Goal: Information Seeking & Learning: Learn about a topic

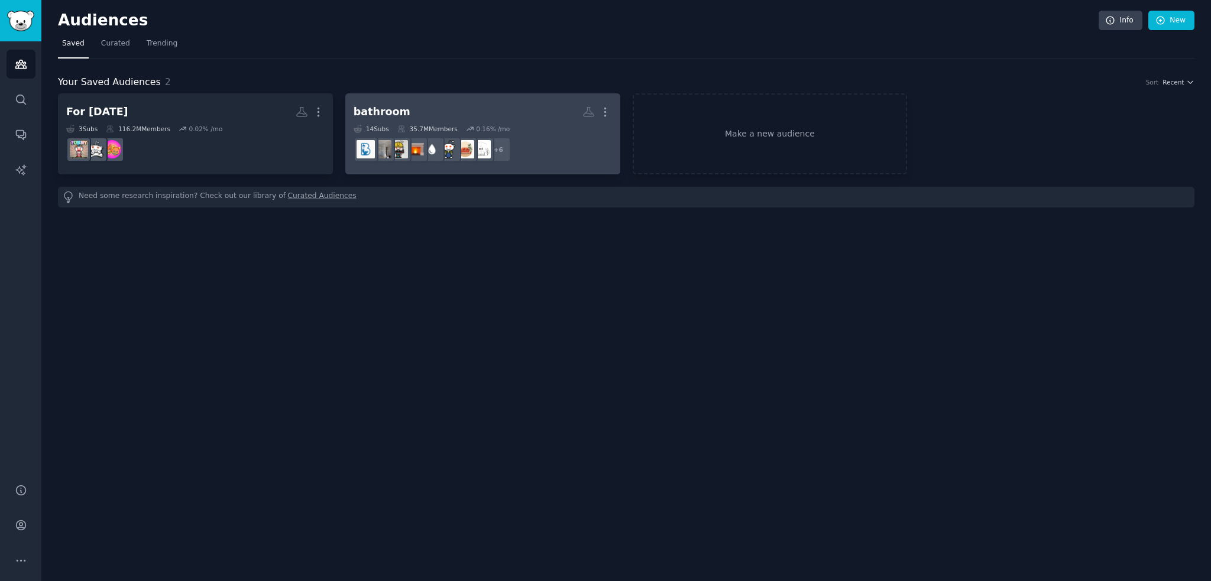
click at [494, 98] on link "bathroom More 14 Sub s 35.7M Members 0.16 % /mo + 6" at bounding box center [482, 133] width 275 height 81
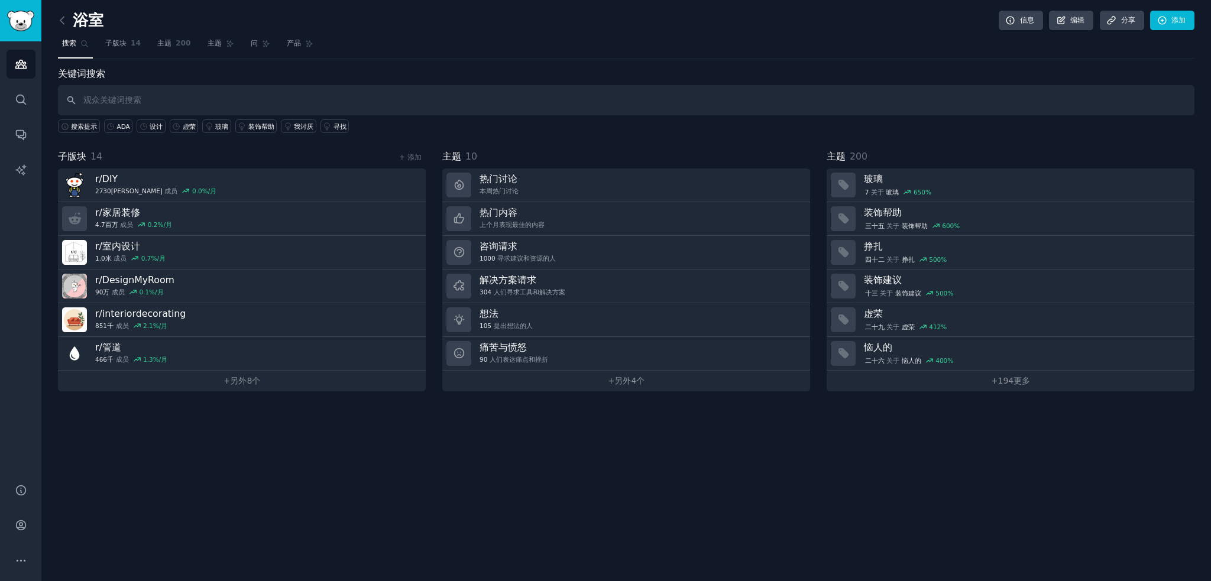
click at [511, 438] on div "浴室 信息 编辑 分享 添加 搜索 子版块 14 主题 200 主题 问 产品 关键词搜索 搜索提示 ADA 设计 虚荣 玻璃 装饰帮助 我讨厌 寻找 子版块…" at bounding box center [626, 290] width 1170 height 581
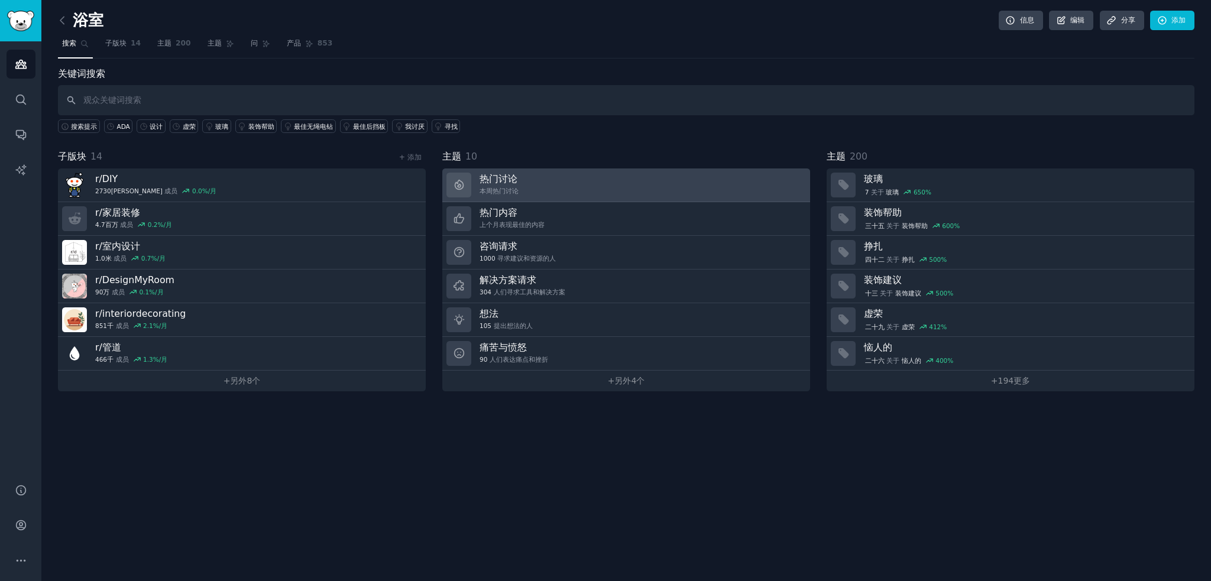
click at [618, 173] on link "热门讨论 本周热门讨论" at bounding box center [626, 186] width 368 height 34
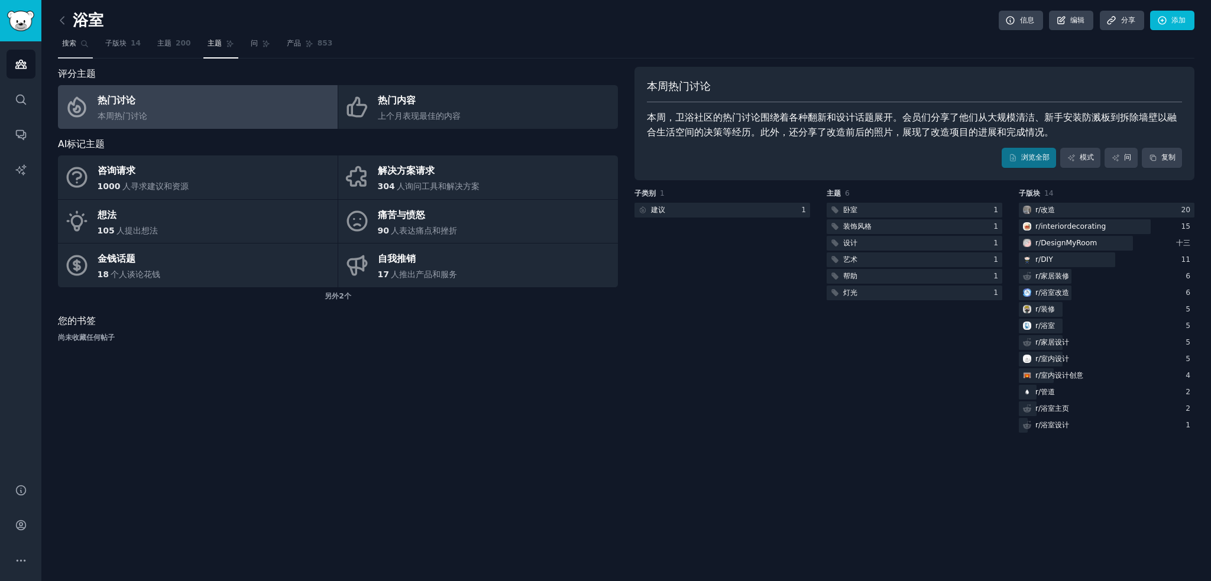
click at [72, 46] on font "搜索" at bounding box center [69, 43] width 14 height 8
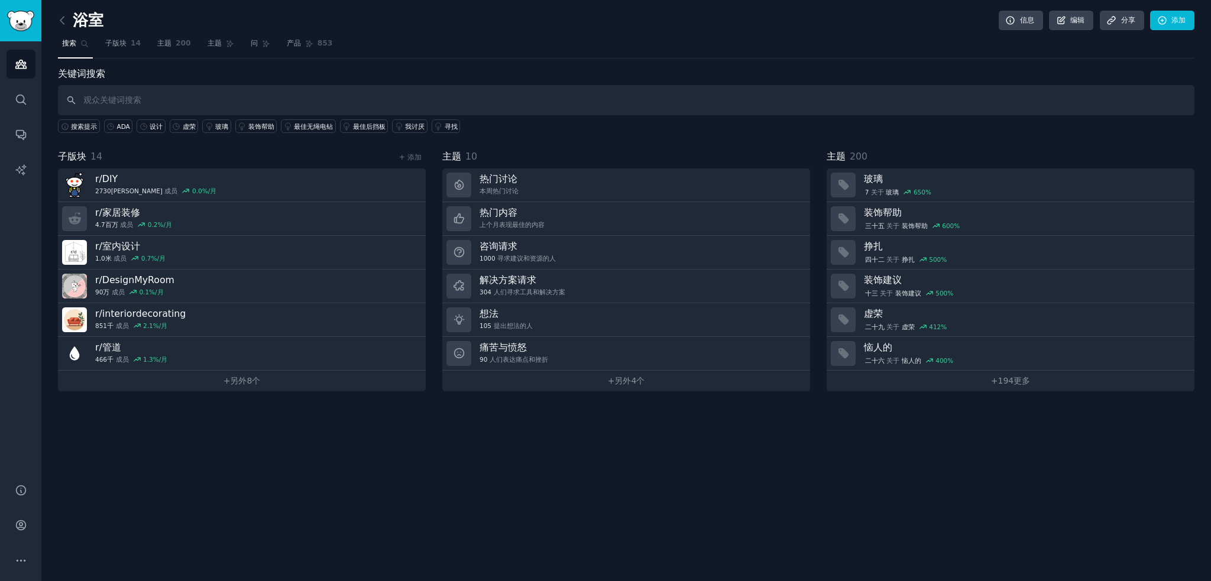
click at [70, 23] on link at bounding box center [65, 20] width 15 height 19
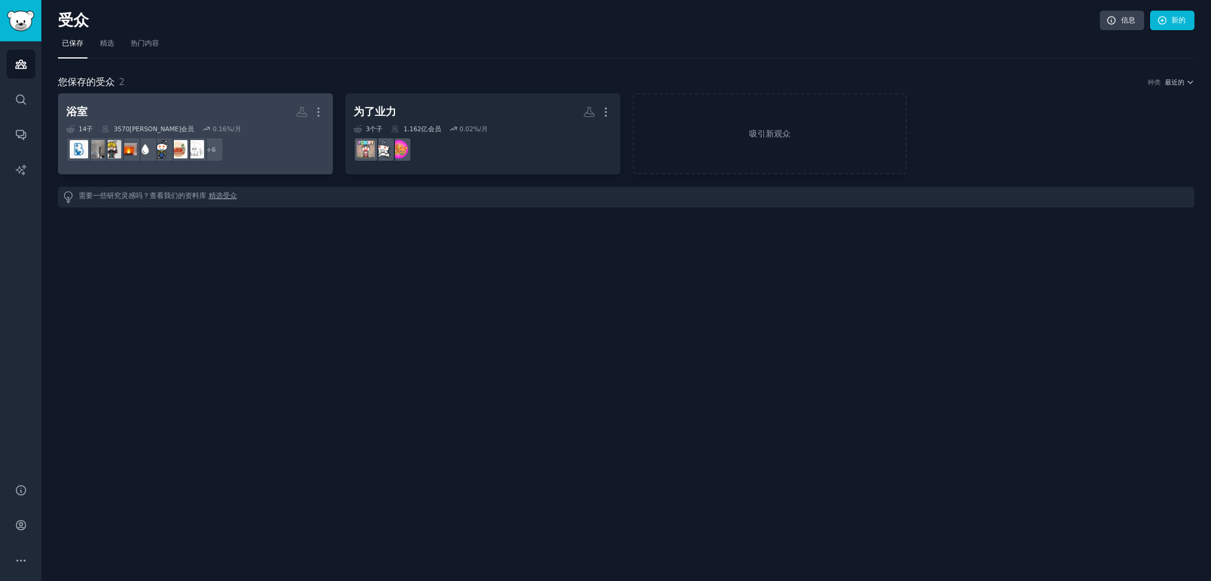
click at [234, 120] on h2 "浴室 更多的" at bounding box center [195, 112] width 258 height 21
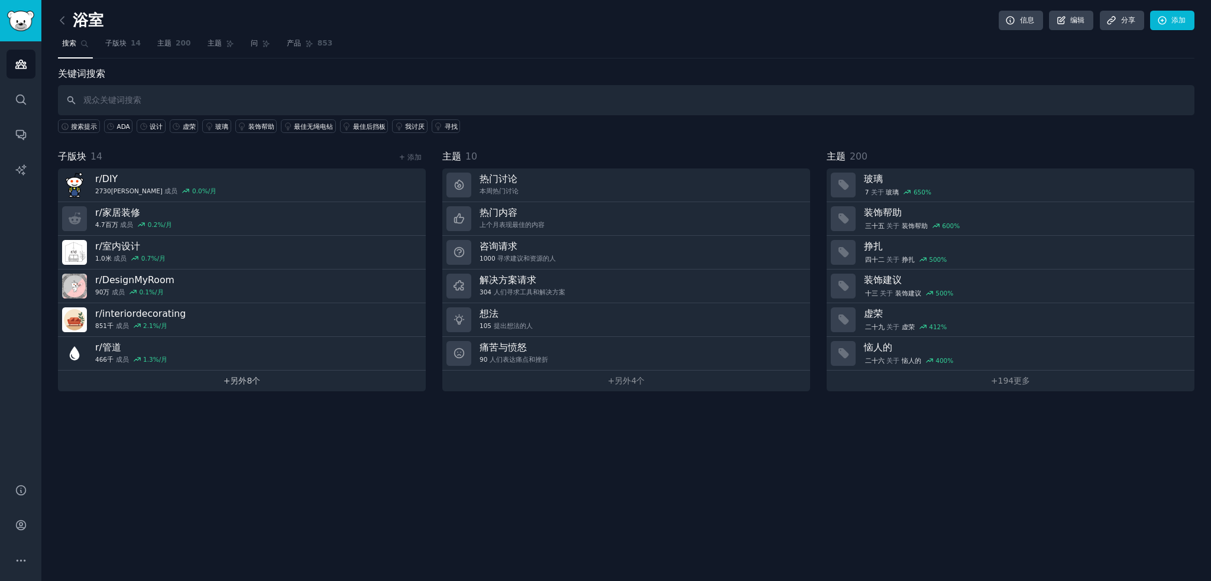
click at [204, 379] on link "+ 另外 8个" at bounding box center [242, 381] width 368 height 21
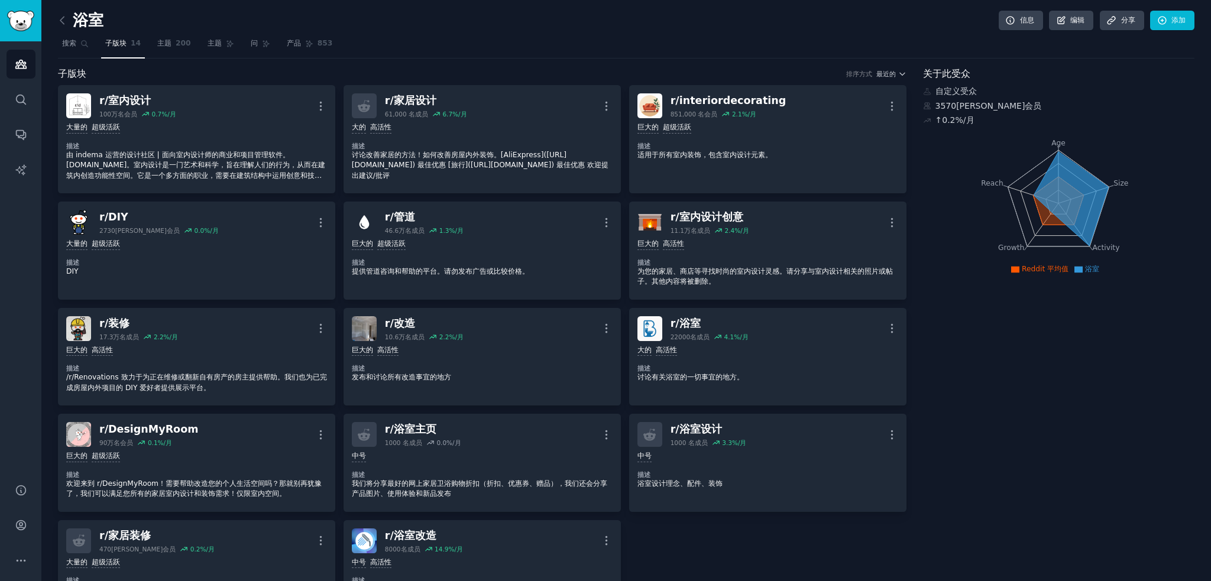
click at [73, 30] on div "浴室 信息 编辑 分享 添加" at bounding box center [626, 23] width 1137 height 24
click at [74, 39] on font "搜索" at bounding box center [69, 43] width 14 height 8
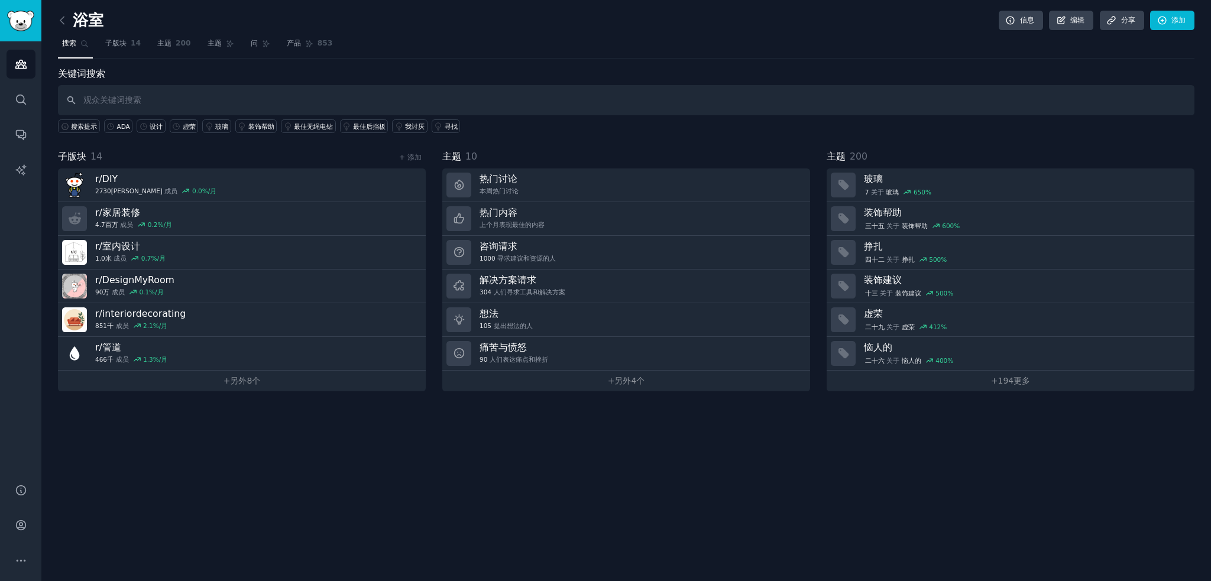
click at [66, 26] on link at bounding box center [65, 20] width 15 height 19
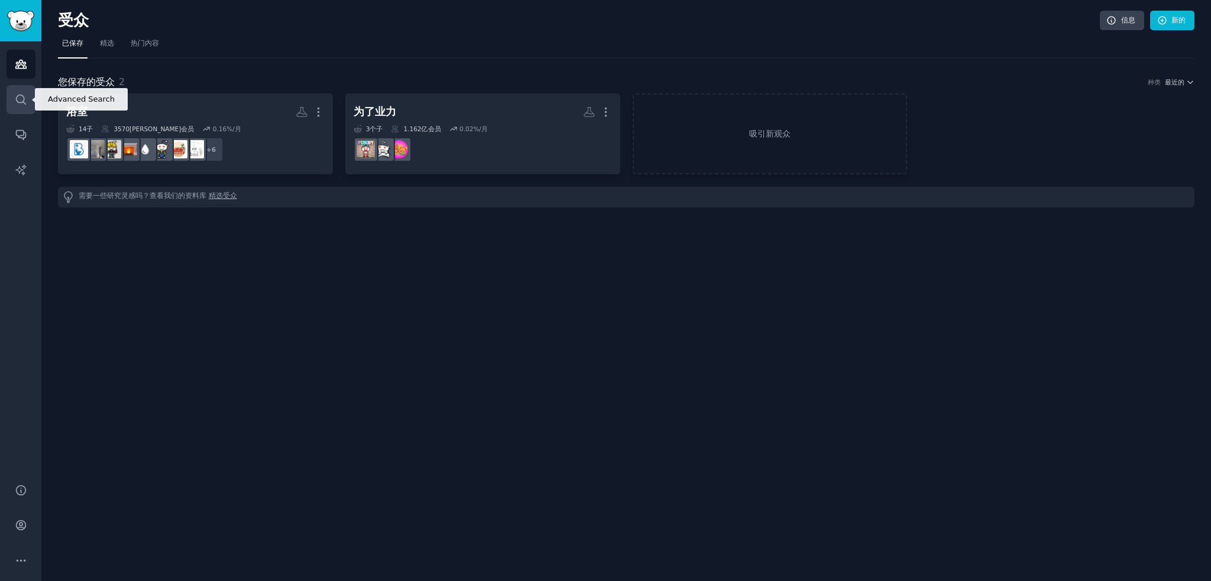
click at [16, 101] on icon "侧边栏" at bounding box center [21, 99] width 12 height 12
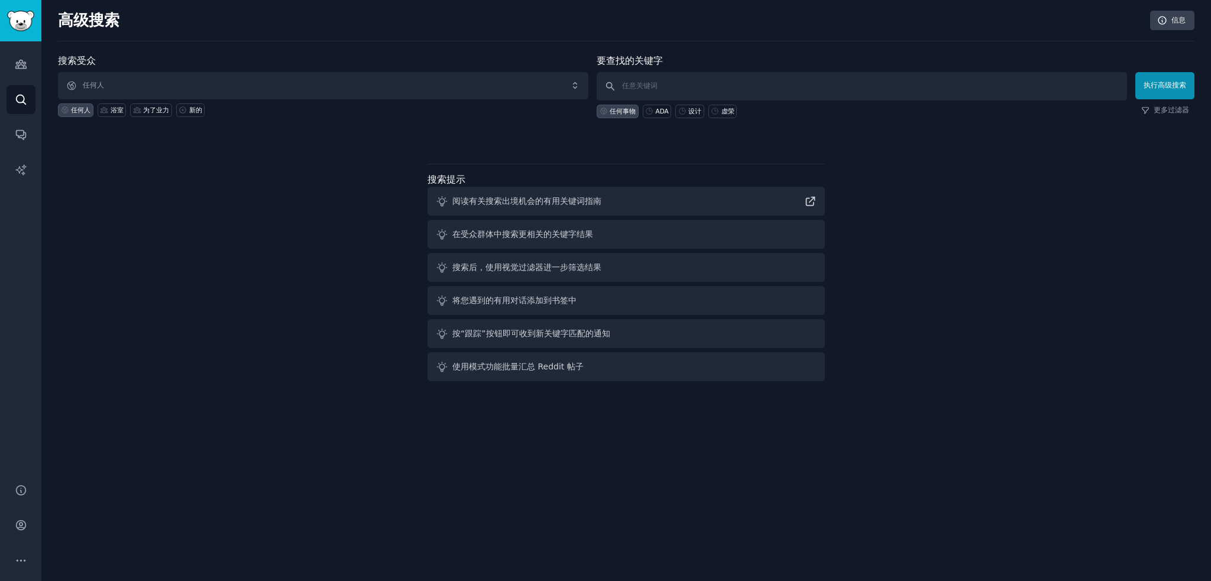
click at [2, 130] on div "受众 搜索 对话 人工智能报告" at bounding box center [20, 255] width 41 height 428
click at [12, 130] on link "对话" at bounding box center [21, 134] width 29 height 29
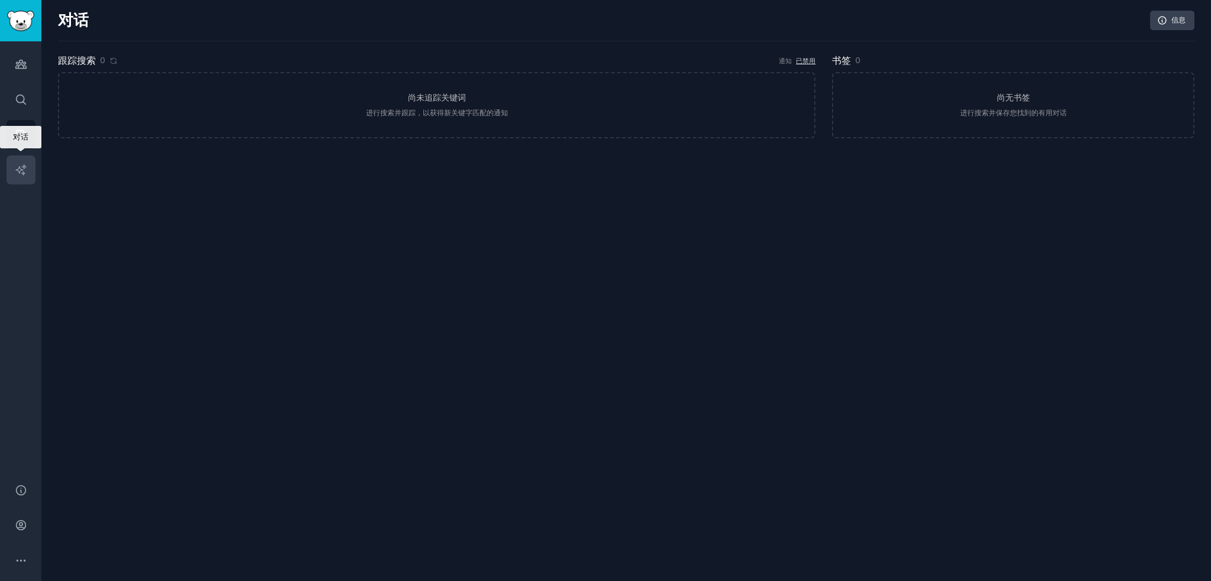
click at [25, 163] on link "人工智能报告" at bounding box center [21, 170] width 29 height 29
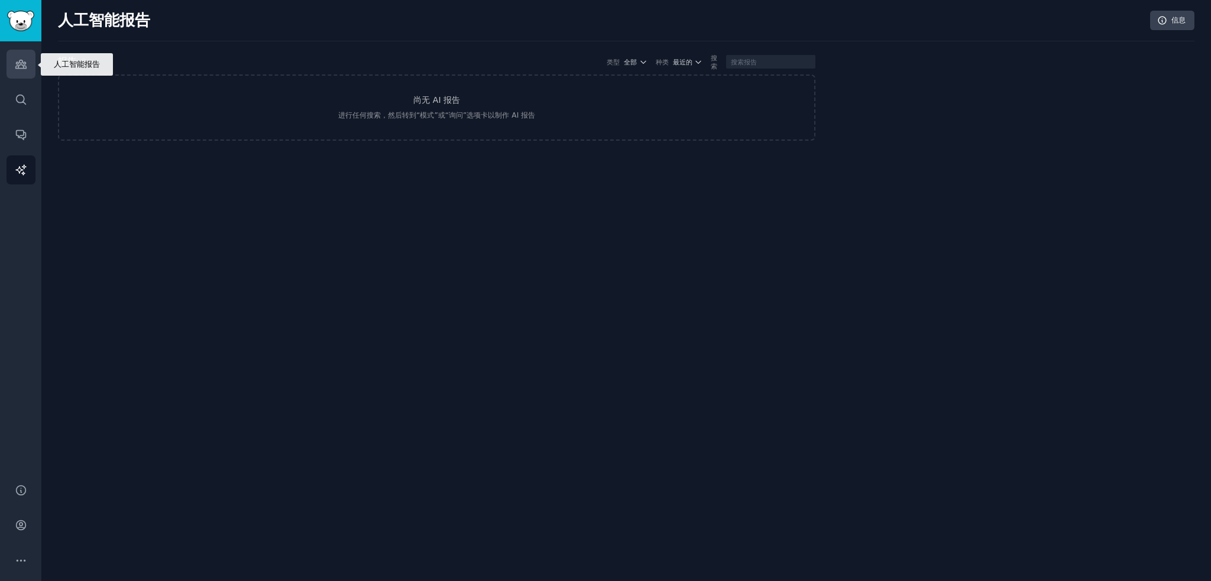
click at [9, 65] on link "受众" at bounding box center [21, 64] width 29 height 29
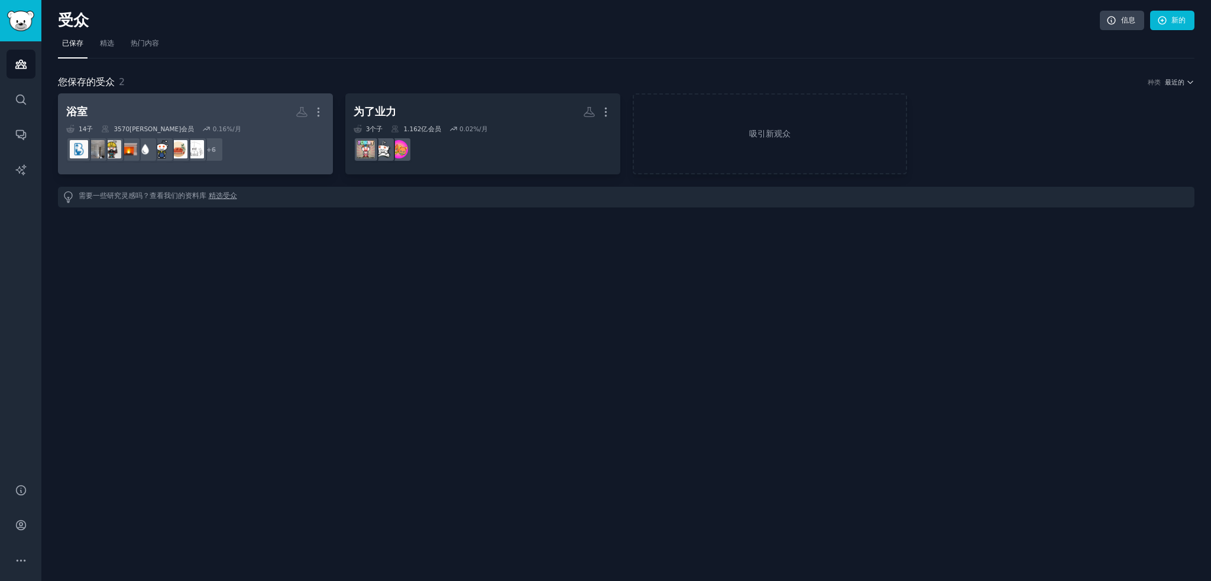
click at [222, 101] on link "浴室 更多的 14 子 ​ 3570万 会员 0.16 %/月 + 6" at bounding box center [195, 133] width 275 height 81
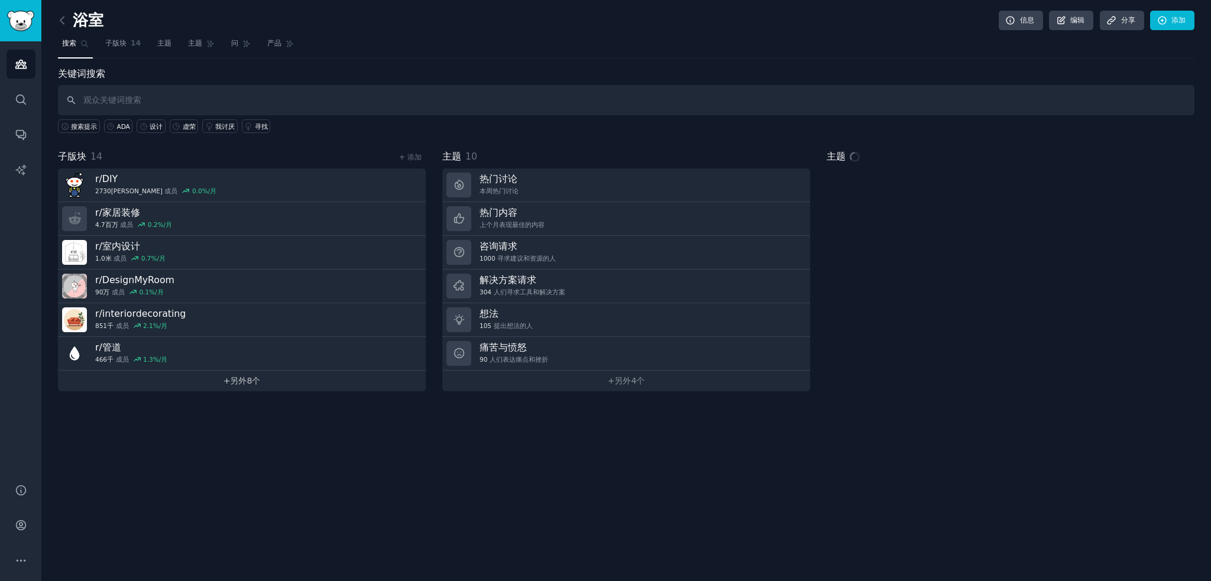
click at [250, 376] on font "8个" at bounding box center [254, 380] width 14 height 9
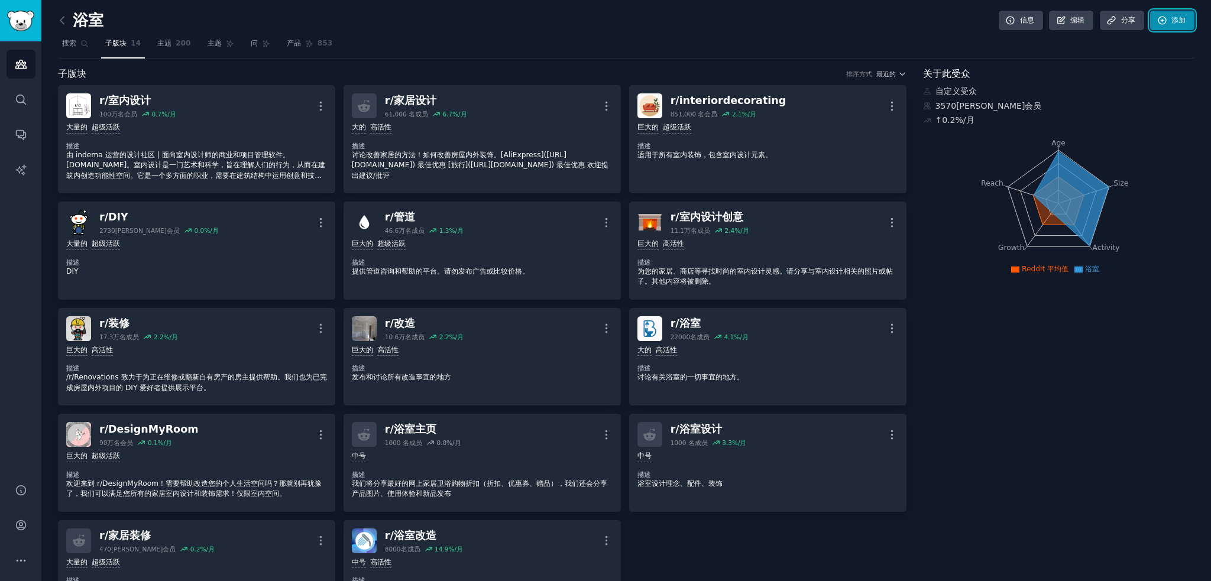
click at [1163, 25] on link "添加" at bounding box center [1172, 21] width 44 height 20
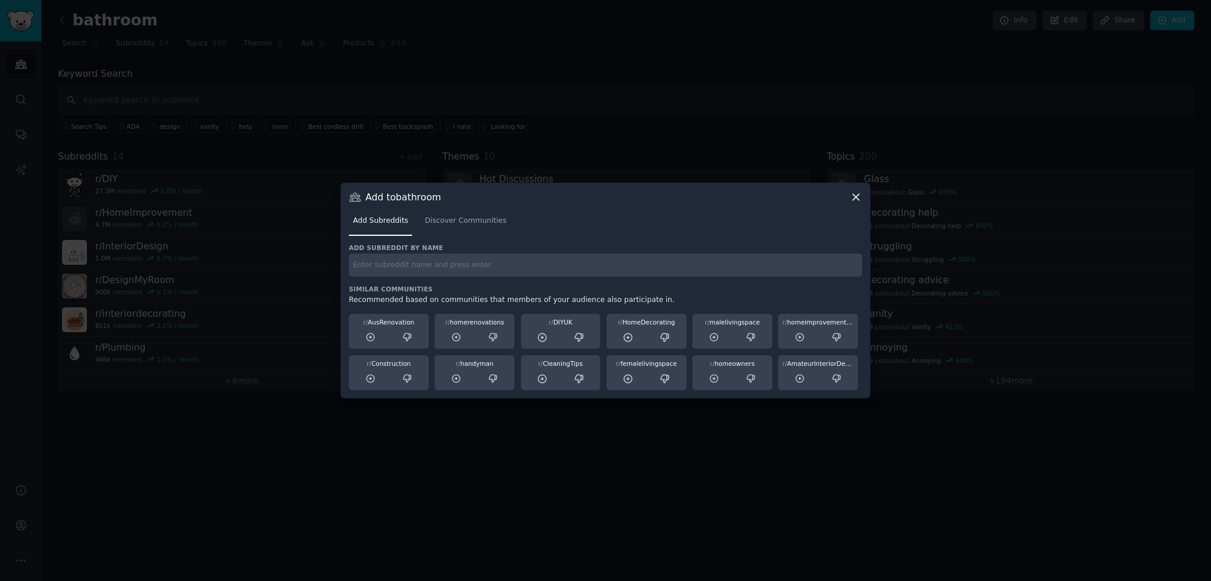
click at [657, 84] on div at bounding box center [605, 290] width 1211 height 581
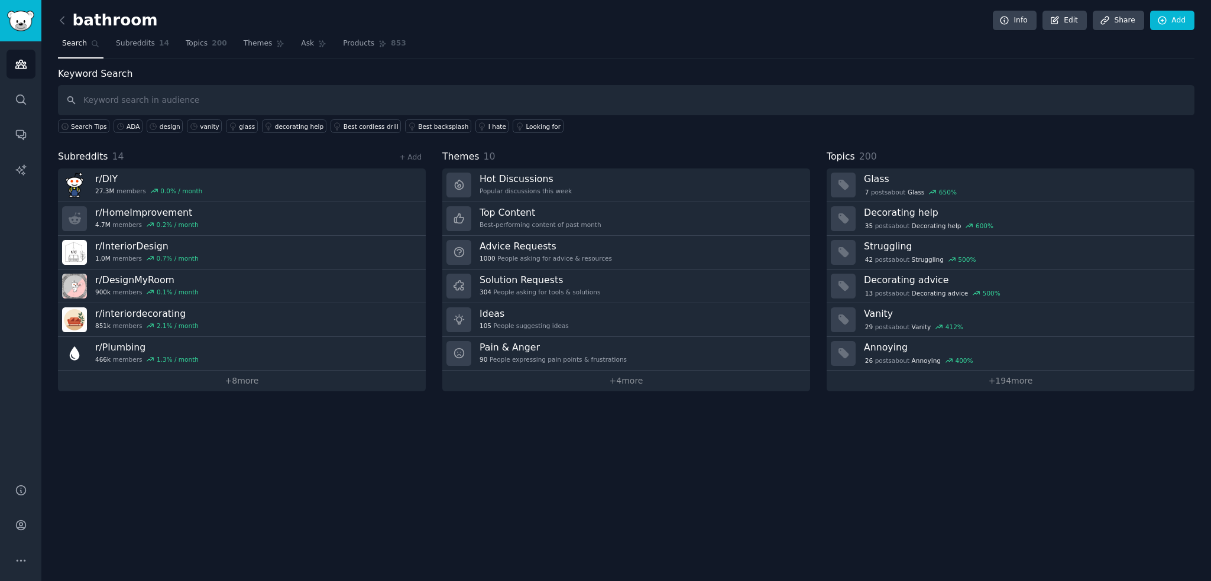
click at [1195, 19] on div "bathroom Info Edit Share Add Search Subreddits 14 Topics 200 Themes Ask Product…" at bounding box center [626, 290] width 1170 height 581
click at [1193, 18] on link "Add" at bounding box center [1172, 21] width 44 height 20
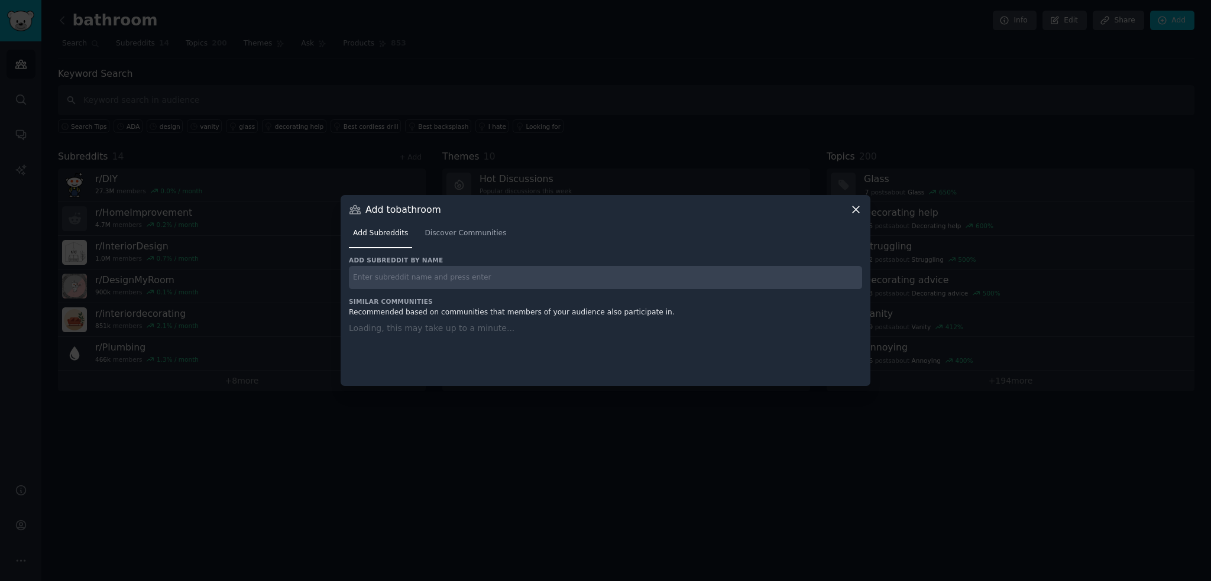
click at [498, 280] on input "text" at bounding box center [605, 277] width 513 height 23
paste input "r/HomeImprovement"
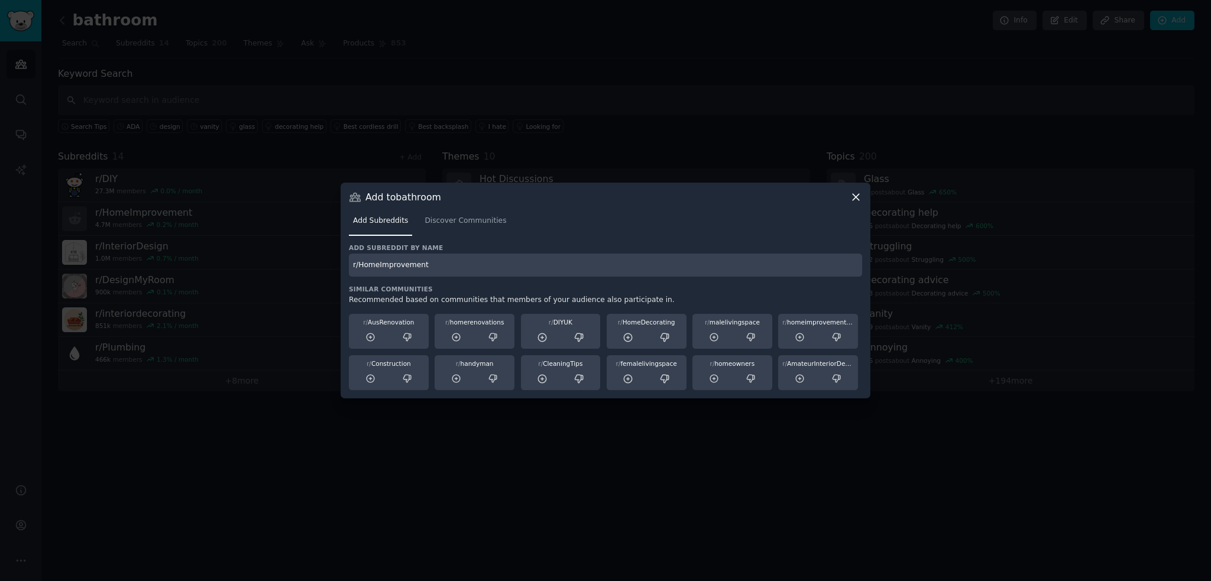
click at [472, 275] on input "r/HomeImprovement" at bounding box center [605, 265] width 513 height 23
click at [448, 260] on input "r/HomeImprovement" at bounding box center [605, 265] width 513 height 23
click at [358, 262] on input "r/HomeImprovement" at bounding box center [605, 265] width 513 height 23
click at [470, 260] on input "HomeImprovement" at bounding box center [605, 265] width 513 height 23
drag, startPoint x: 368, startPoint y: 262, endPoint x: 263, endPoint y: 259, distance: 104.7
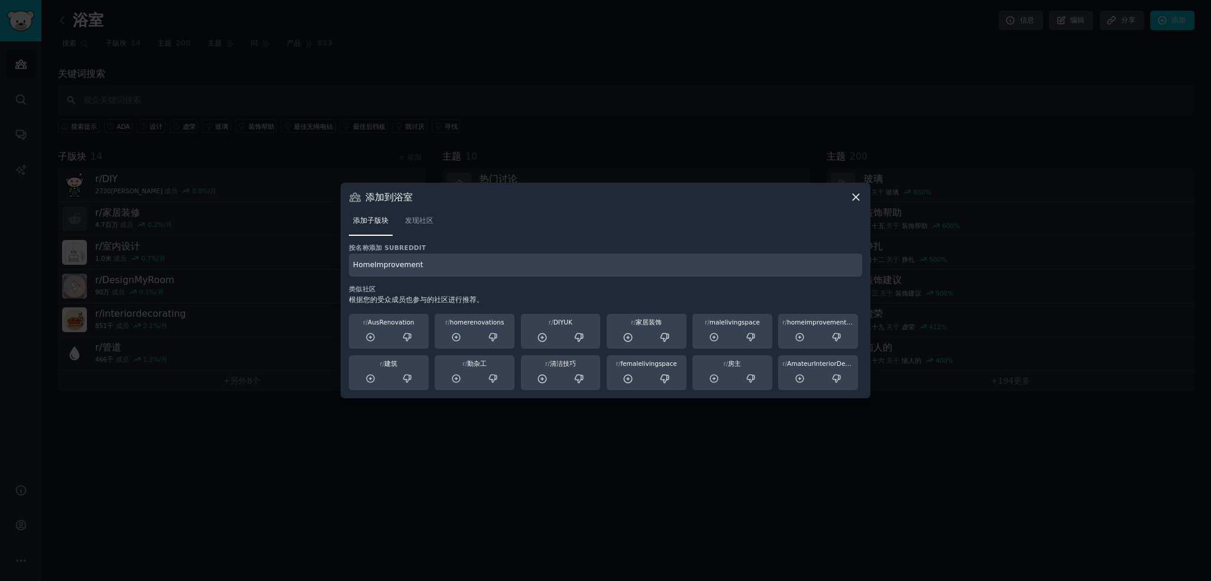
click at [263, 259] on div "​ 添加到 浴室 添加子版块 发现社区 按名称添加 subreddit HomeImprovement 类似社区 根据您的受众成员也参与的社区进行推荐。 r/…" at bounding box center [605, 290] width 1203 height 581
paste input "r/"
type input "r/HomeImprovement"
click at [551, 258] on input "r/HomeImprovement" at bounding box center [605, 265] width 513 height 23
click at [854, 193] on icon at bounding box center [856, 197] width 12 height 12
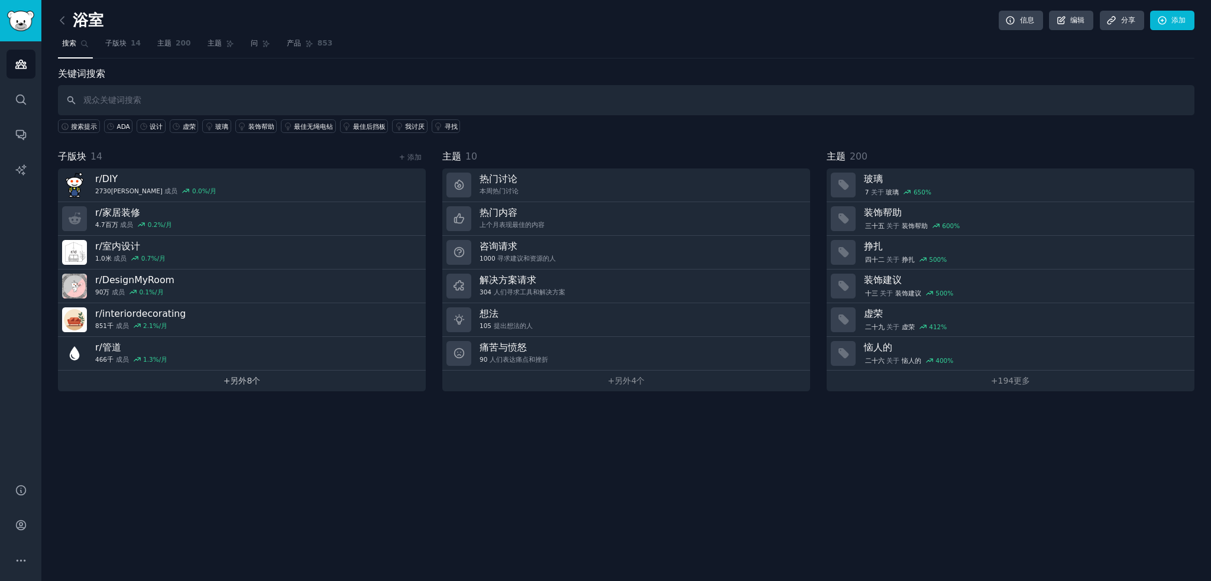
click at [245, 376] on font "另外" at bounding box center [238, 380] width 17 height 9
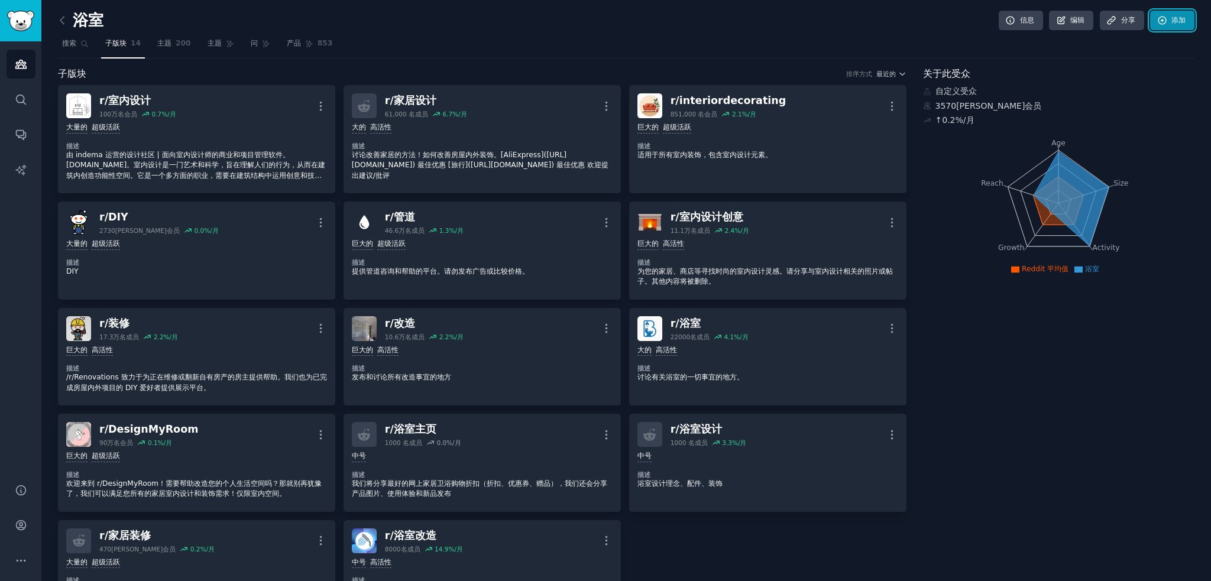
click at [1160, 21] on icon at bounding box center [1162, 20] width 11 height 11
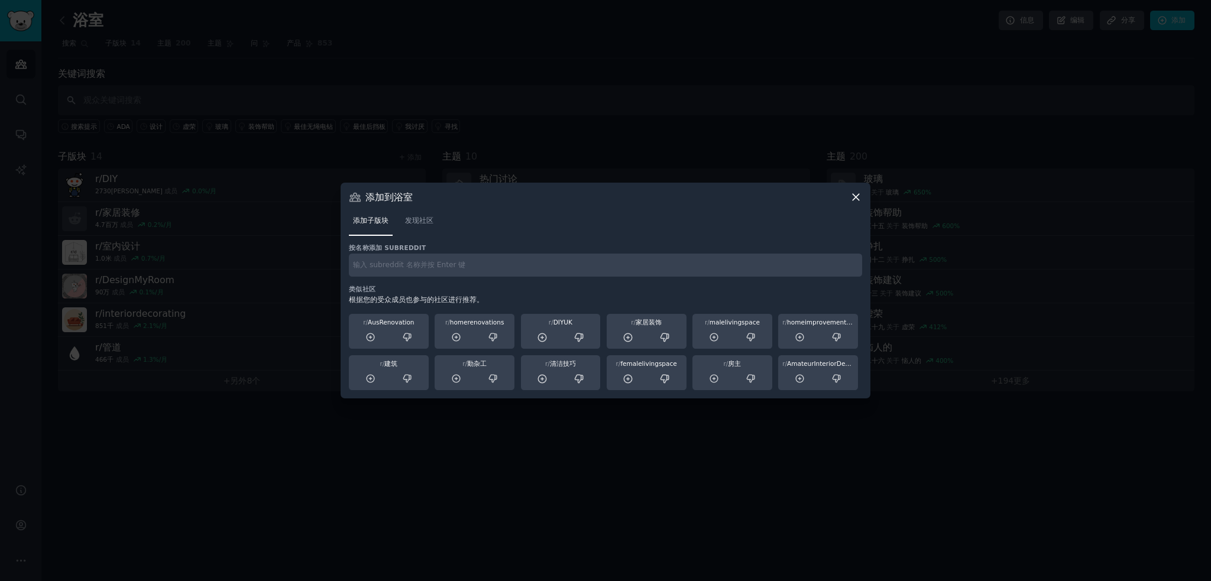
click at [415, 262] on input "text" at bounding box center [605, 265] width 513 height 23
paste input "r/HomeImprovement"
type input "r/HomeImprovement"
click at [428, 220] on font "发现社区" at bounding box center [419, 220] width 28 height 8
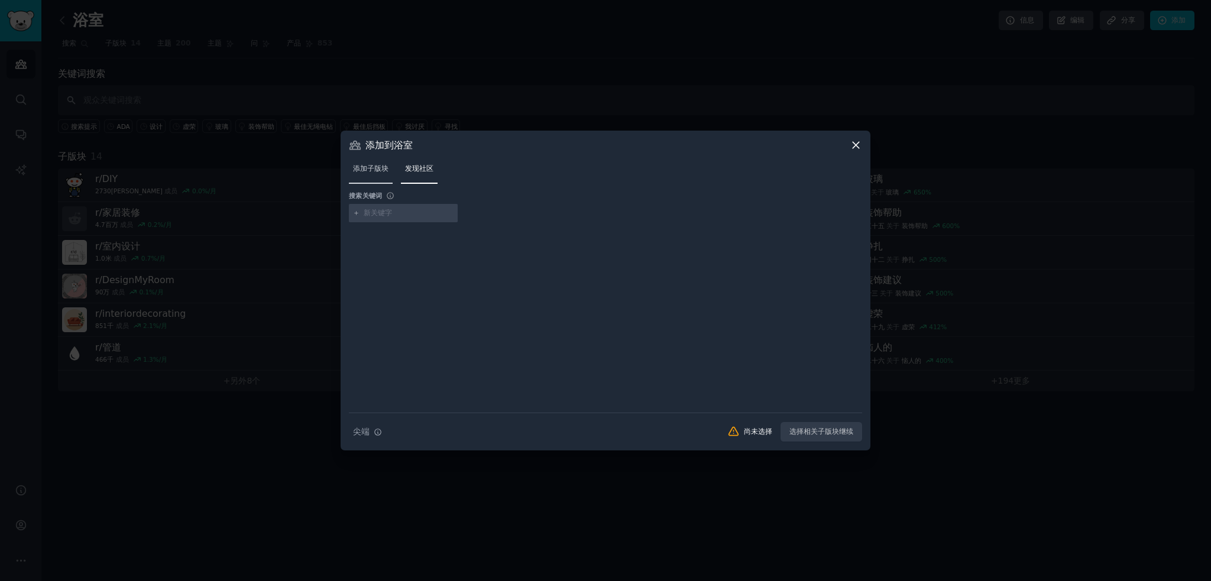
click at [351, 174] on link "添加子版块" at bounding box center [371, 172] width 44 height 24
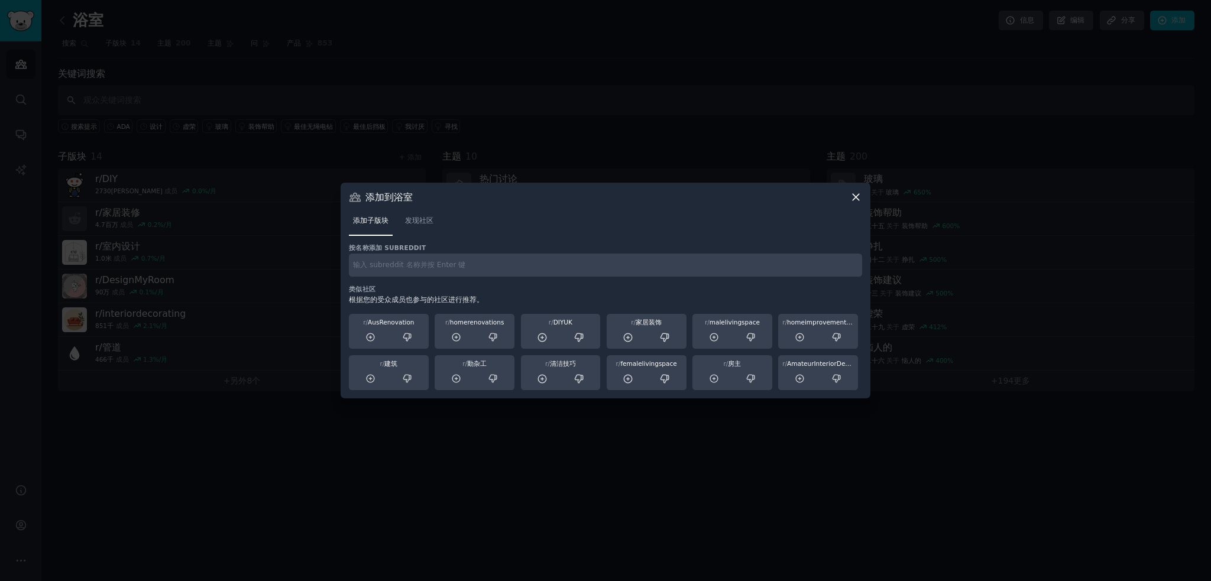
click at [858, 193] on icon at bounding box center [856, 197] width 12 height 12
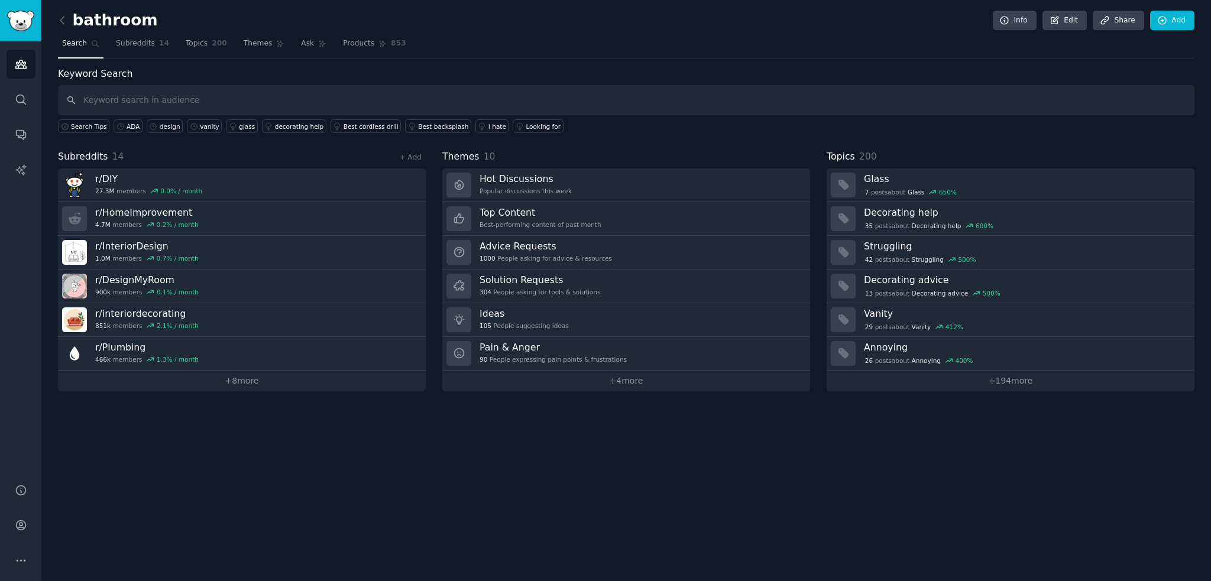
drag, startPoint x: 1147, startPoint y: 49, endPoint x: 1152, endPoint y: 43, distance: 8.0
click at [1147, 49] on nav "Search Subreddits 14 Topics 200 Themes Ask Products 853" at bounding box center [626, 46] width 1137 height 24
click at [1166, 22] on icon at bounding box center [1163, 21] width 8 height 8
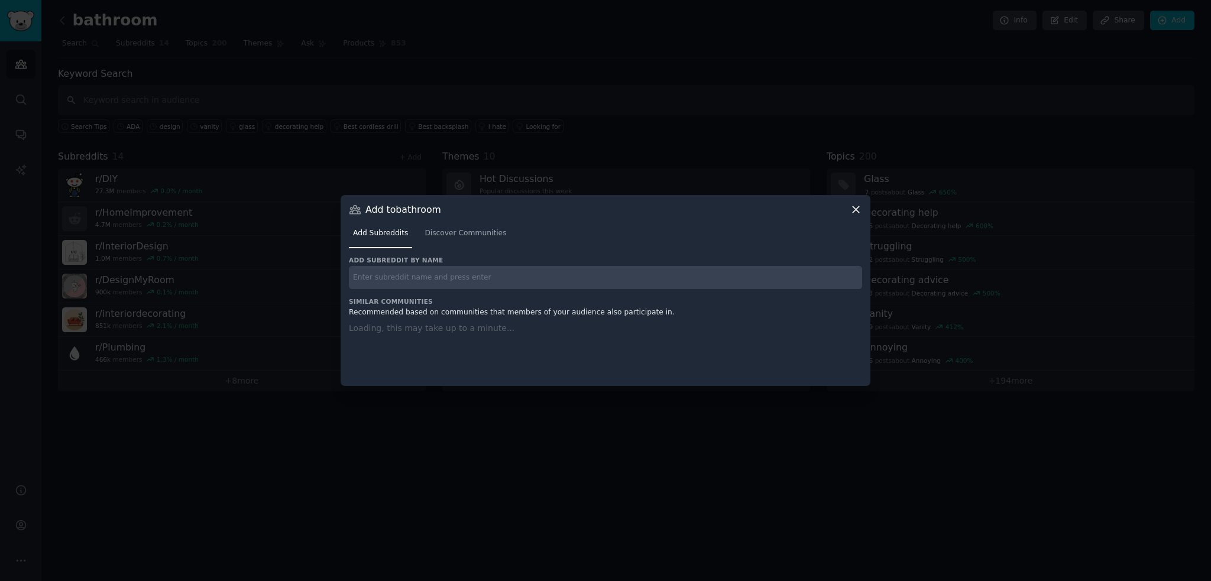
click at [427, 284] on input "text" at bounding box center [605, 277] width 513 height 23
paste input "r/HomeImprovement"
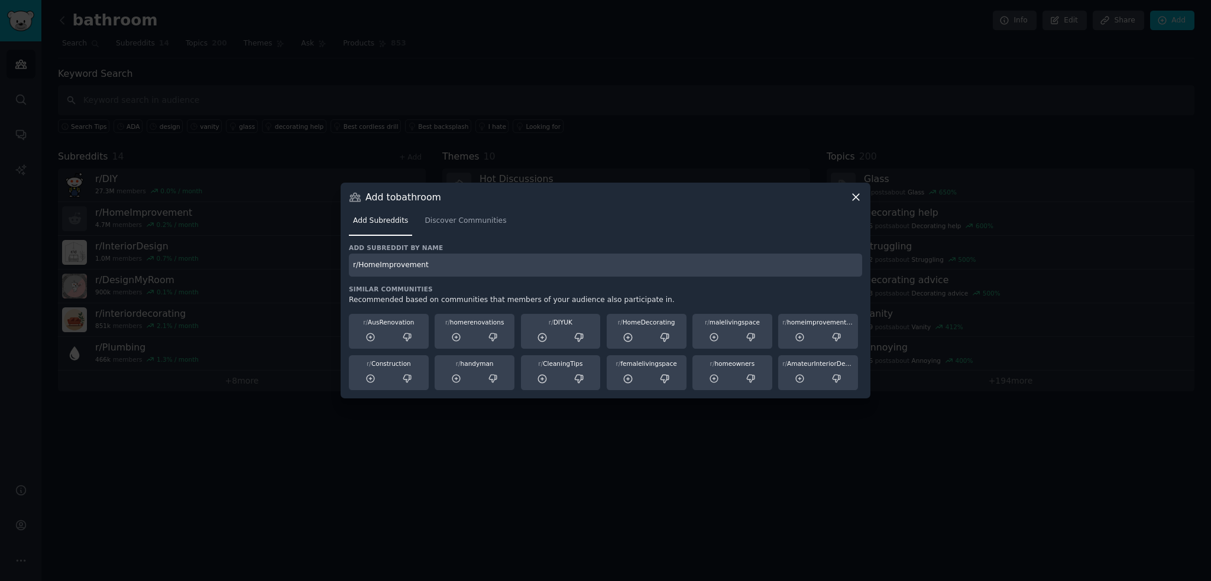
click at [357, 267] on input "r/HomeImprovement" at bounding box center [605, 265] width 513 height 23
click at [489, 279] on div "Add subreddit by name r/HomeImprovement Similar Communities Recommended based o…" at bounding box center [605, 317] width 513 height 147
type input "r/HomeImprovement"
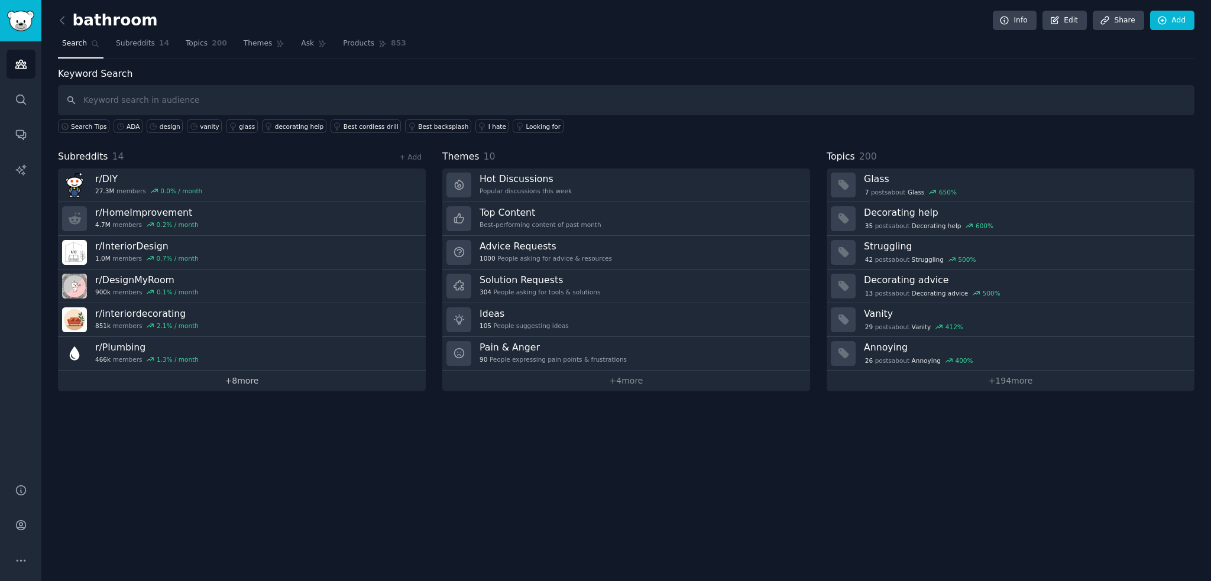
click at [253, 376] on link "+ 8 more" at bounding box center [242, 381] width 368 height 21
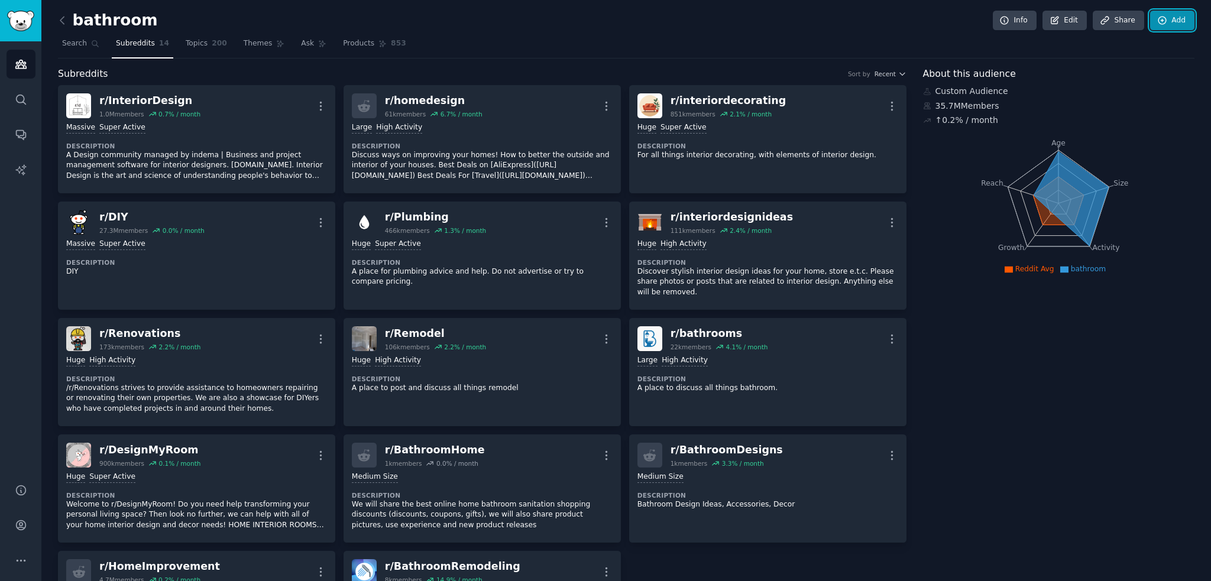
click at [1166, 18] on link "Add" at bounding box center [1172, 21] width 44 height 20
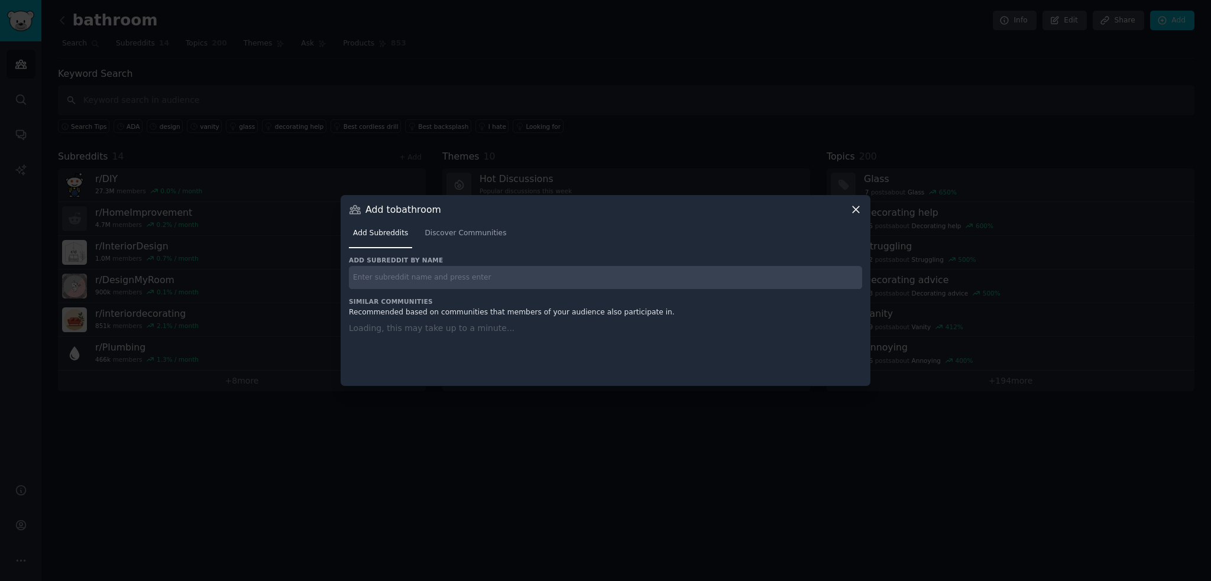
click at [535, 275] on input "text" at bounding box center [605, 277] width 513 height 23
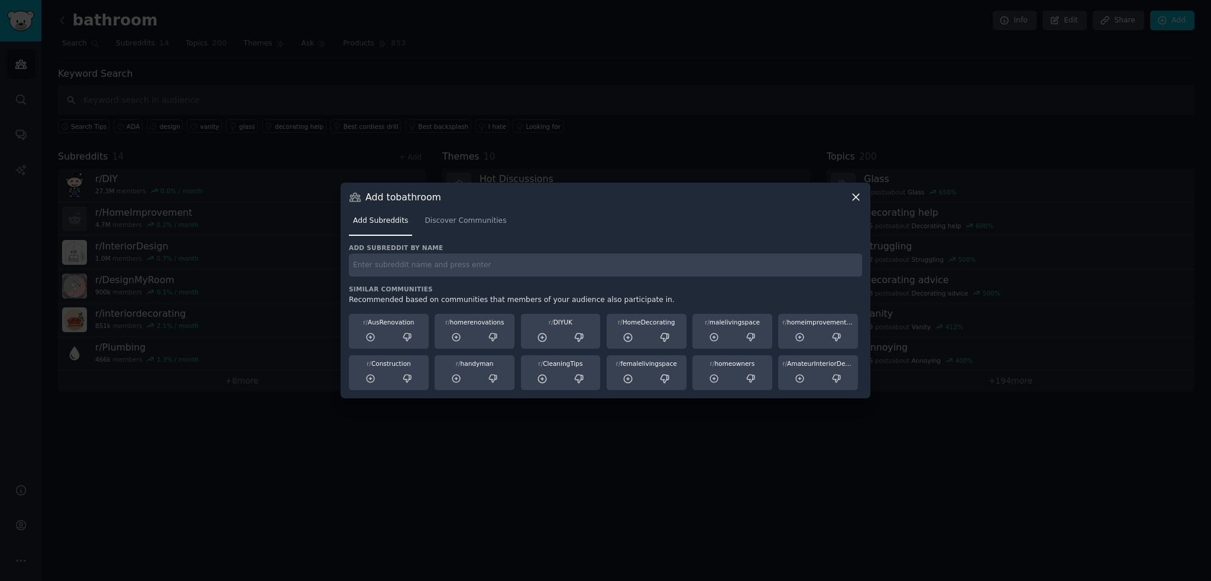
paste input "r/Organization"
click at [358, 269] on input "r/Organization" at bounding box center [605, 265] width 513 height 23
click at [461, 264] on input "Organization" at bounding box center [605, 265] width 513 height 23
click at [419, 264] on input "Organization" at bounding box center [605, 265] width 513 height 23
type input "Organization"
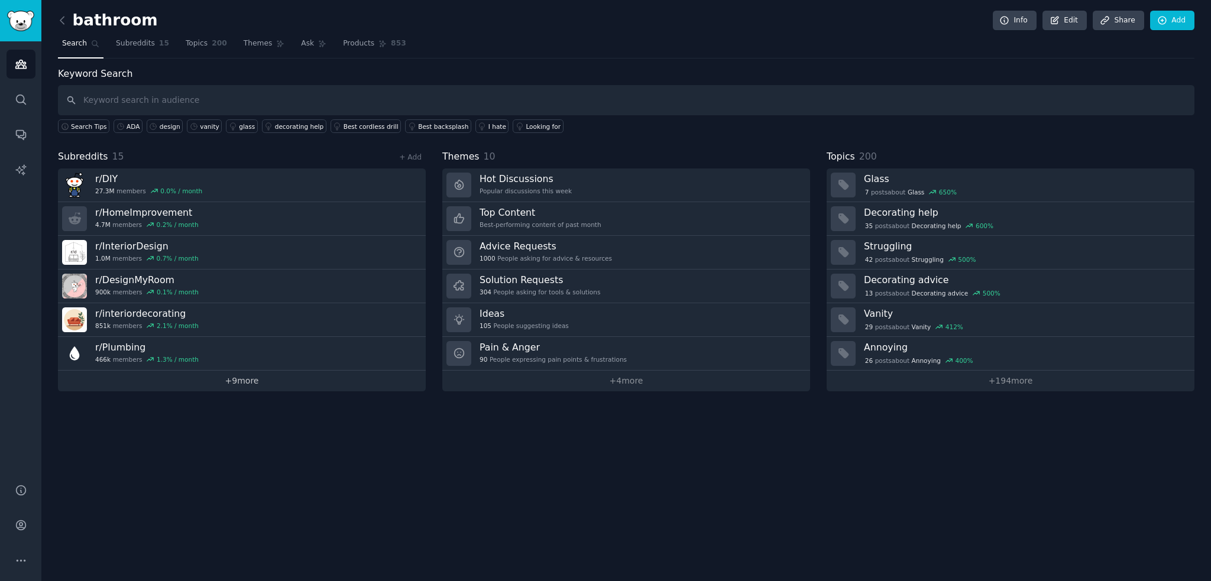
click at [239, 373] on link "+ 9 more" at bounding box center [242, 381] width 368 height 21
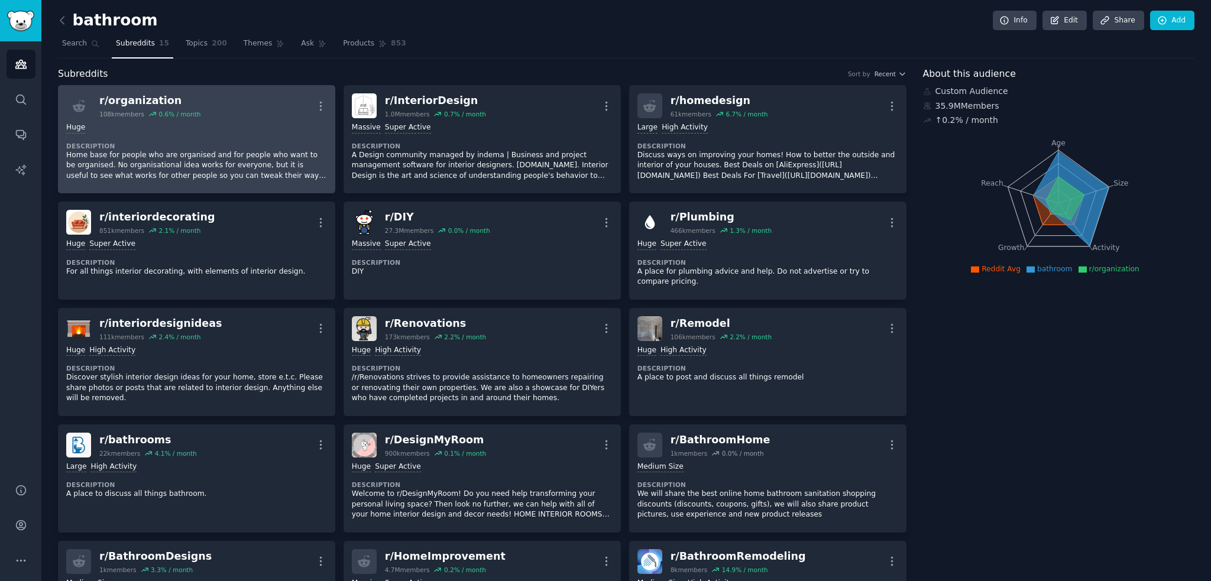
click at [251, 113] on div "r/ organization 108k members 0.6 % / month More" at bounding box center [196, 105] width 261 height 25
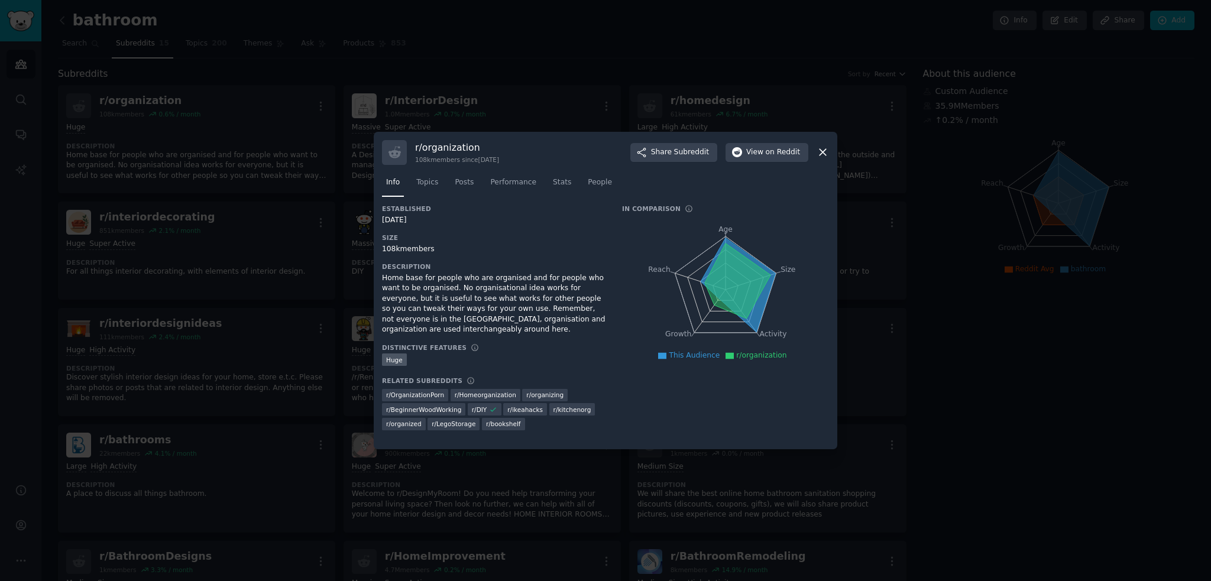
click at [823, 153] on icon at bounding box center [823, 153] width 7 height 7
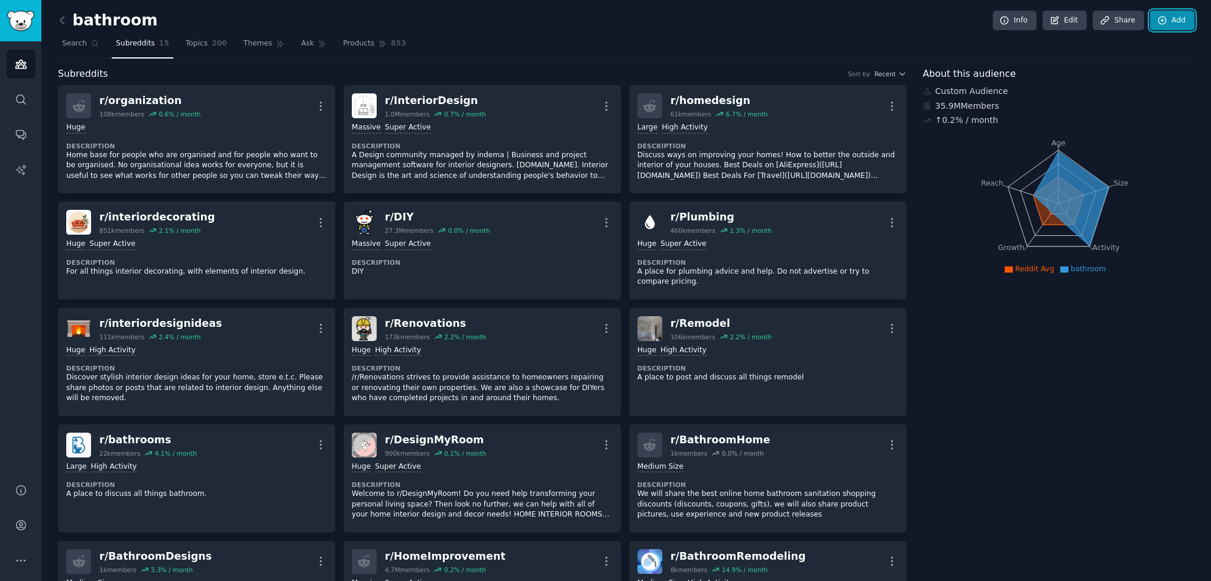
click at [1166, 18] on link "Add" at bounding box center [1172, 21] width 44 height 20
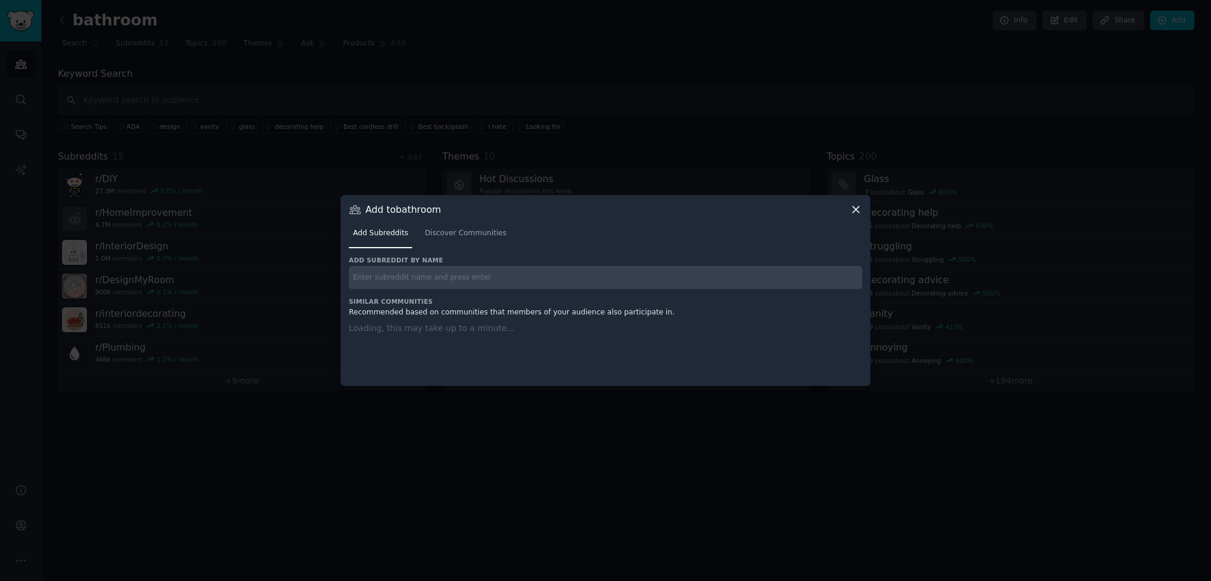
click at [436, 277] on input "text" at bounding box center [605, 277] width 513 height 23
paste input "homeowners"
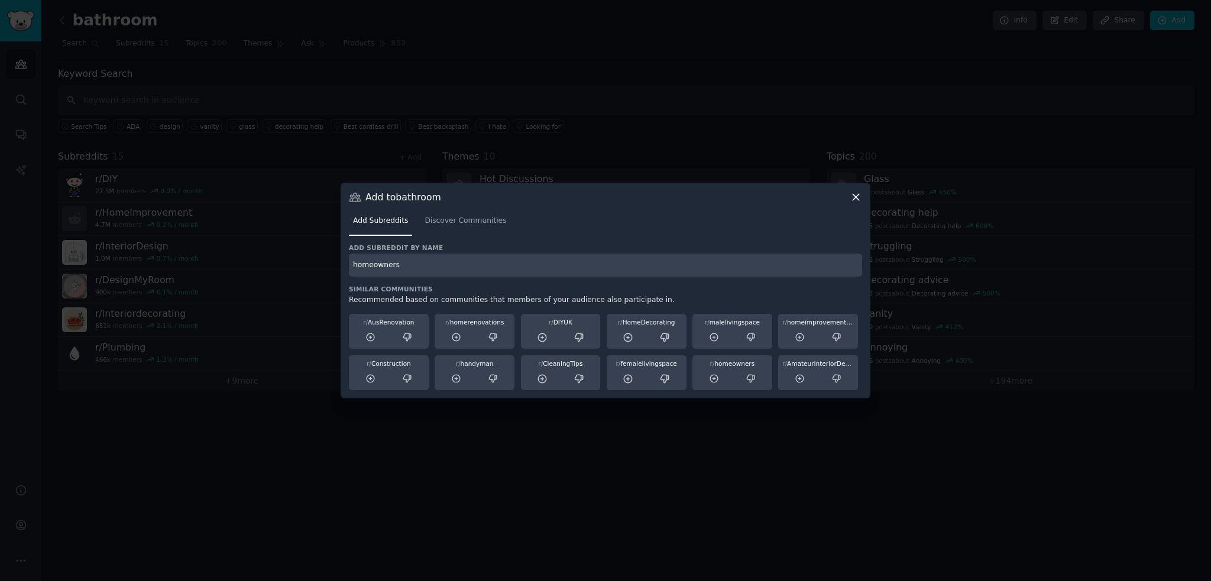
type input "homeowners"
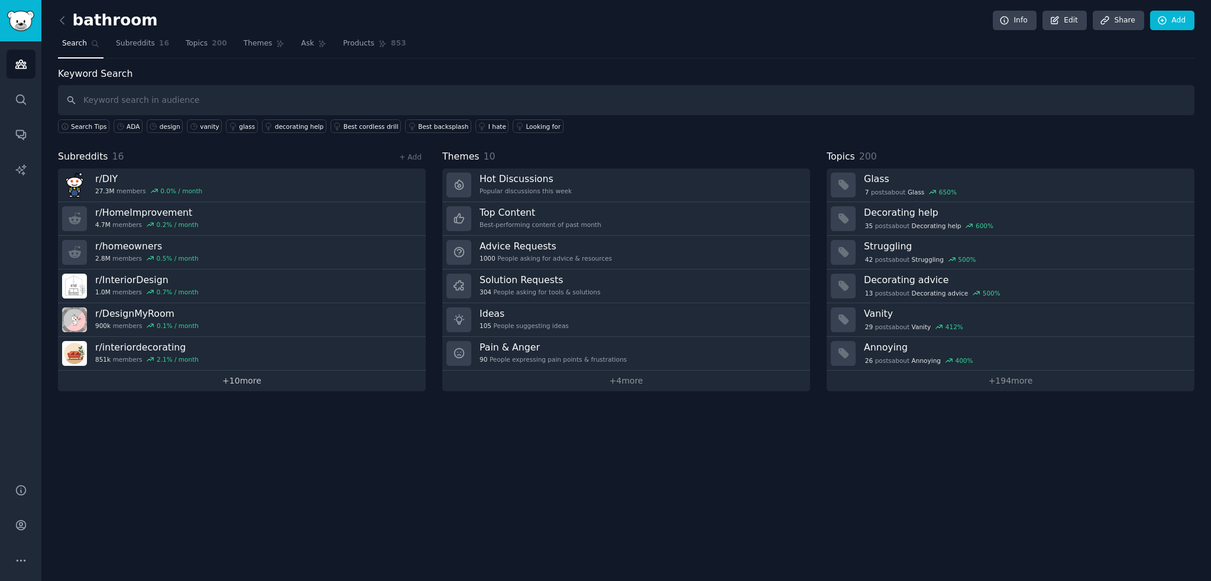
click at [225, 383] on link "+ 10 more" at bounding box center [242, 381] width 368 height 21
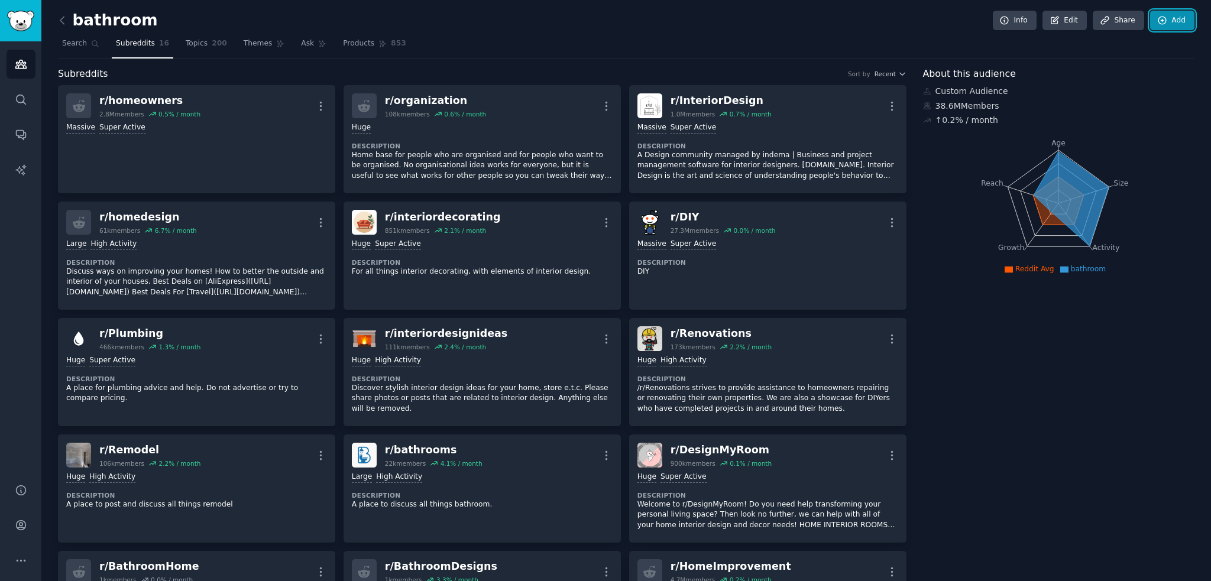
click at [1163, 25] on link "Add" at bounding box center [1172, 21] width 44 height 20
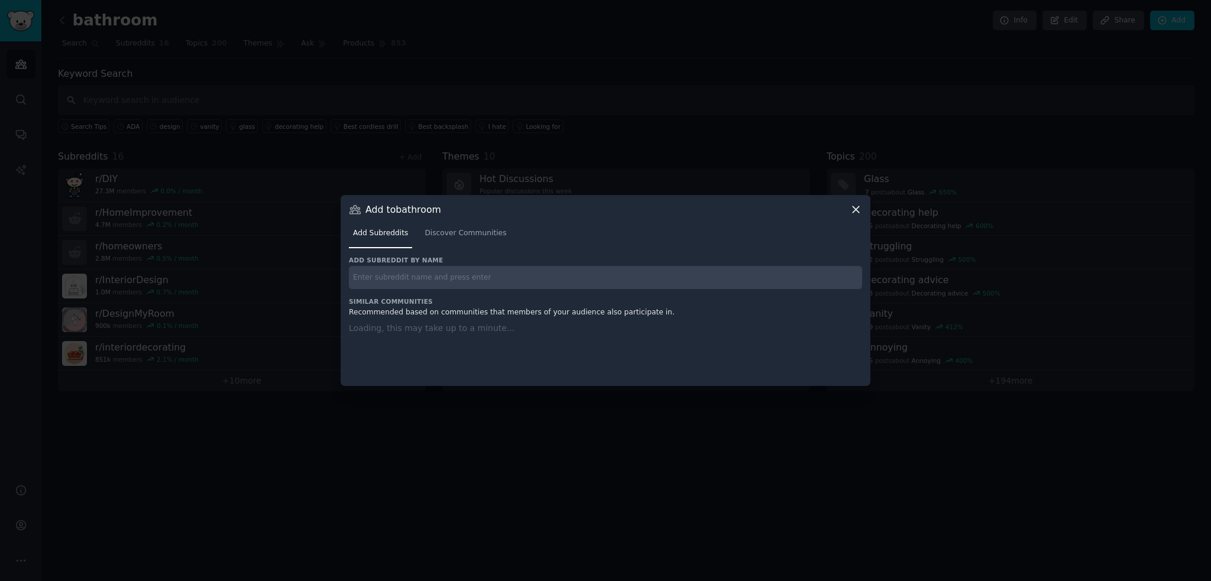
click at [436, 279] on input "text" at bounding box center [605, 277] width 513 height 23
paste input "Renovations"
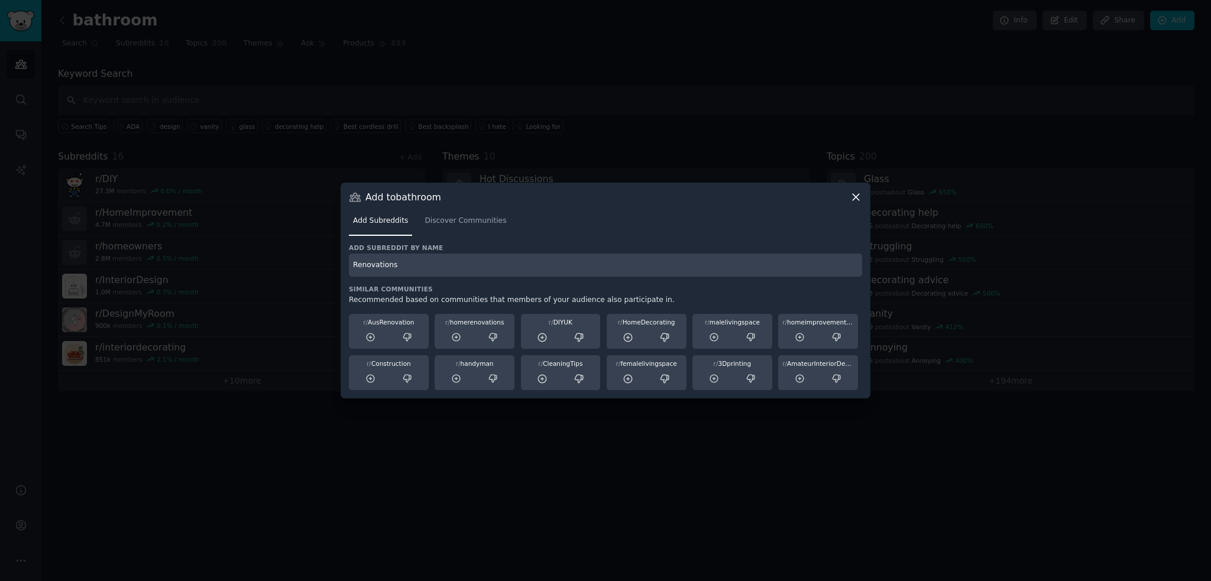
type input "Renovations"
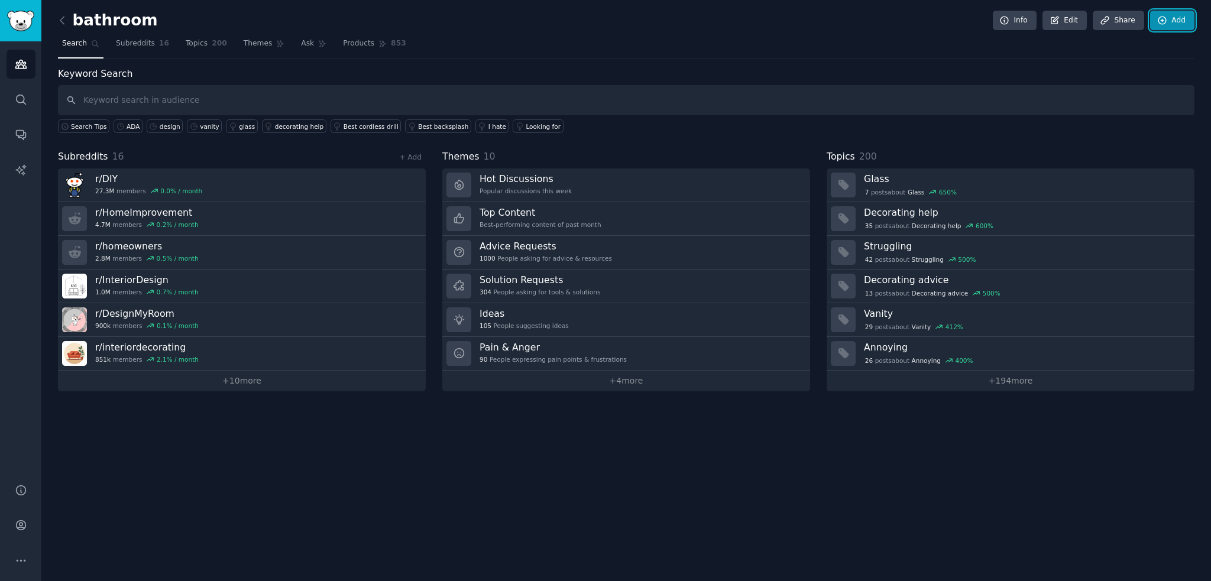
click at [1159, 19] on icon at bounding box center [1162, 20] width 11 height 11
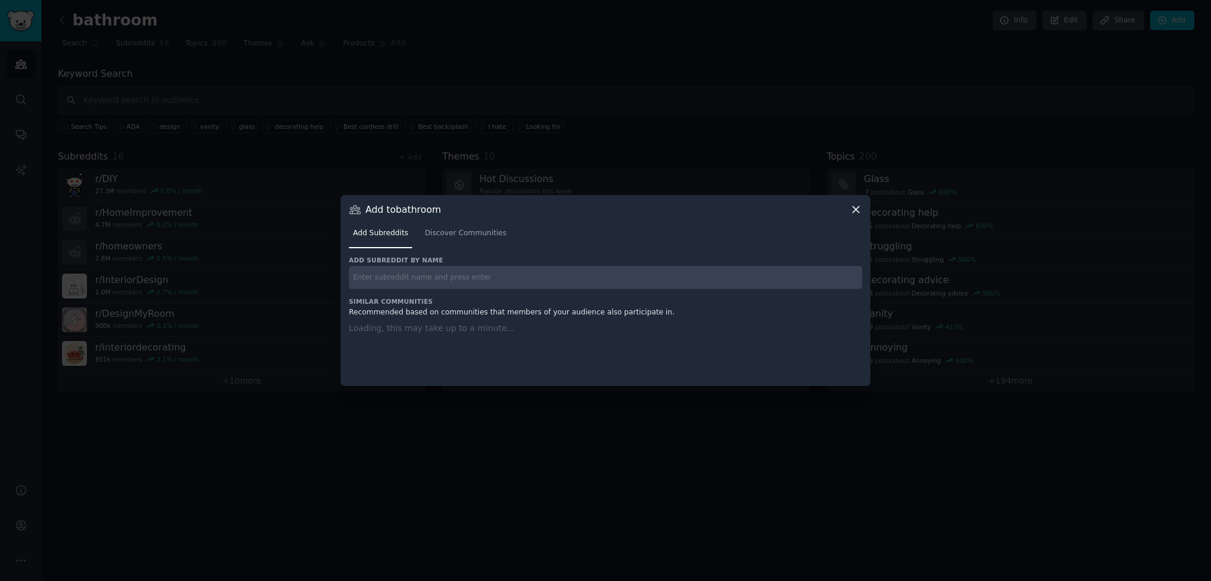
click at [484, 274] on input "text" at bounding box center [605, 277] width 513 height 23
paste input "HomeMaintenance"
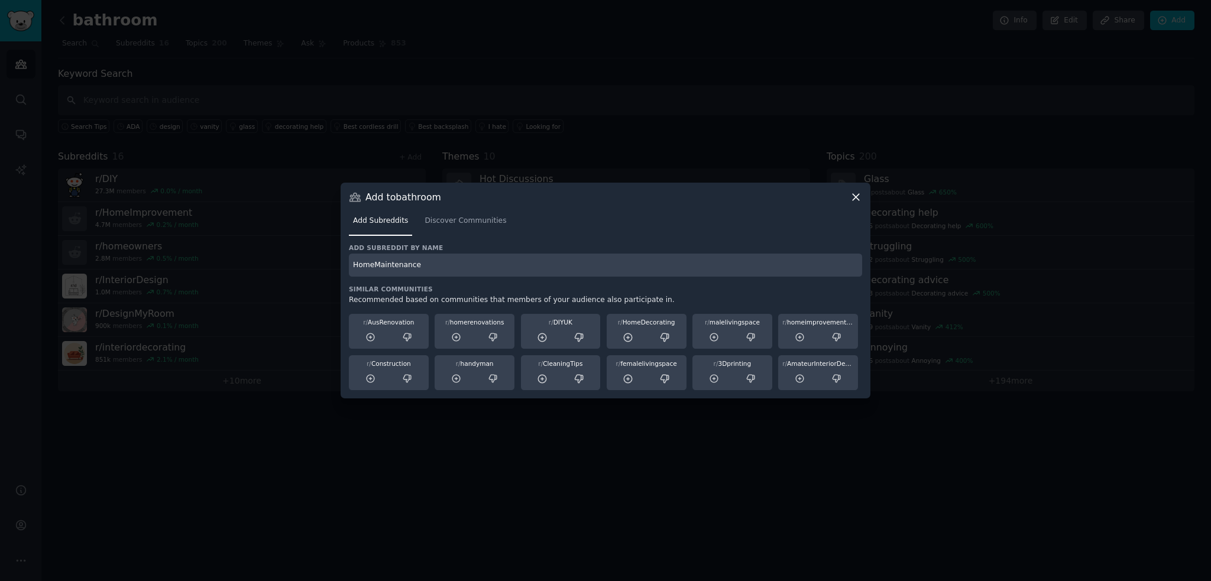
type input "HomeMaintenance"
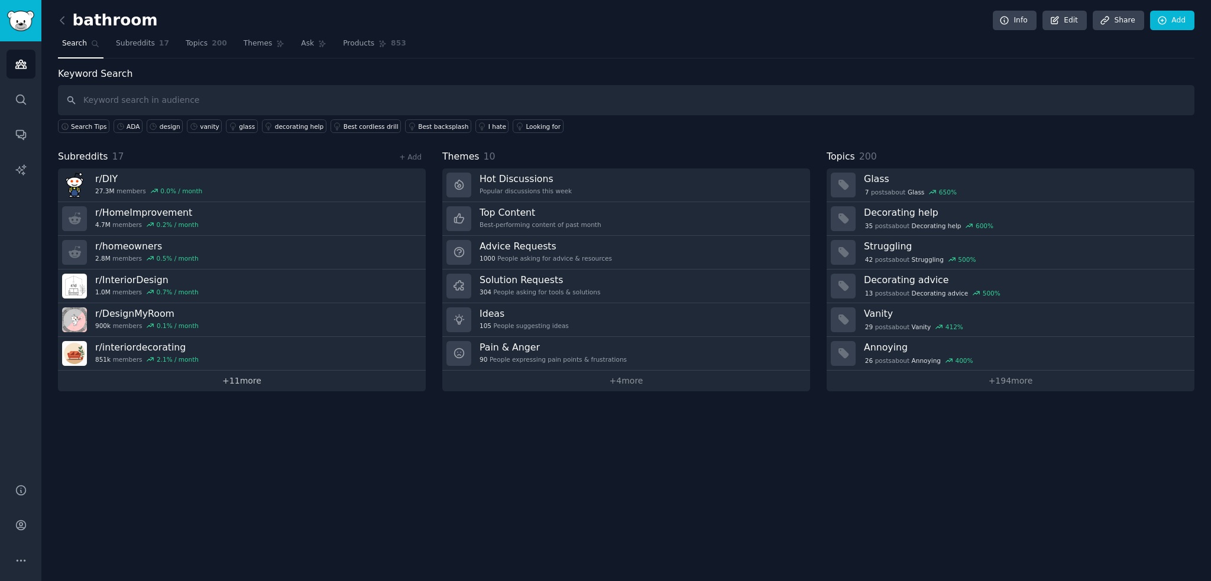
click at [248, 383] on link "+ 11 more" at bounding box center [242, 381] width 368 height 21
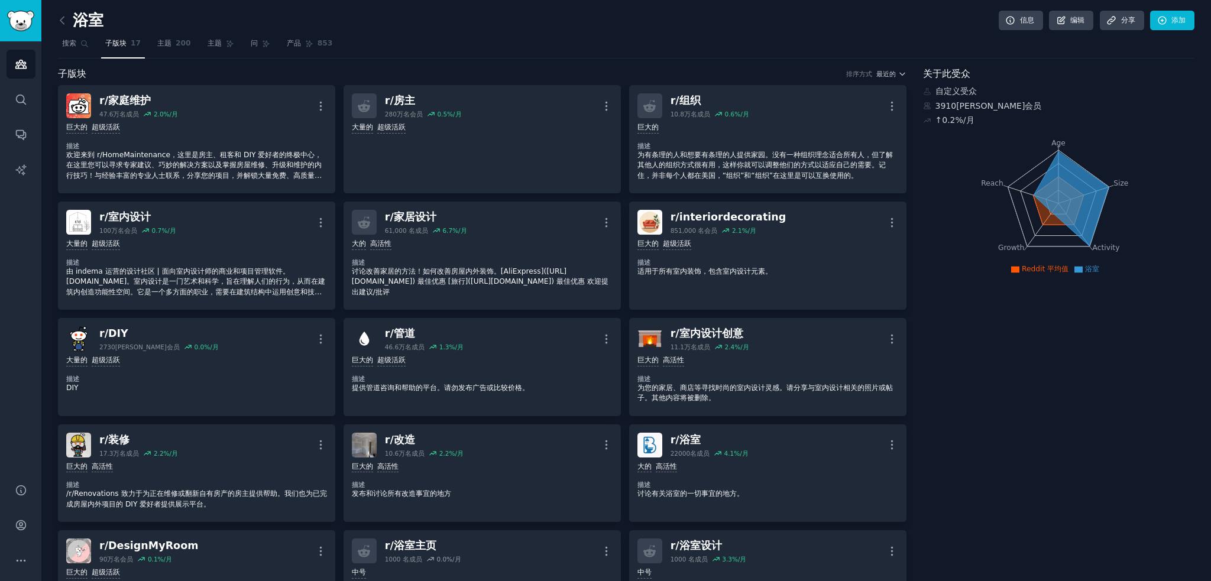
click at [88, 47] on icon at bounding box center [84, 44] width 8 height 8
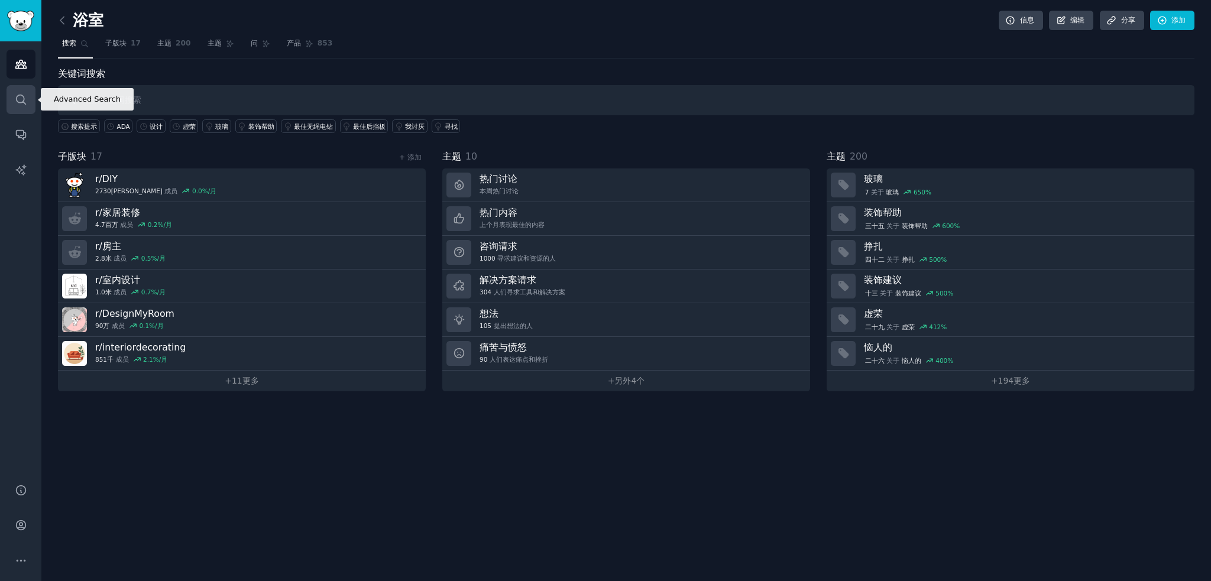
click at [18, 103] on icon "侧边栏" at bounding box center [21, 99] width 12 height 12
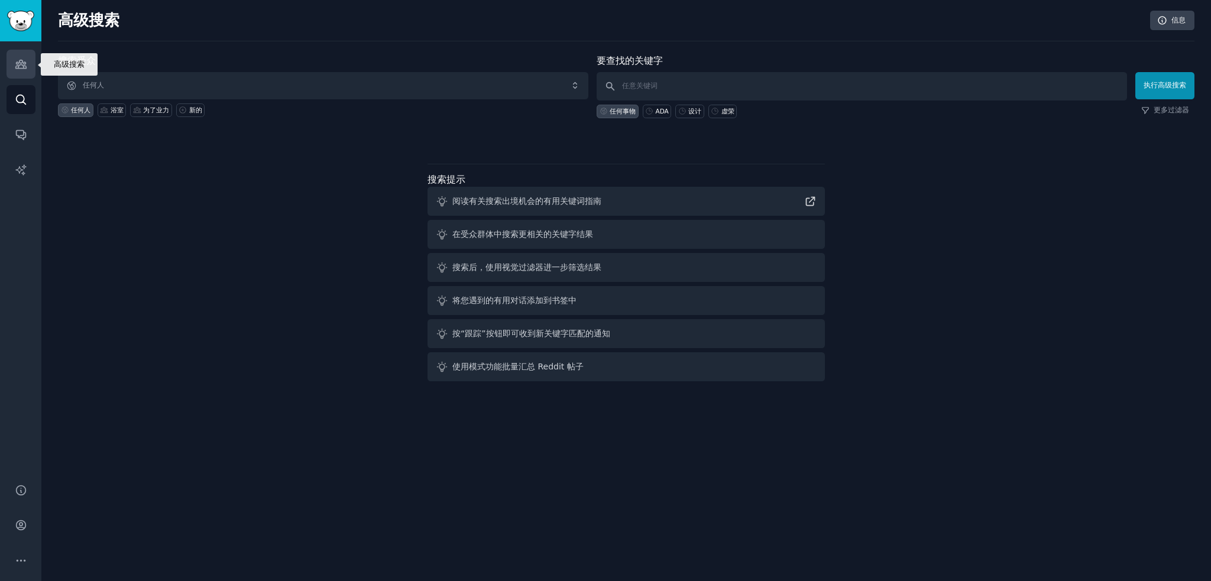
click at [18, 62] on icon "侧边栏" at bounding box center [20, 64] width 11 height 8
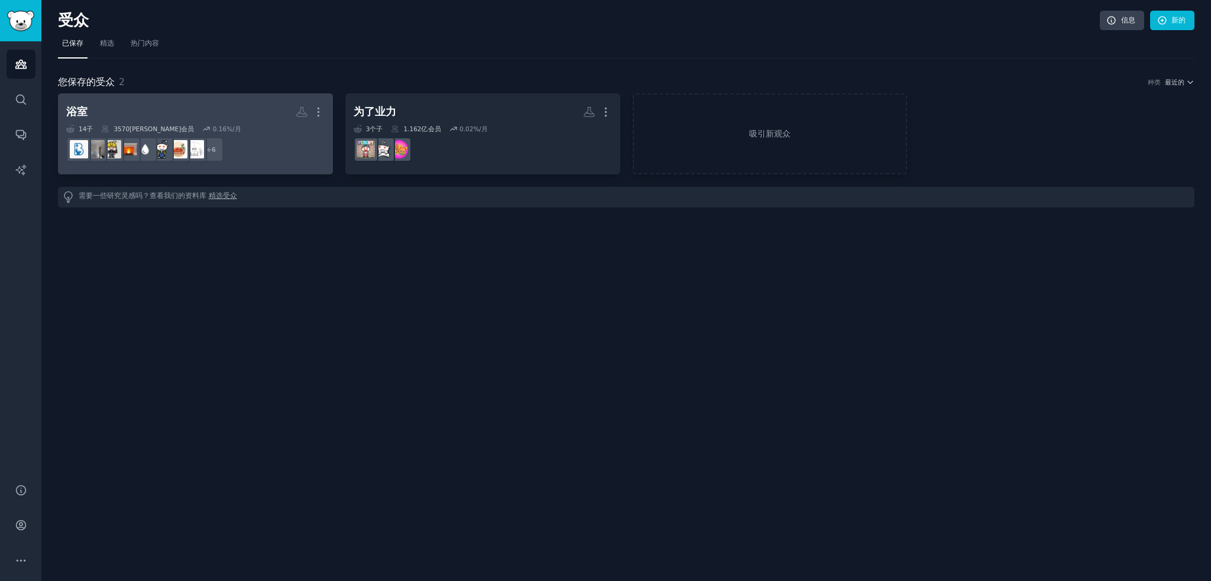
click at [265, 121] on h2 "浴室 更多的" at bounding box center [195, 112] width 258 height 21
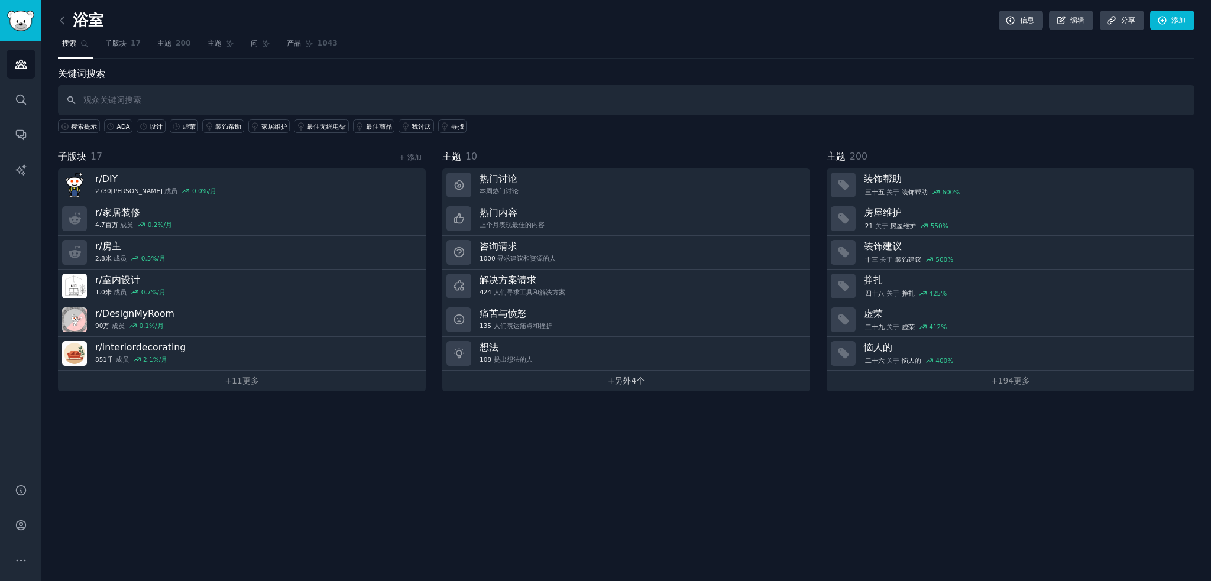
click at [655, 380] on link "+ 另外 4个" at bounding box center [626, 381] width 368 height 21
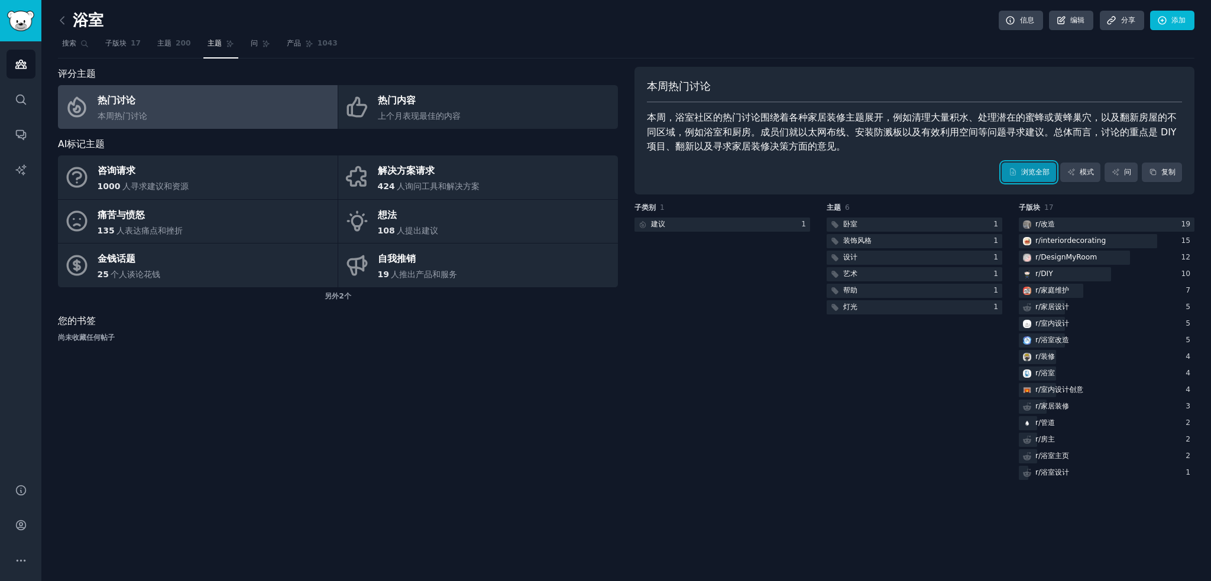
click at [1034, 173] on font "浏览全部" at bounding box center [1035, 172] width 28 height 8
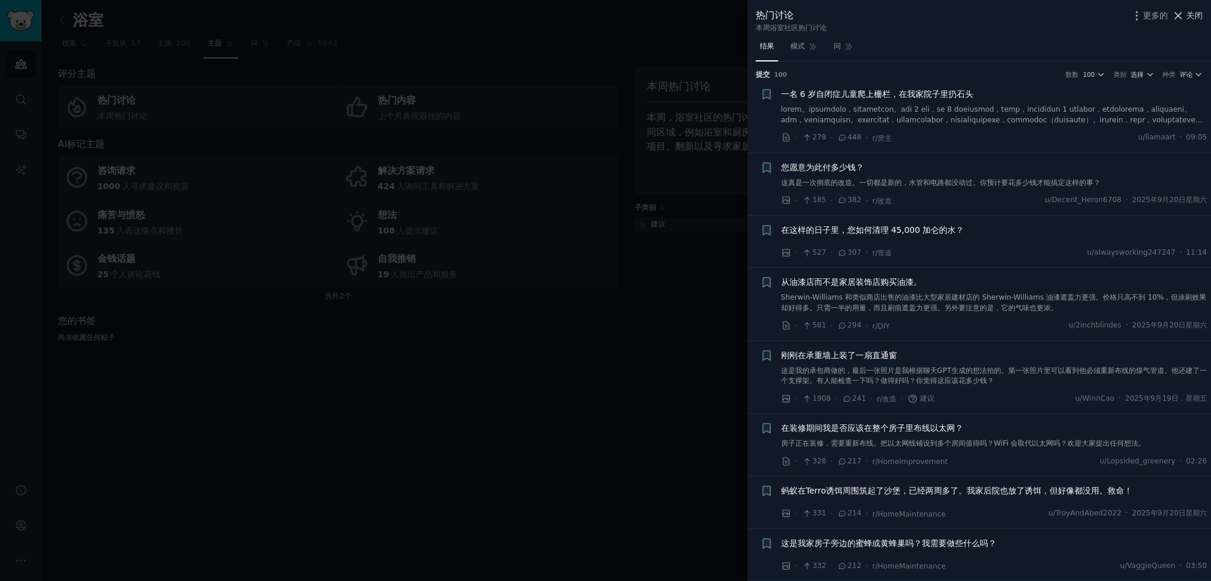
click at [1187, 11] on font "关闭" at bounding box center [1194, 15] width 17 height 9
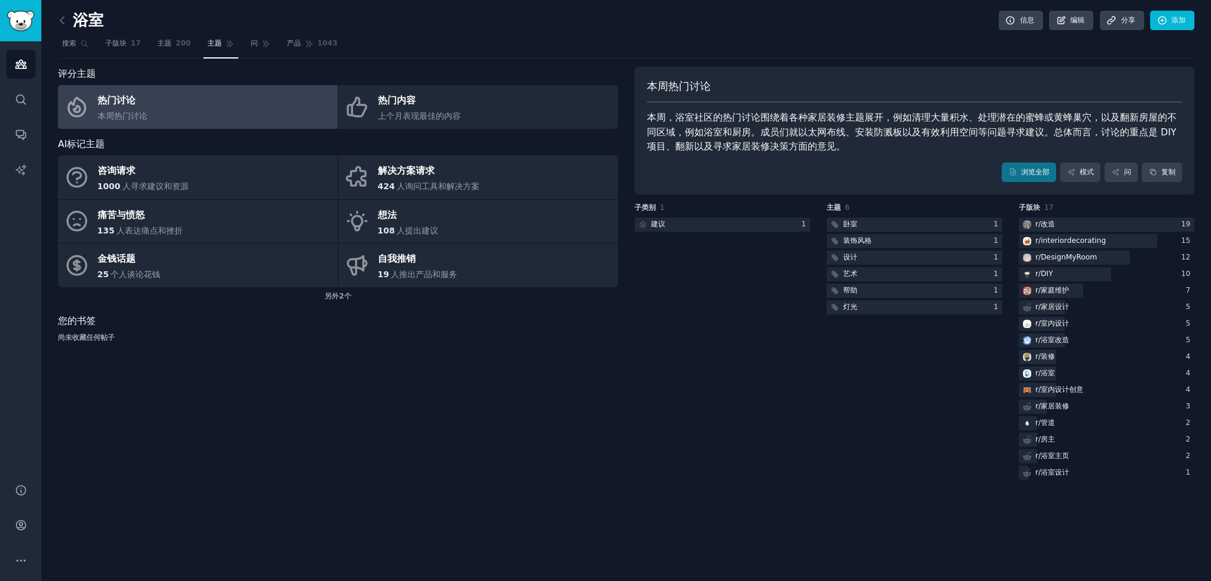
click at [810, 121] on font "本周，浴室社区的热门讨论围绕着各种家居装修主题展开，例如清理大量积水、处理潜在的蜜蜂或黄蜂巢穴，以及翻新房屋的不同区域，例如浴室和厨房。成员们就以太网布线、安…" at bounding box center [913, 132] width 532 height 40
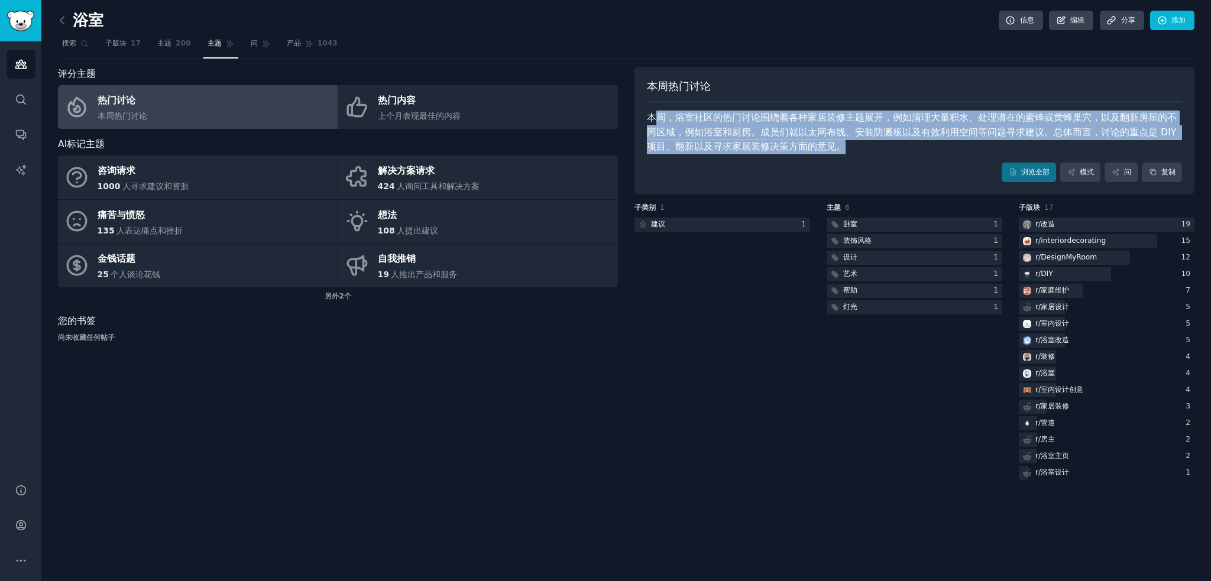
drag, startPoint x: 652, startPoint y: 112, endPoint x: 882, endPoint y: 151, distance: 233.9
click at [882, 151] on div "本周，浴室社区的热门讨论围绕着各种家居装修主题展开，例如清理大量积水、处理潜在的蜜蜂或黄蜂巢穴，以及翻新房屋的不同区域，例如浴室和厨房。成员们就以太网布线、安…" at bounding box center [914, 133] width 535 height 44
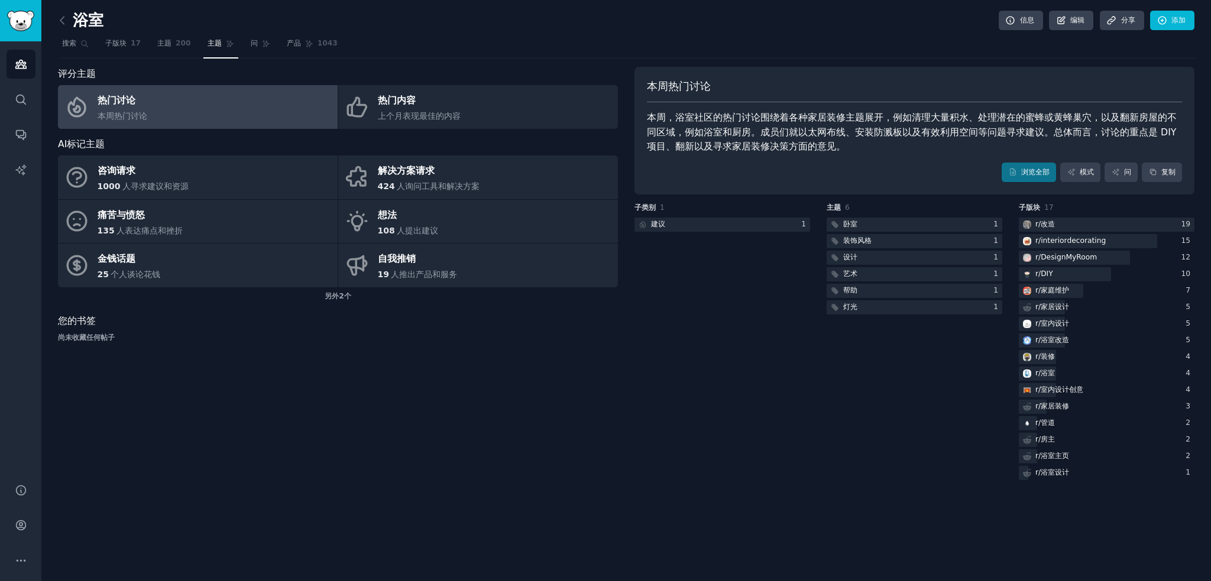
click at [757, 337] on div "子类别 1 建议 1" at bounding box center [723, 343] width 176 height 280
click at [515, 117] on link "热门内容 上个月表现最佳的内容" at bounding box center [478, 107] width 280 height 44
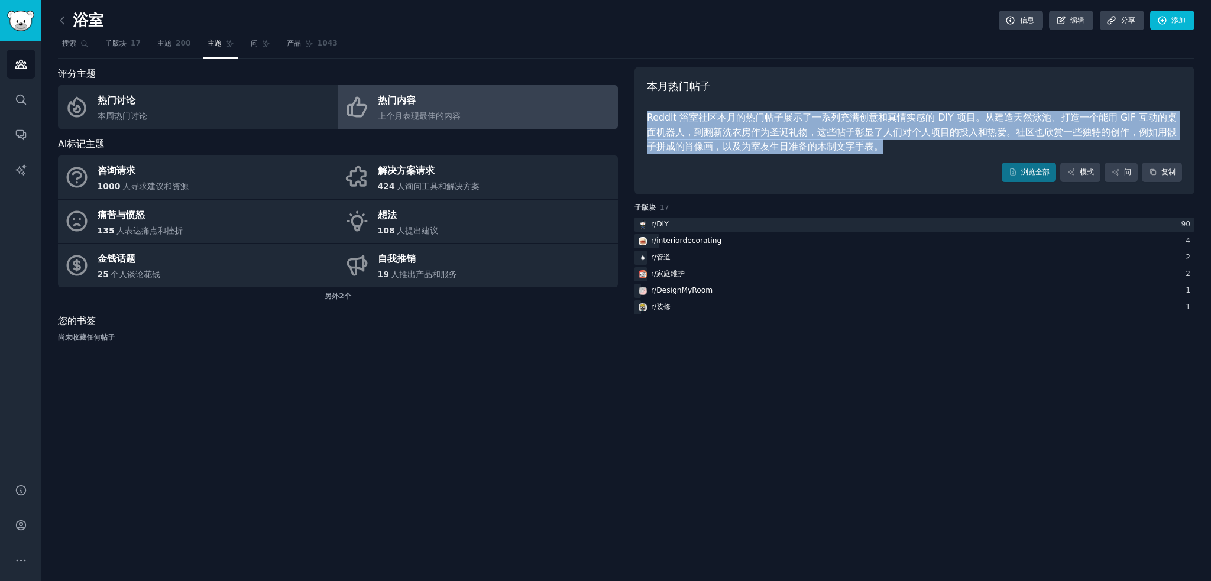
drag, startPoint x: 861, startPoint y: 145, endPoint x: 648, endPoint y: 117, distance: 214.8
click at [648, 117] on font "Reddit 浴室社区本月的热门帖子展示了一系列充满创意和真情实感的 DIY 项目。从建造天然泳池、打造一个能用 GIF 互动的桌面机器人，到翻新洗衣房作为圣…" at bounding box center [912, 132] width 530 height 40
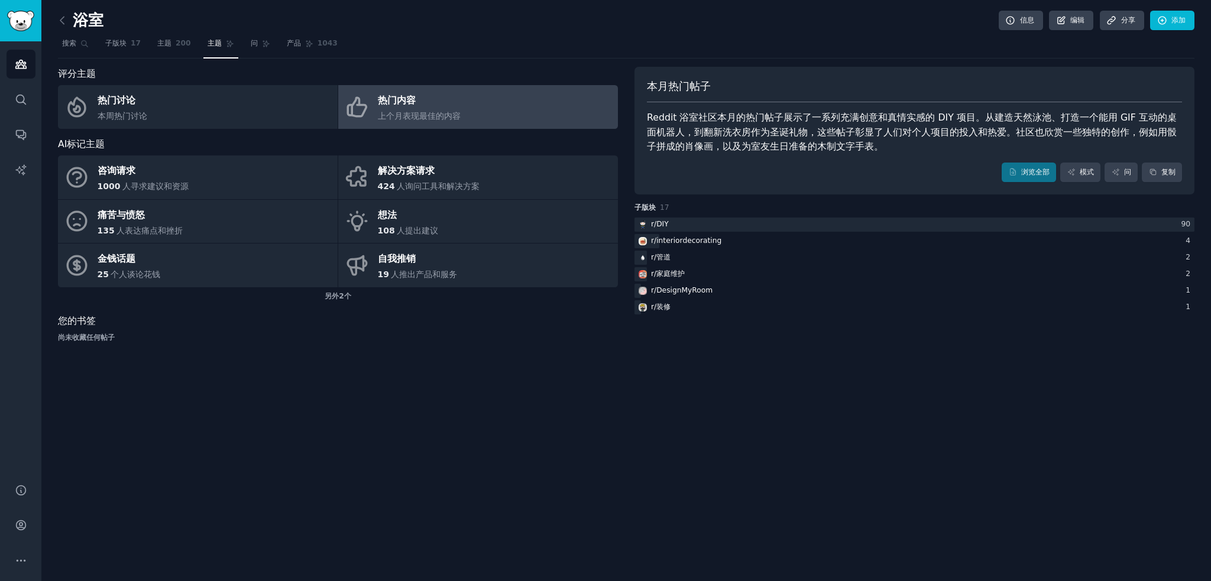
click at [634, 411] on div "浴室 信息 编辑 分享 添加 搜索 子版块 17 主题 200 主题 问 产品 1043 评分主题 热门讨论 本周热门讨论 热门内容 上个月表现最佳的内容 A…" at bounding box center [626, 290] width 1170 height 581
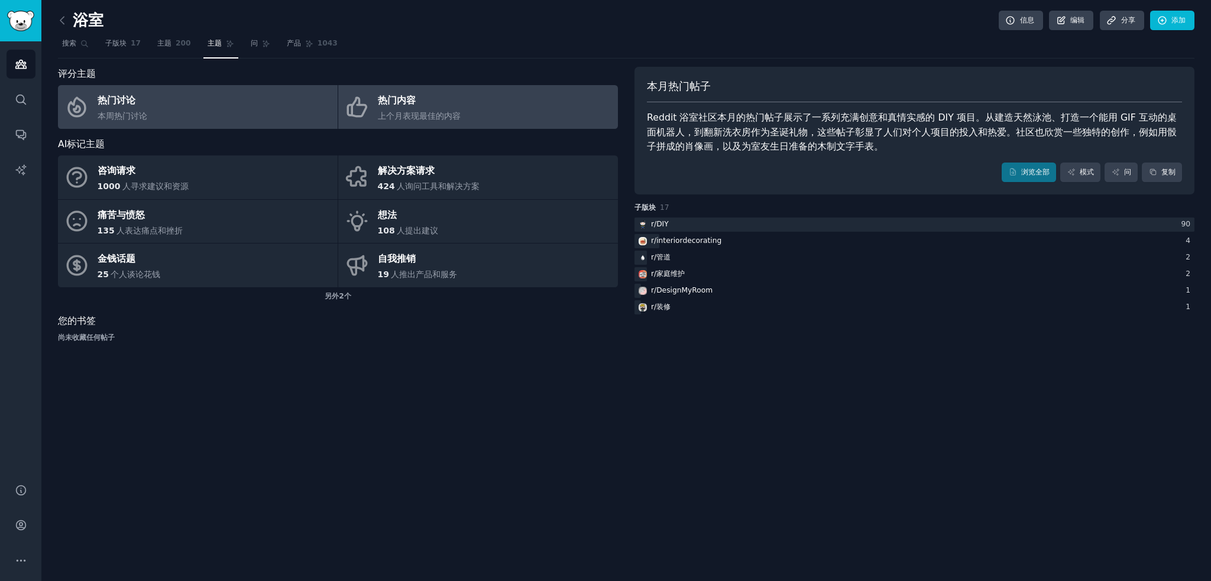
click at [242, 122] on link "热门讨论 本周热门讨论" at bounding box center [198, 107] width 280 height 44
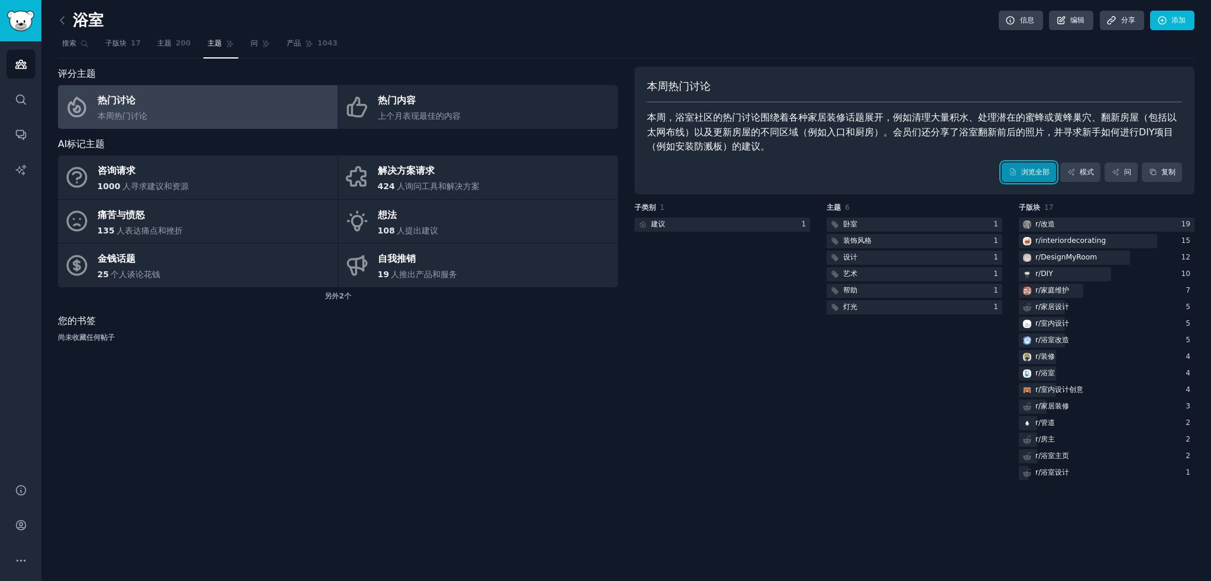
click at [1049, 168] on font "浏览全部" at bounding box center [1035, 172] width 28 height 8
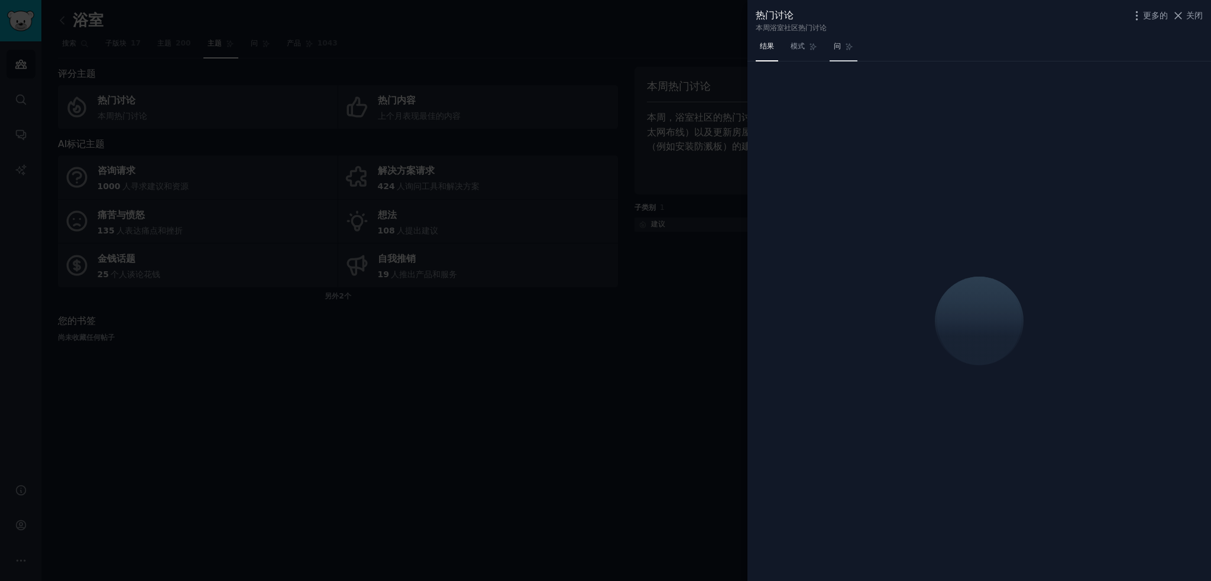
click at [848, 51] on link "问" at bounding box center [844, 49] width 28 height 24
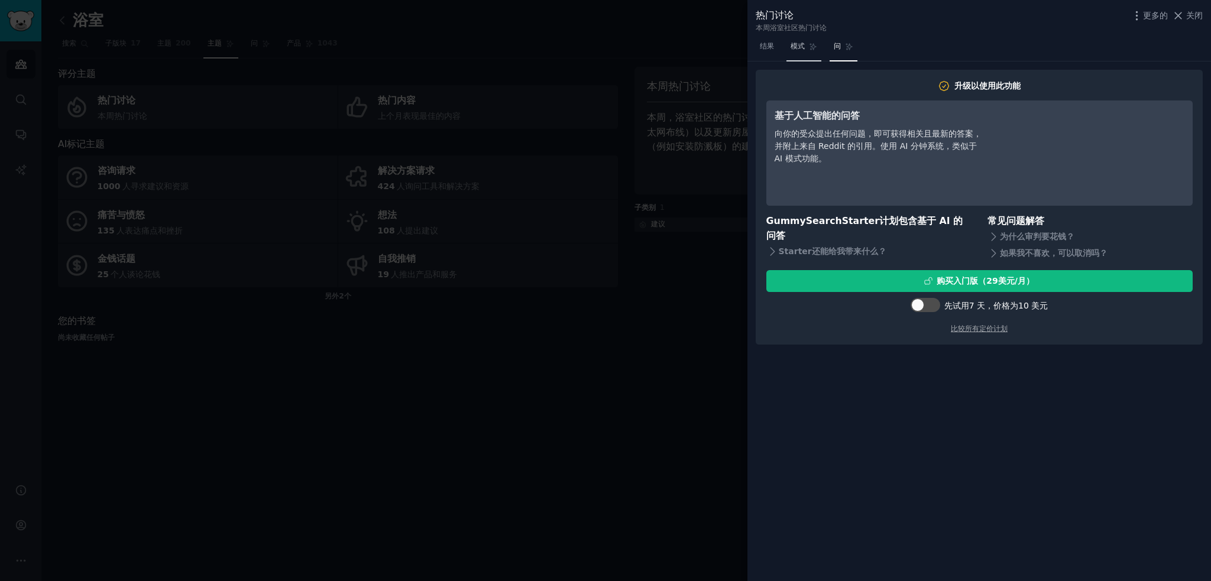
click at [806, 51] on link "模式" at bounding box center [804, 49] width 35 height 24
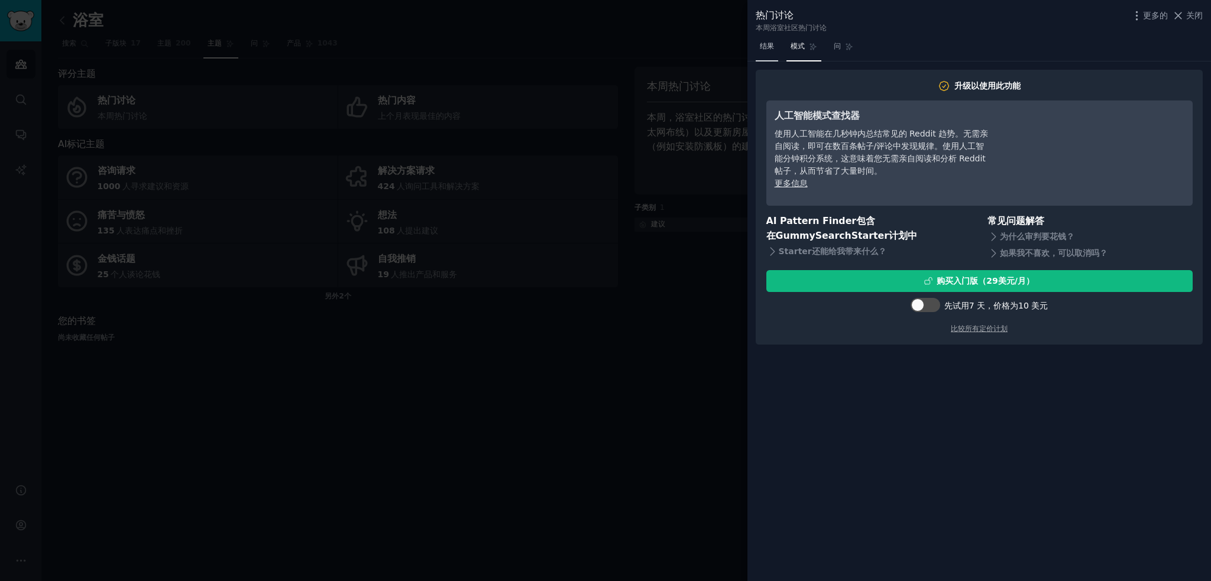
click at [767, 59] on link "结果" at bounding box center [767, 49] width 22 height 24
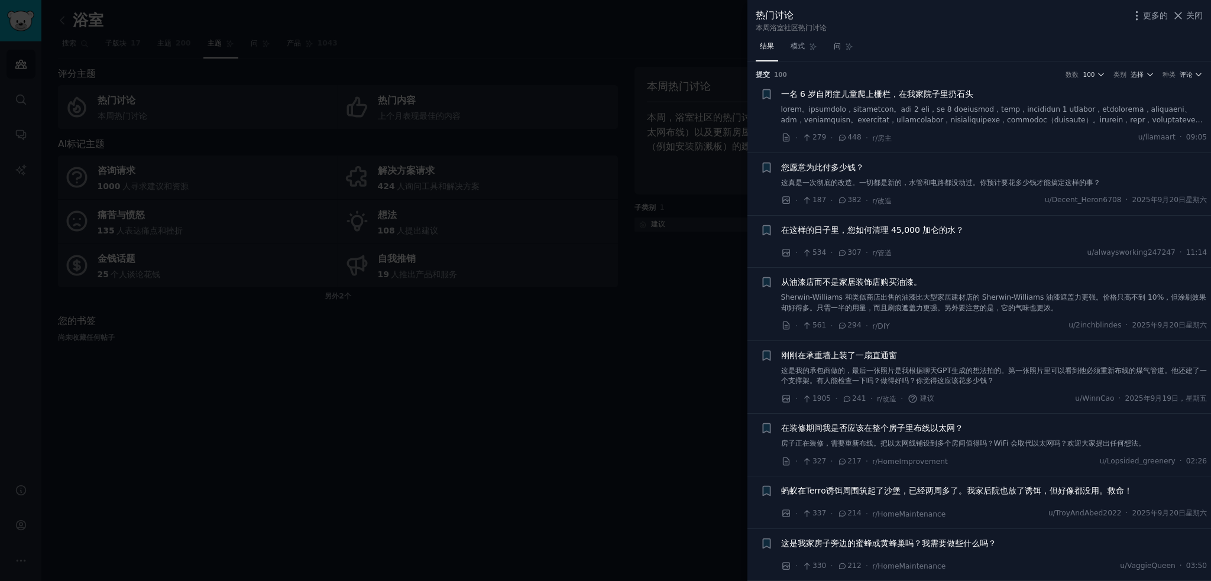
drag, startPoint x: 1185, startPoint y: 20, endPoint x: 873, endPoint y: 49, distance: 313.7
click at [1185, 20] on button "关闭" at bounding box center [1187, 15] width 31 height 12
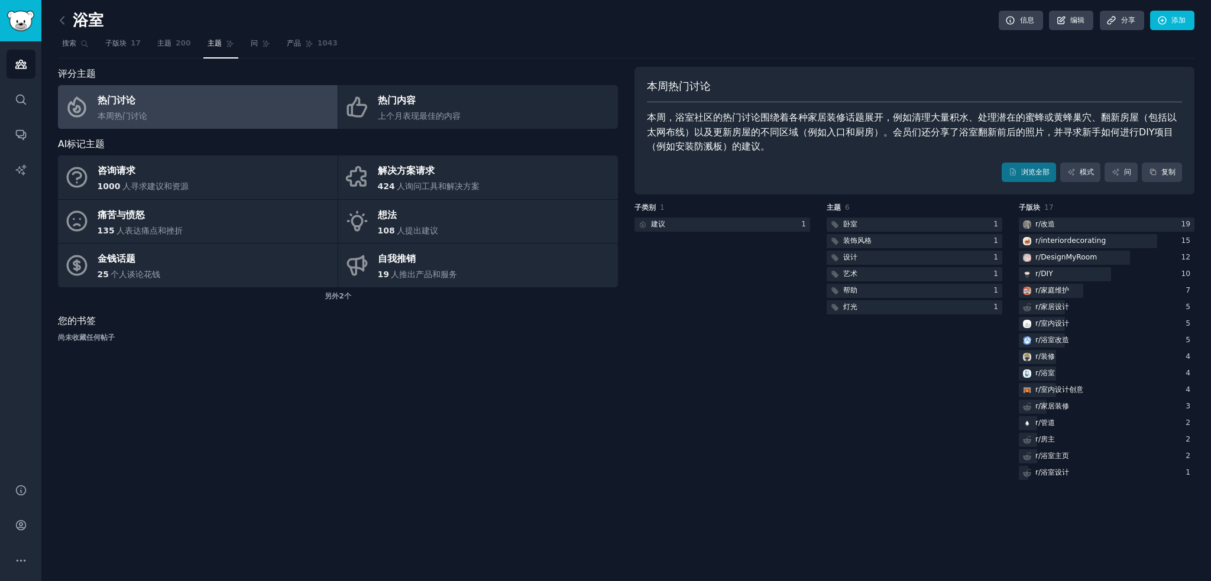
click at [412, 383] on div "评分主题 热门讨论 本周热门讨论 热门内容 上个月表现最佳的内容 AI标记主题 咨询请求 1000 人寻求建议和资源 解决方案请求 424 人询问工具和解决方…" at bounding box center [338, 275] width 560 height 416
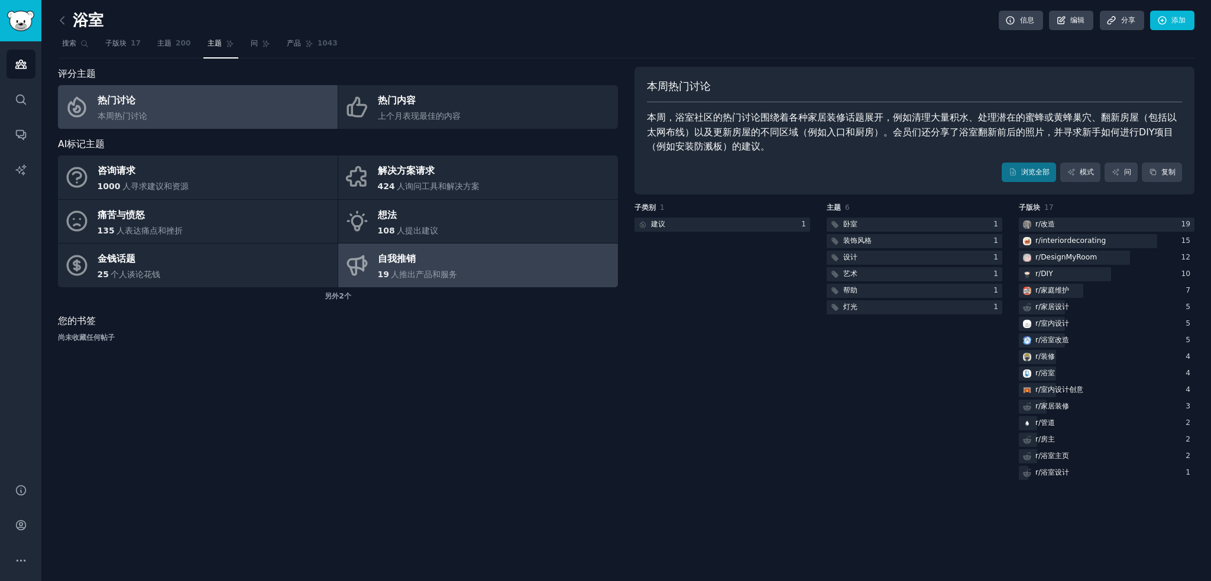
click at [464, 254] on link "自我推销 19 人推出产品和服务" at bounding box center [478, 266] width 280 height 44
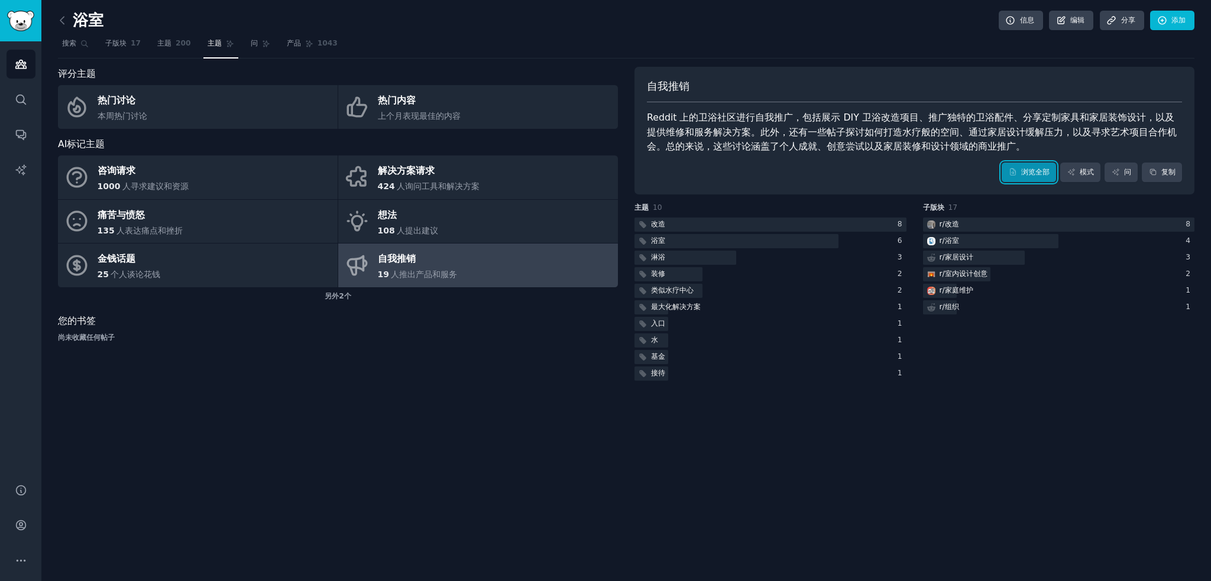
click at [1019, 174] on link "浏览全部" at bounding box center [1029, 173] width 54 height 20
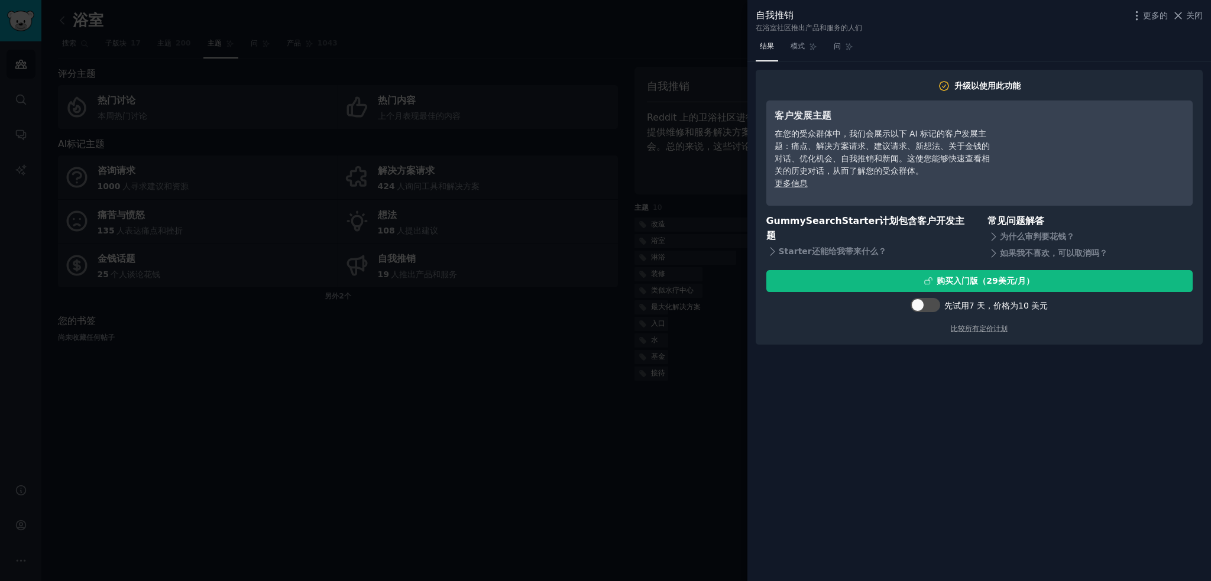
click at [1195, 23] on div "自我推销 在浴室社区推出产品和服务的人们 更多的 关闭" at bounding box center [979, 20] width 447 height 25
click at [1190, 17] on font "关闭" at bounding box center [1194, 15] width 17 height 9
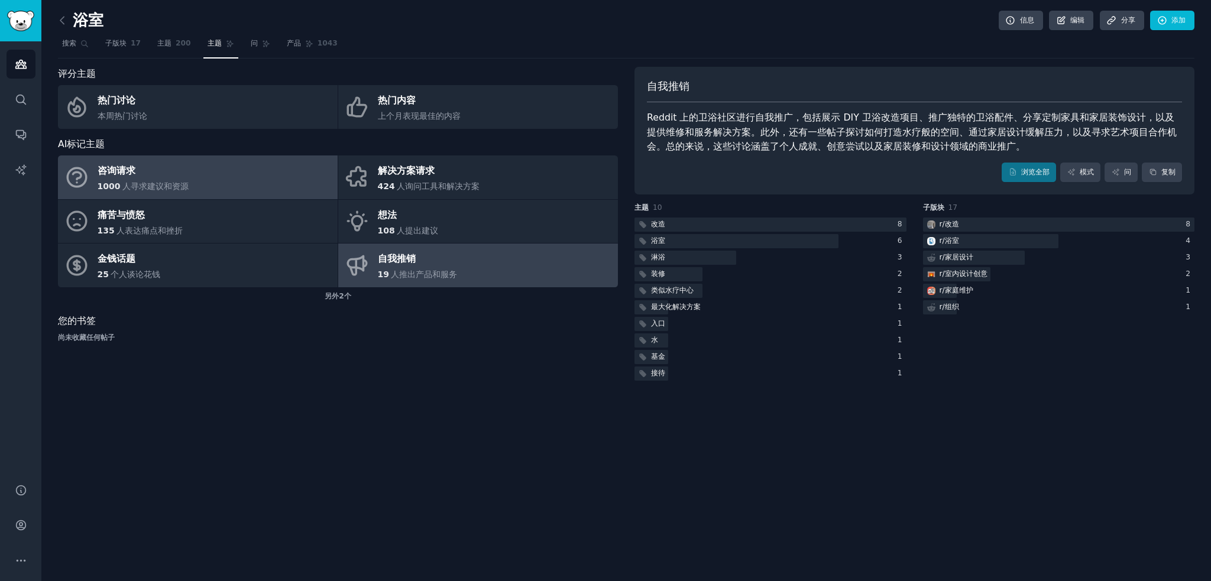
click at [244, 180] on link "咨询请求 1000 人寻求建议和资源" at bounding box center [198, 178] width 280 height 44
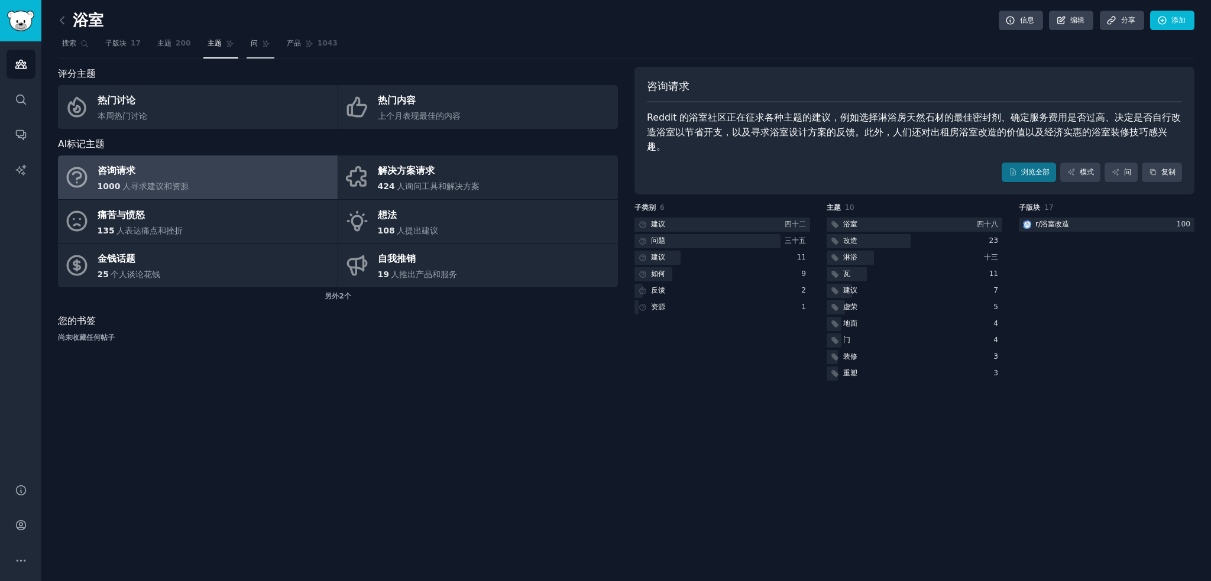
click at [248, 47] on link "问" at bounding box center [261, 46] width 28 height 24
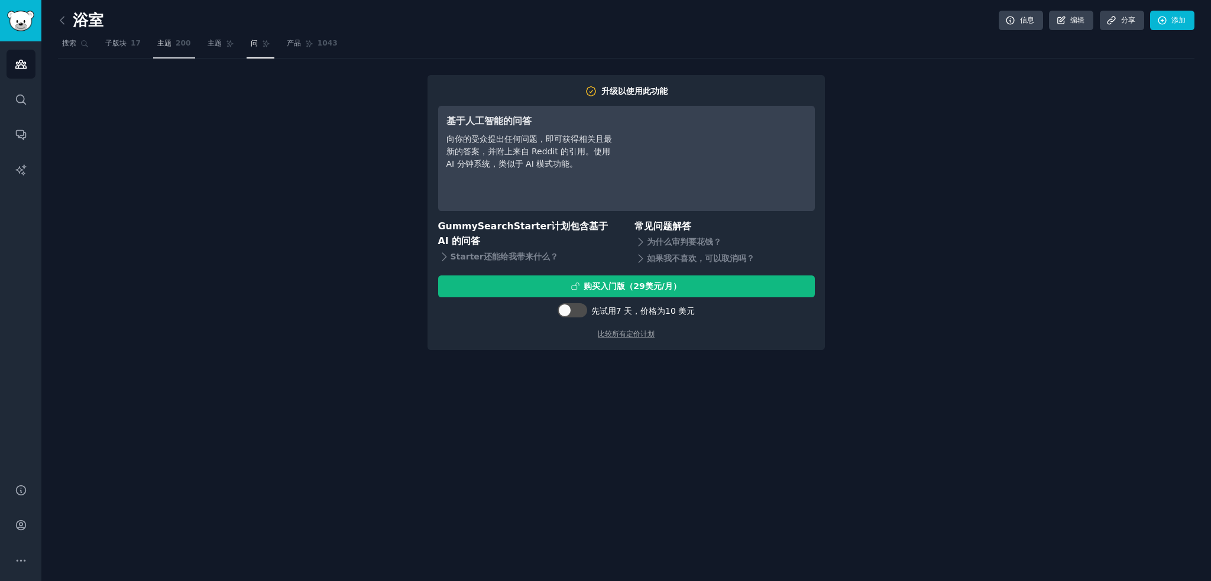
click at [155, 47] on link "主题 200" at bounding box center [174, 46] width 42 height 24
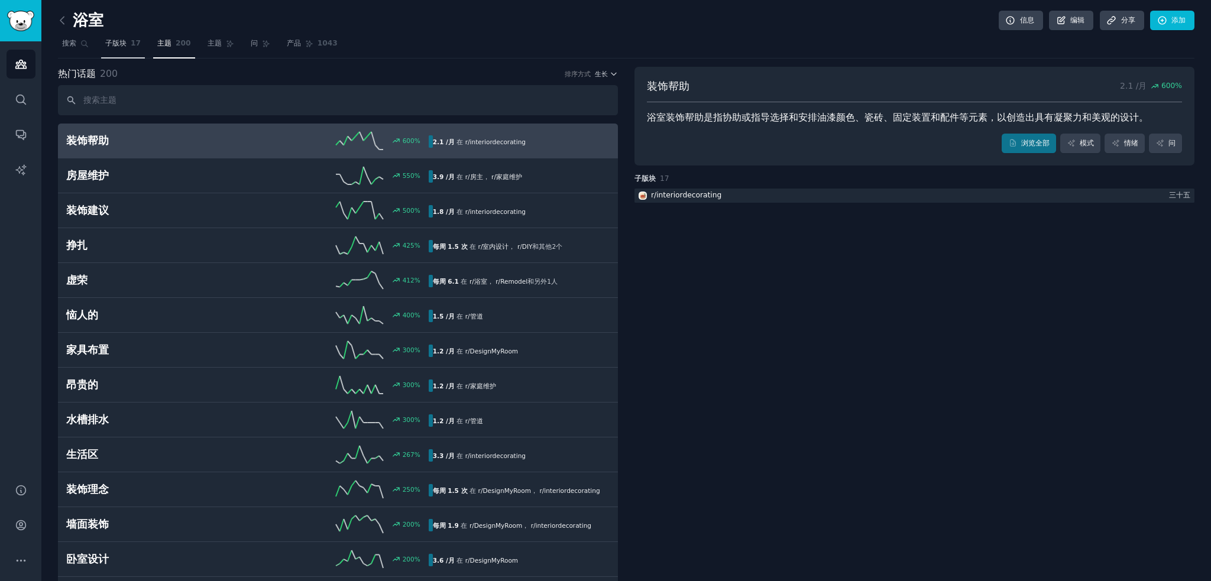
click at [135, 51] on link "子版块 17" at bounding box center [123, 46] width 44 height 24
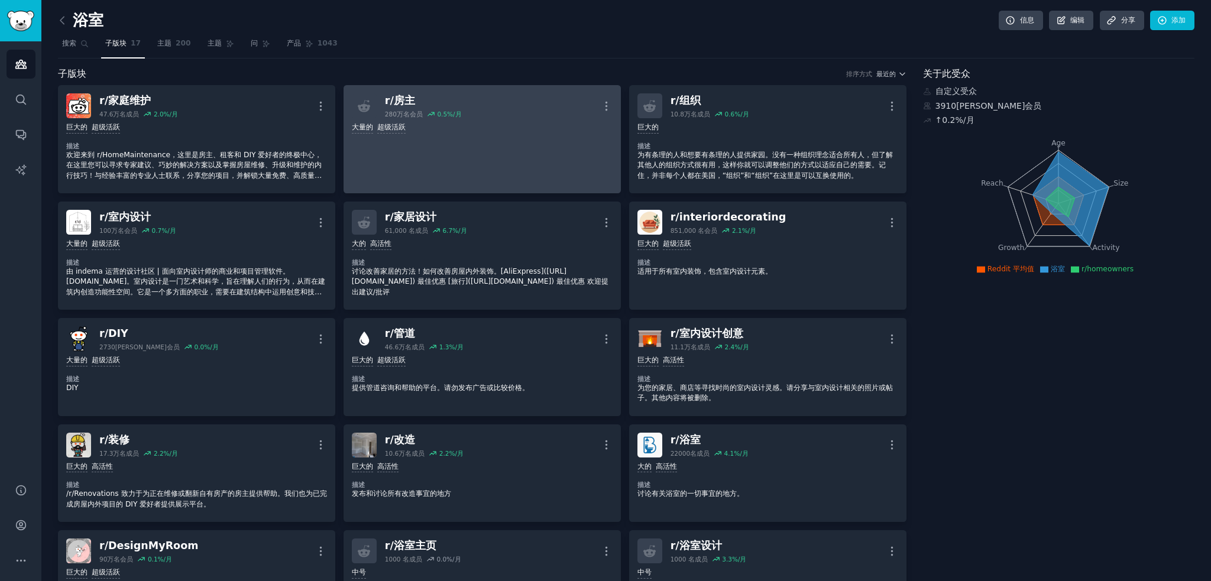
click at [516, 137] on link "r/ 房主 280万名 会员 0.5 %/月 更多的 每天提交量 >= 95 百分位数 大量的 超级活跃" at bounding box center [482, 139] width 277 height 108
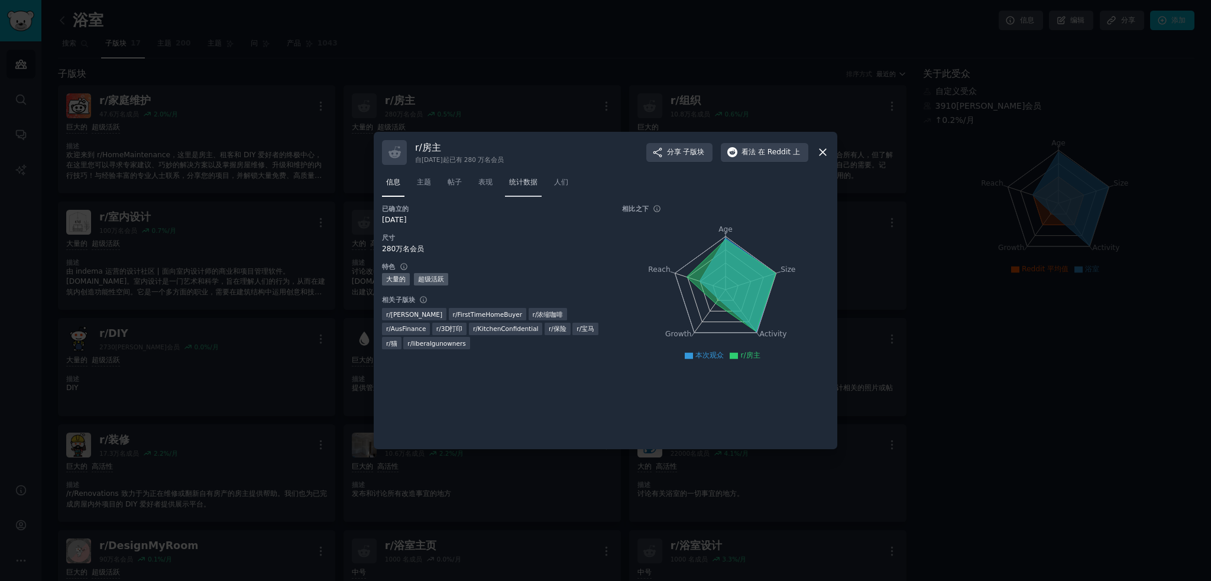
click at [513, 176] on link "统计数据" at bounding box center [523, 185] width 37 height 24
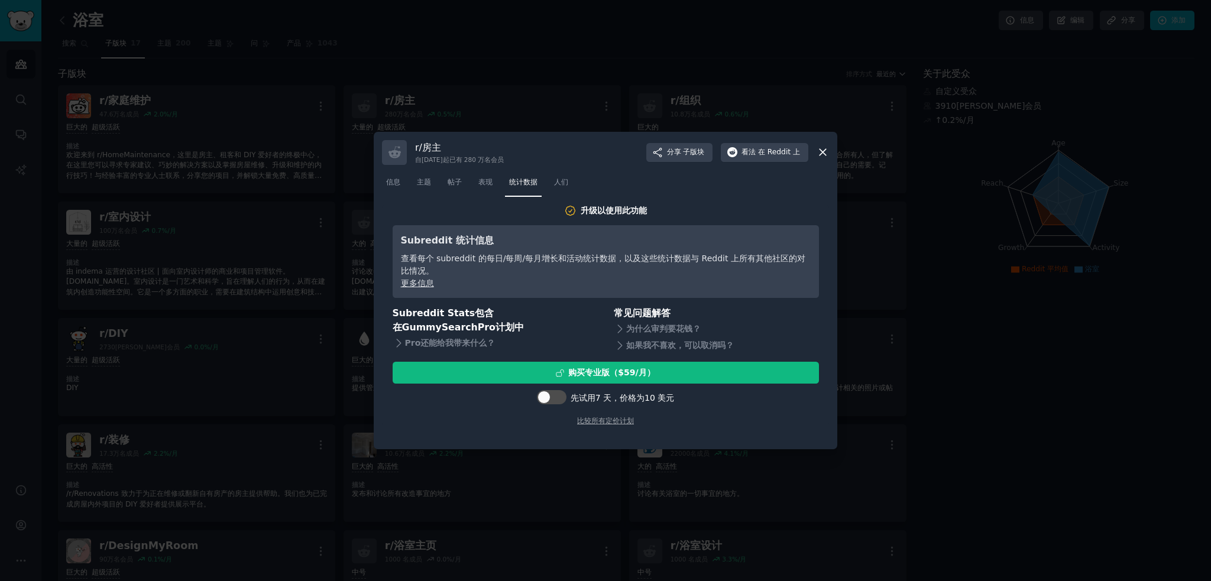
click at [470, 177] on nav "信息 主题 帖子 表现 统计数据 人们" at bounding box center [605, 185] width 447 height 24
click at [485, 179] on font "表现" at bounding box center [485, 182] width 14 height 8
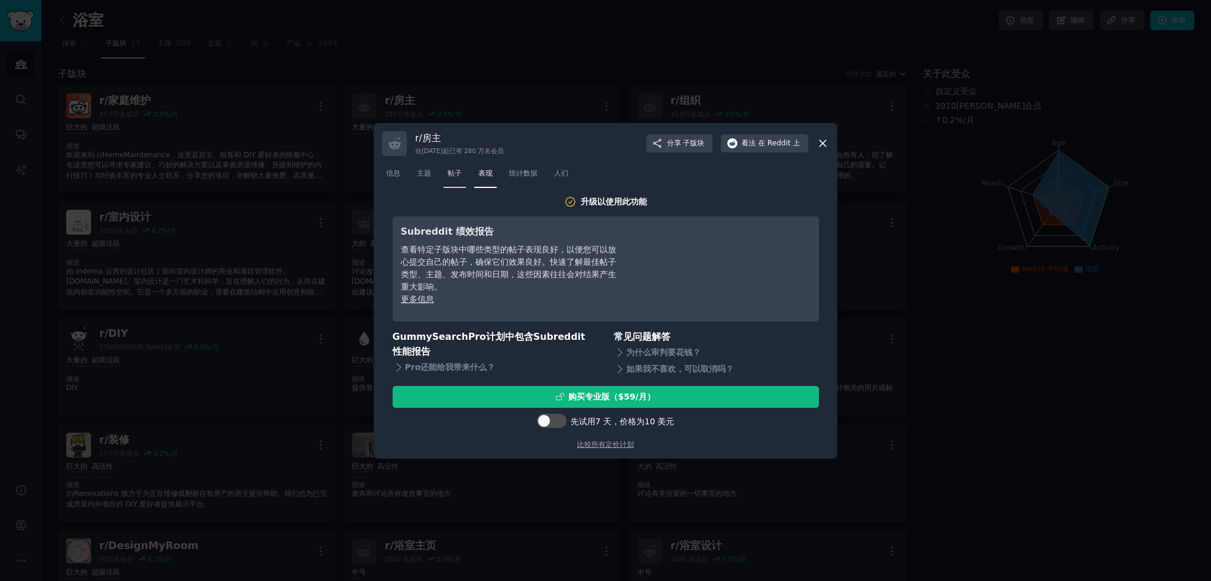
click at [457, 187] on link "帖子" at bounding box center [455, 176] width 22 height 24
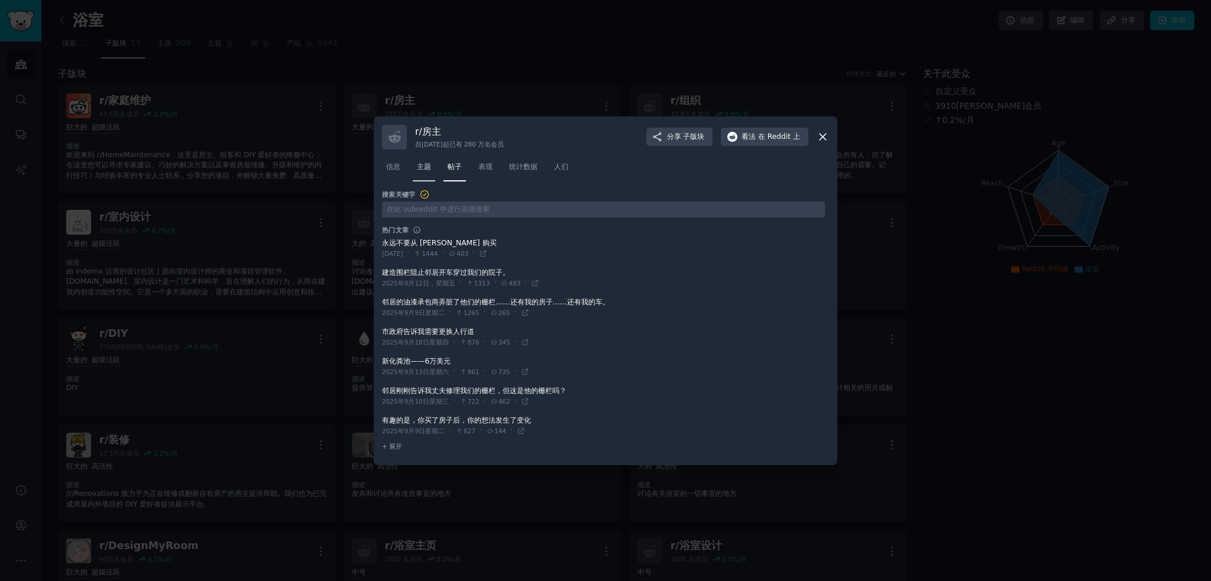
click at [417, 180] on link "主题" at bounding box center [424, 170] width 22 height 24
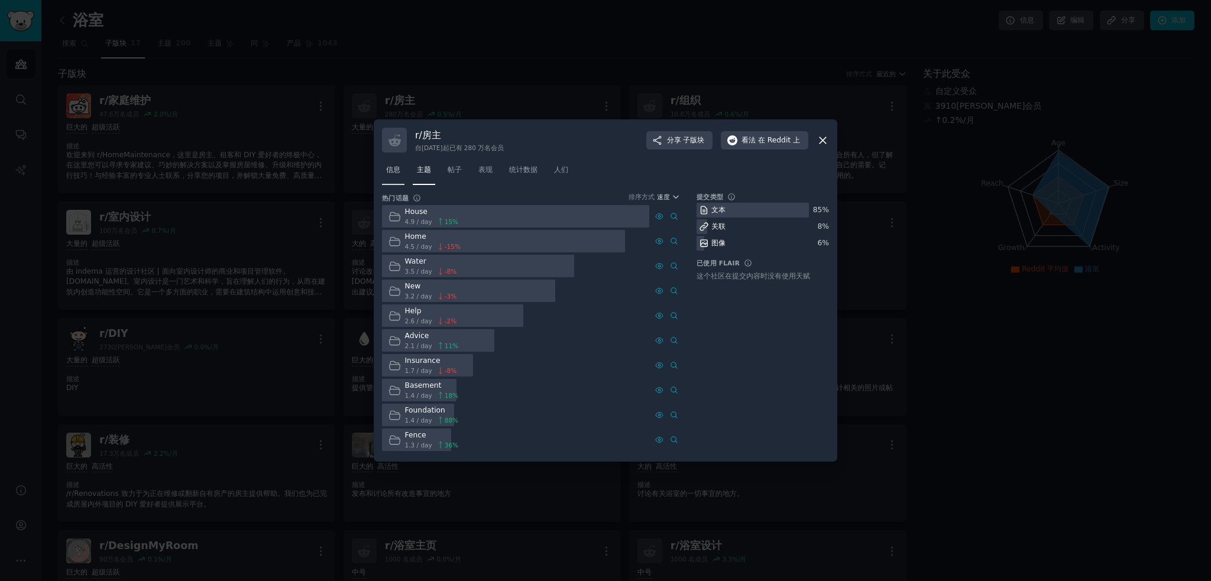
click at [389, 184] on link "信息" at bounding box center [393, 173] width 22 height 24
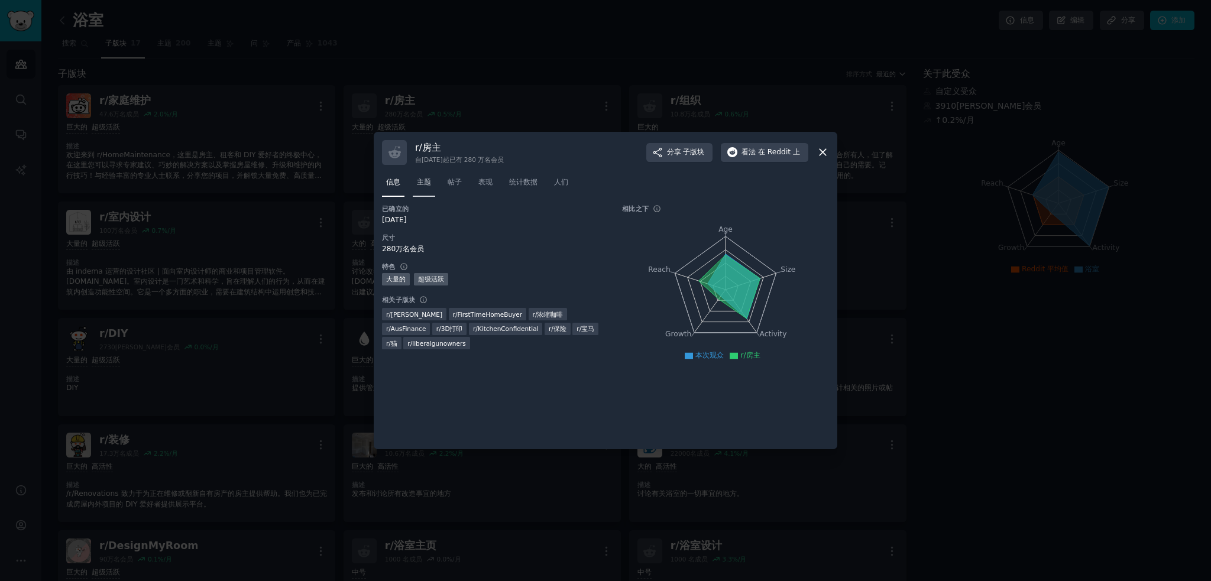
click at [428, 182] on font "主题" at bounding box center [424, 182] width 14 height 8
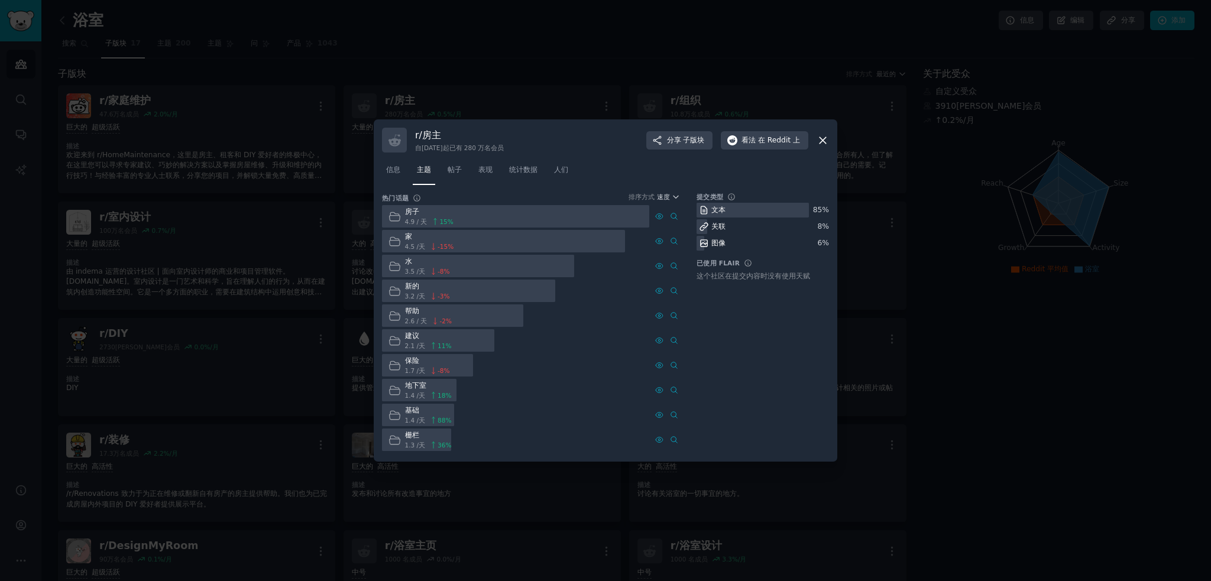
click at [820, 143] on icon at bounding box center [823, 140] width 7 height 7
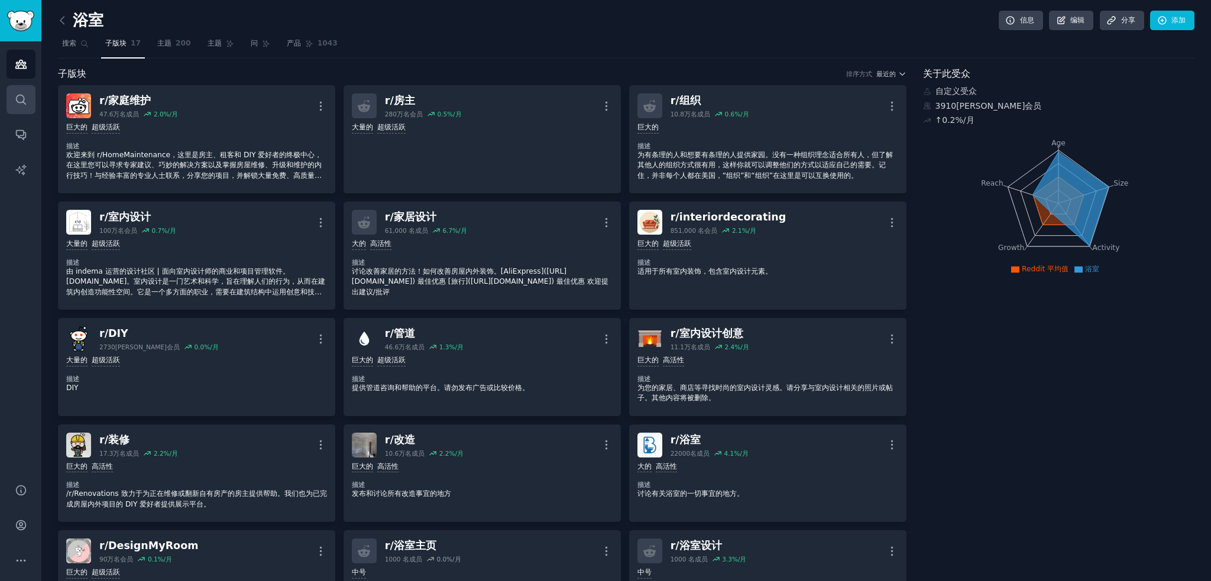
click at [34, 108] on link "搜索" at bounding box center [21, 99] width 29 height 29
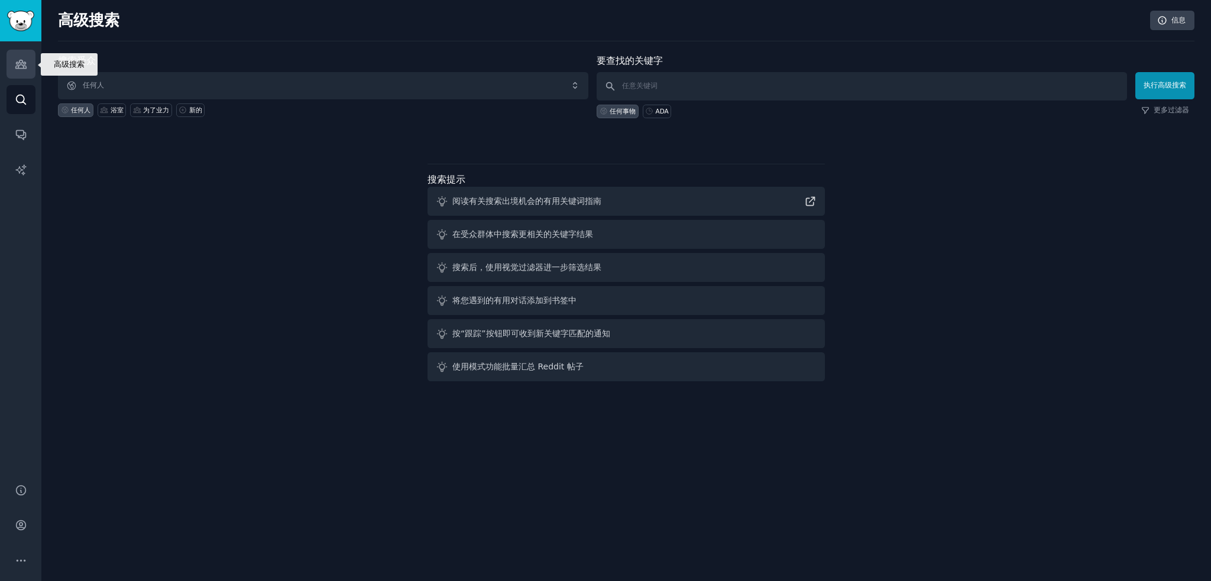
click at [12, 63] on link "受众" at bounding box center [21, 64] width 29 height 29
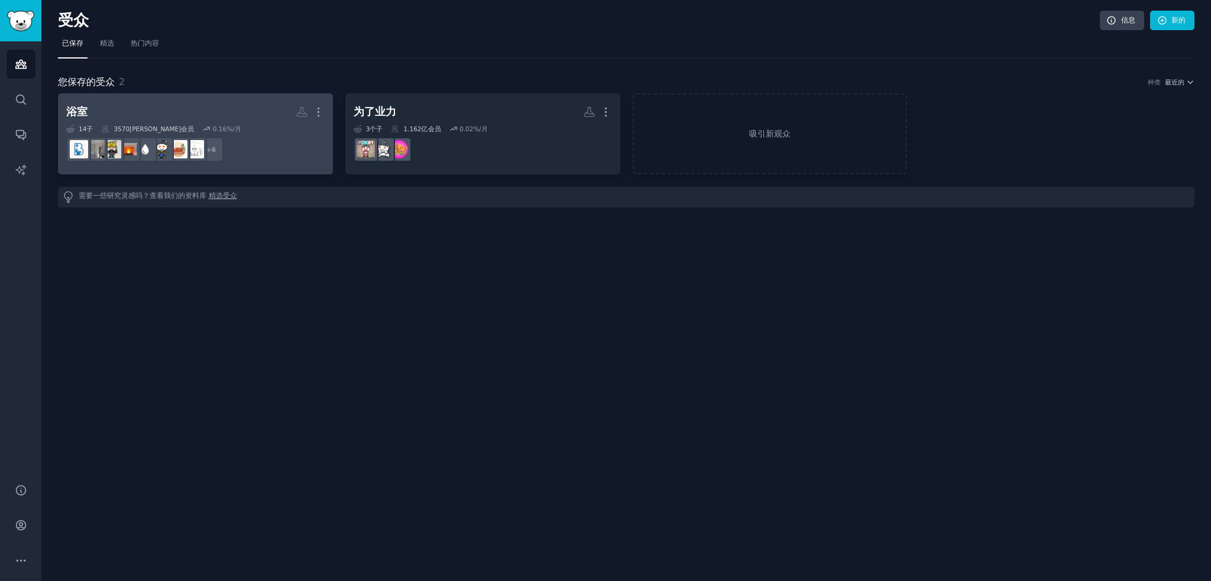
click at [256, 122] on div "浴室 更多的 14 子 ​ 3570万 会员 0.16 %/月 + 6" at bounding box center [195, 134] width 258 height 64
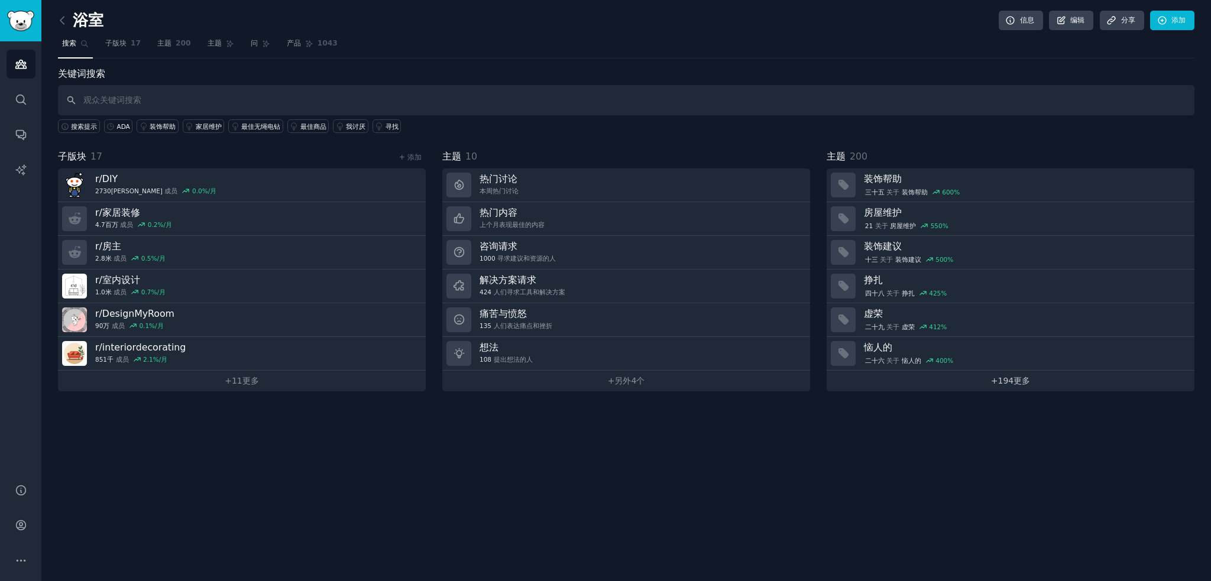
click at [1005, 384] on font "194" at bounding box center [1006, 380] width 16 height 9
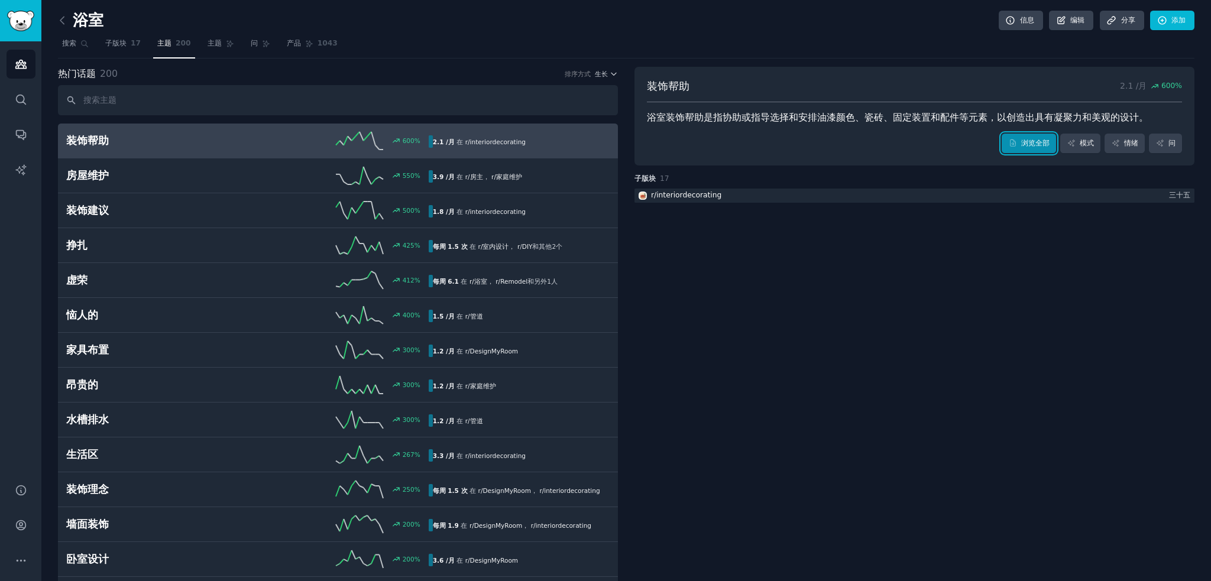
click at [1032, 139] on font "浏览全部" at bounding box center [1035, 143] width 28 height 8
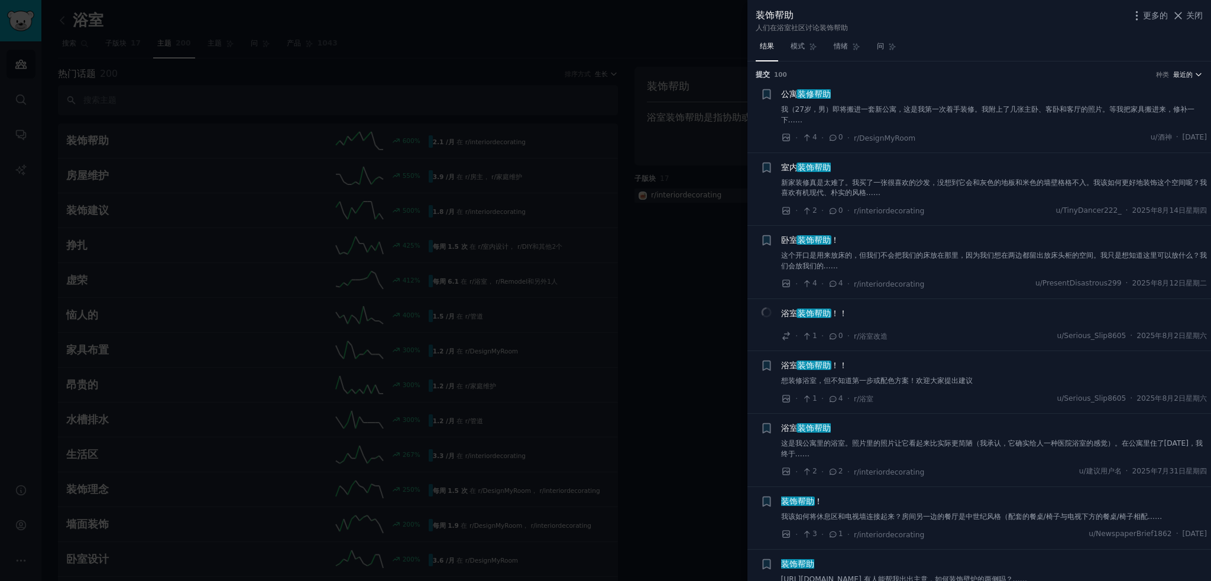
click at [1183, 71] on font "最近的" at bounding box center [1183, 74] width 20 height 7
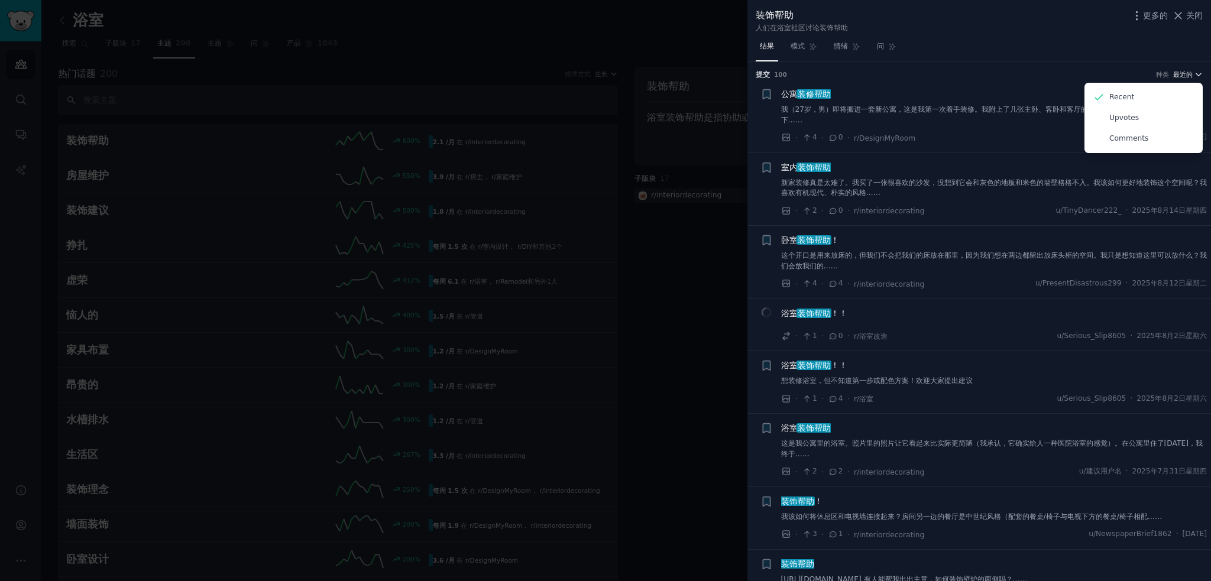
click at [1183, 71] on font "最近的" at bounding box center [1183, 74] width 20 height 7
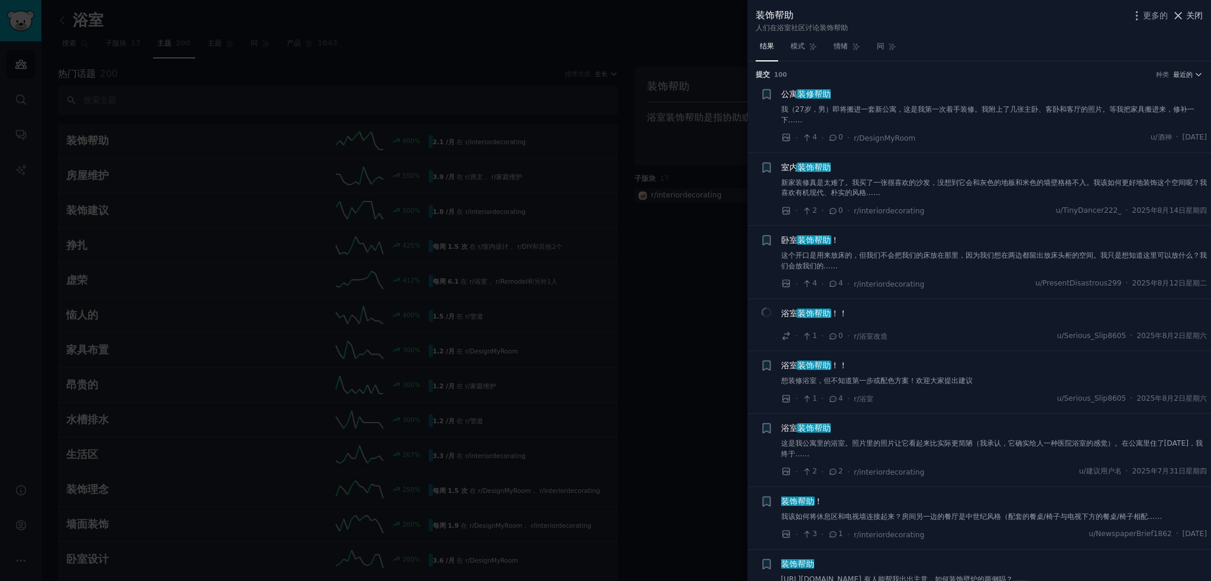
click at [1199, 12] on font "关闭" at bounding box center [1194, 15] width 17 height 9
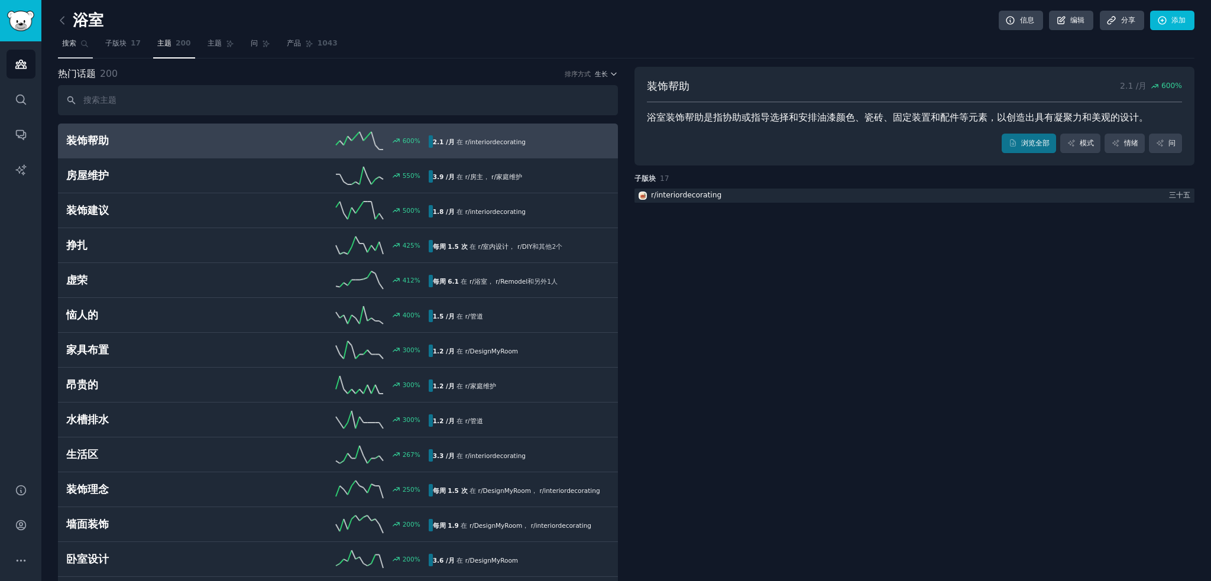
click at [80, 49] on link "搜索" at bounding box center [75, 46] width 35 height 24
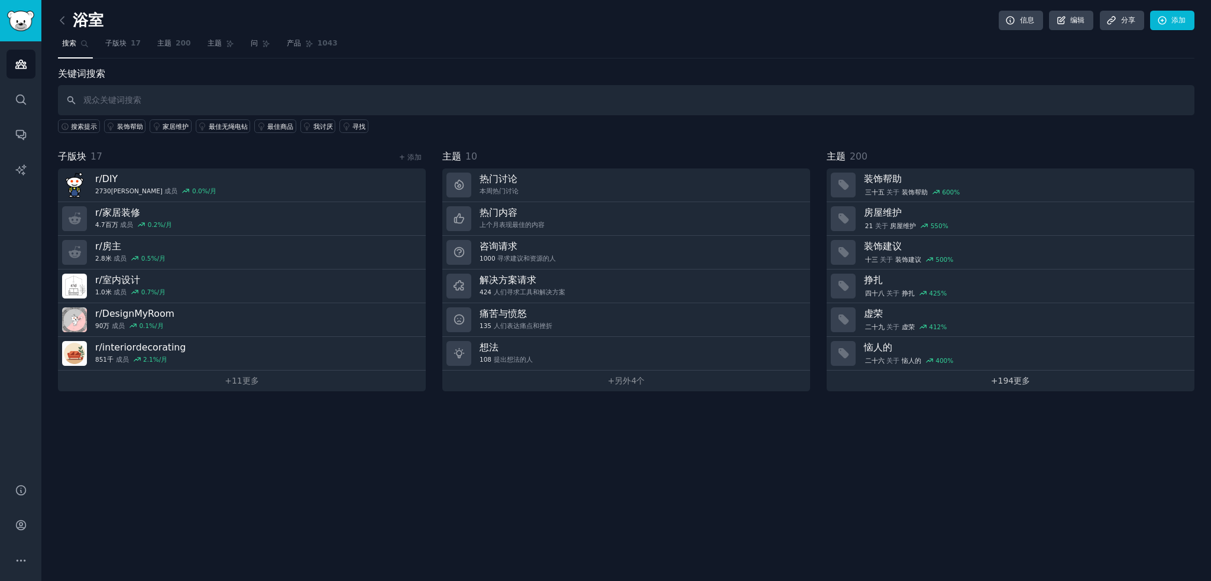
click at [942, 373] on link "+ 194 更多" at bounding box center [1011, 381] width 368 height 21
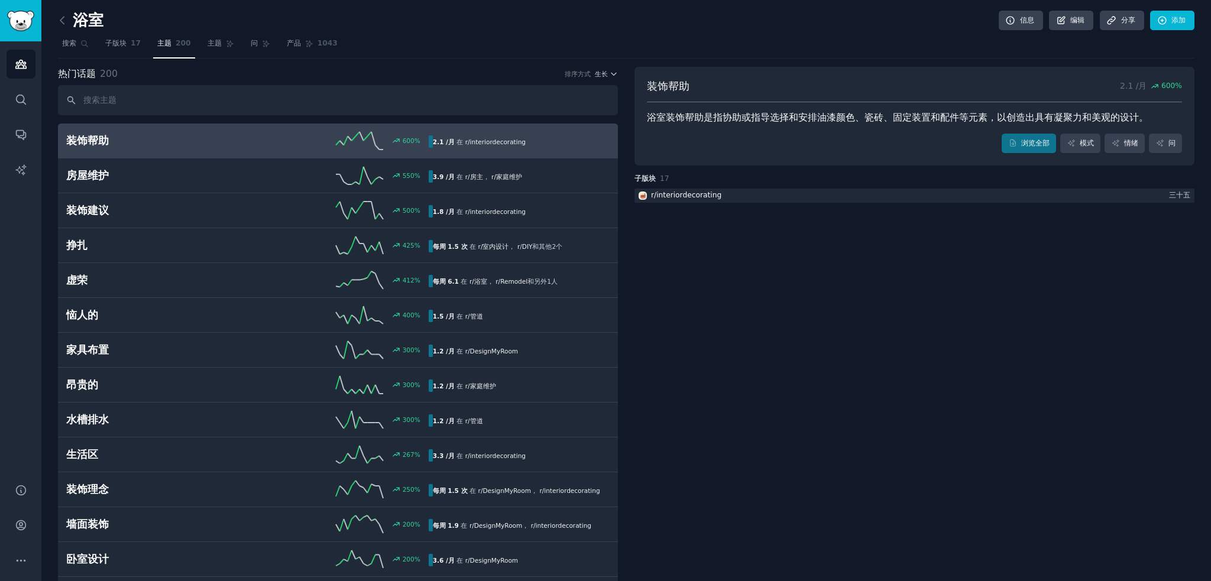
click at [1144, 86] on p "2.1 /月 600 %" at bounding box center [1151, 86] width 62 height 15
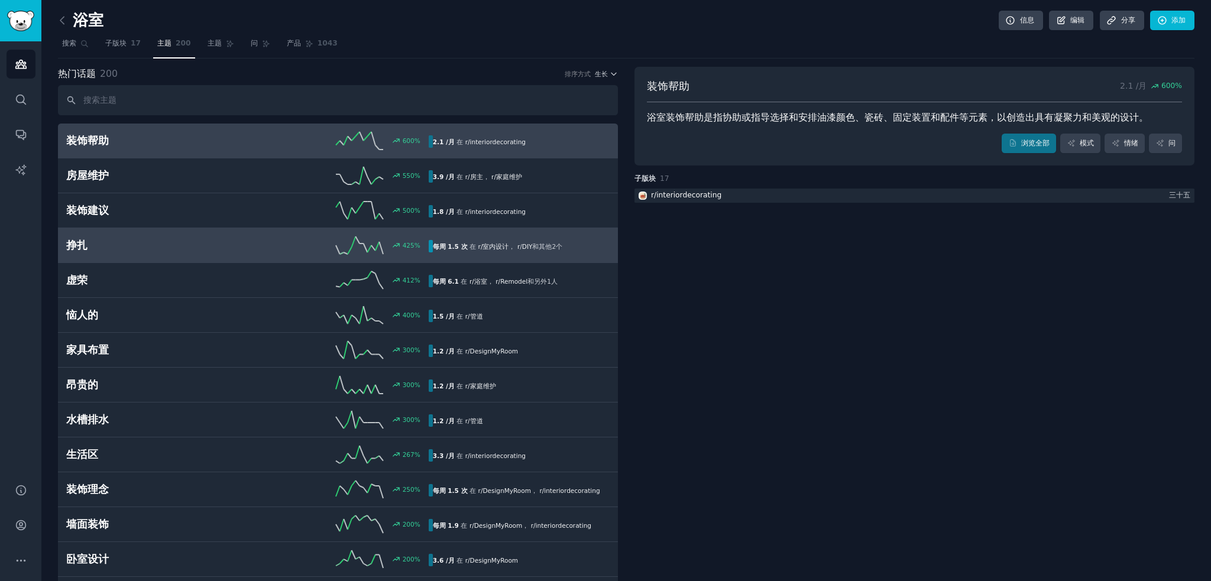
click at [234, 243] on h2 "挣扎" at bounding box center [156, 245] width 181 height 15
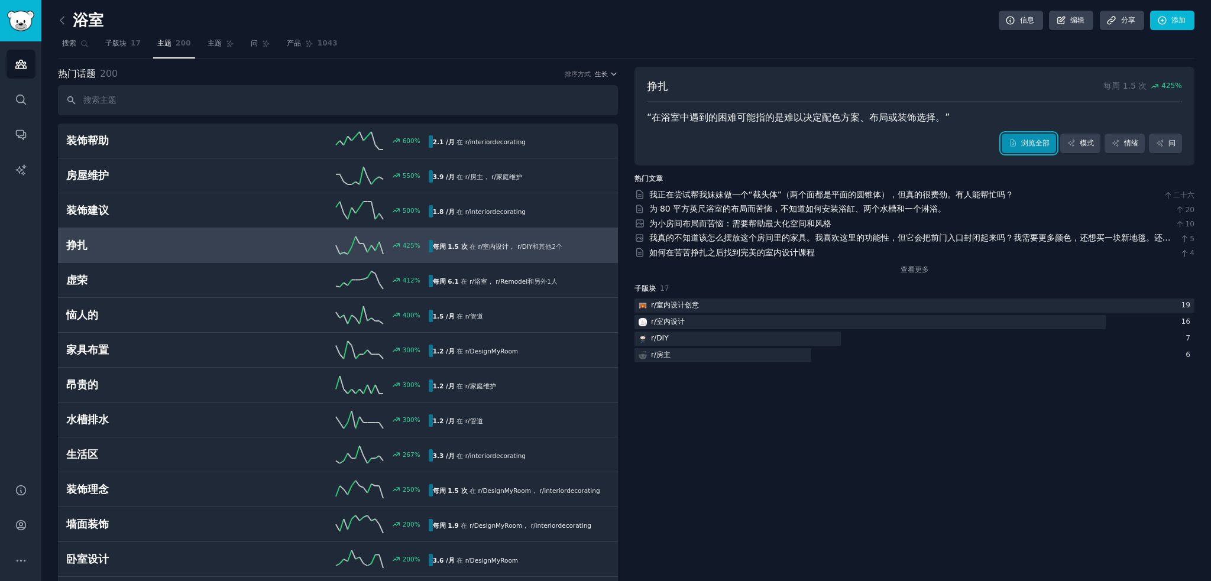
click at [1029, 141] on font "浏览全部" at bounding box center [1035, 143] width 28 height 8
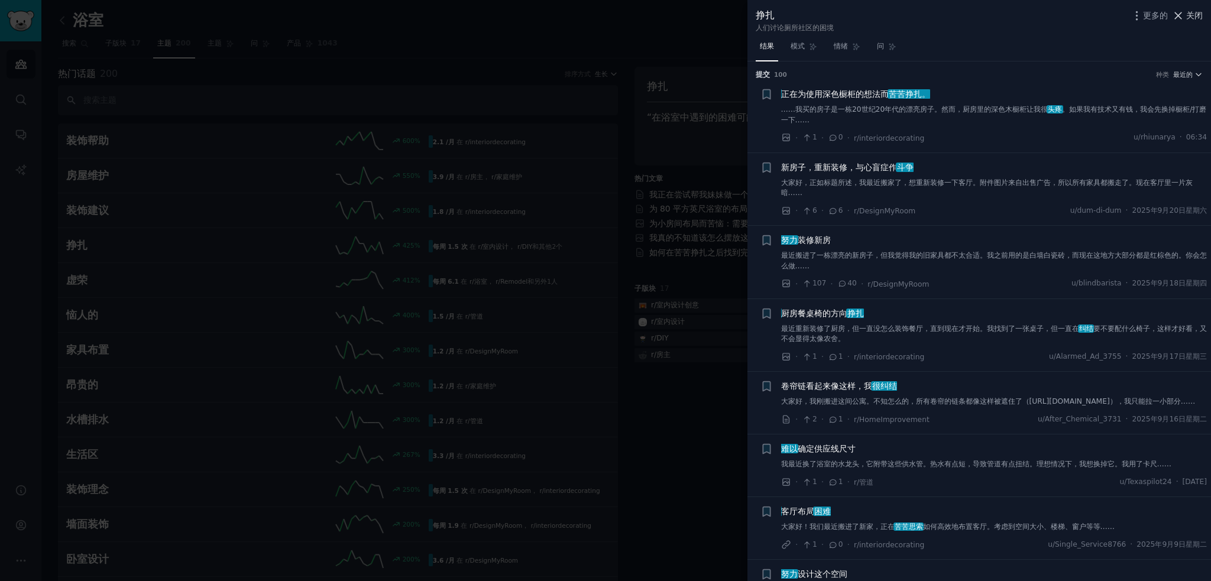
click at [1179, 20] on icon at bounding box center [1178, 15] width 12 height 12
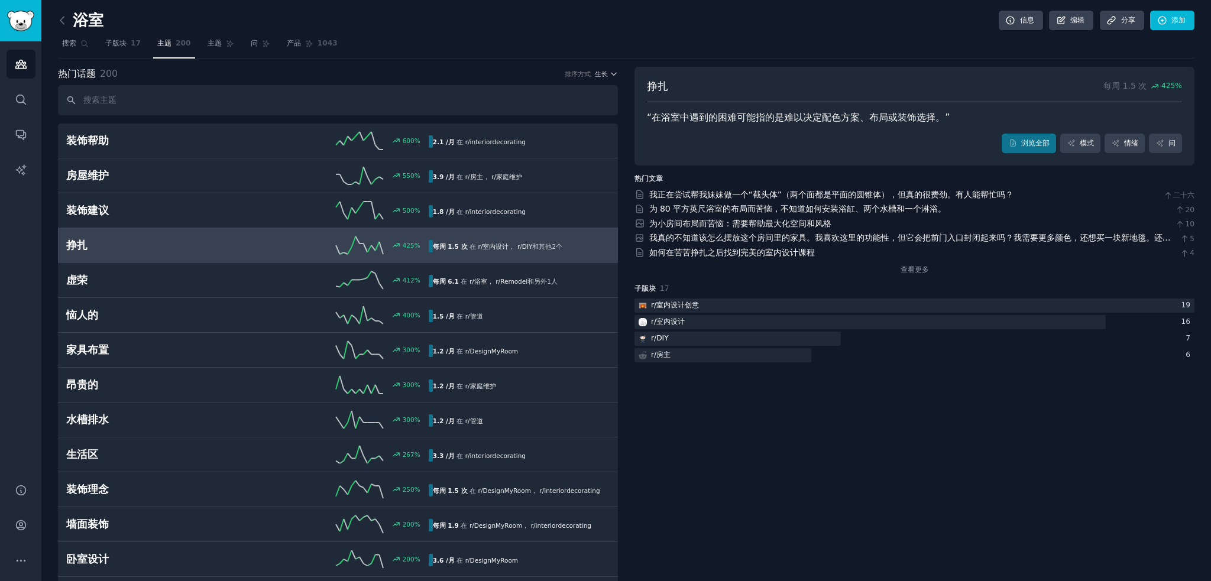
click at [222, 101] on input "text" at bounding box center [338, 100] width 560 height 30
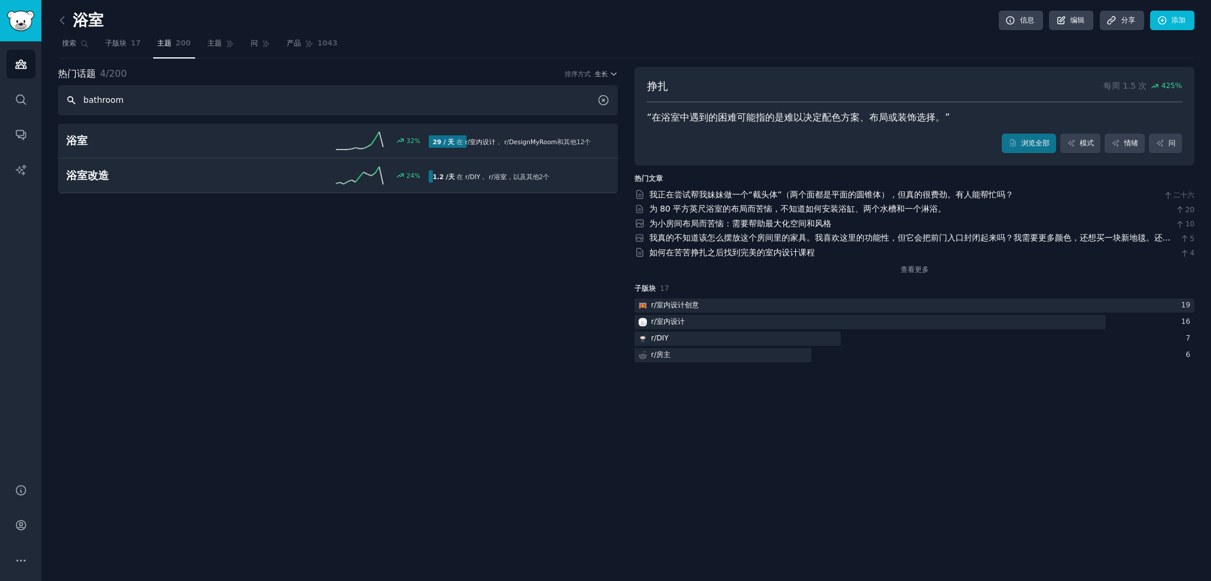
type input "bathroom"
click at [604, 98] on icon at bounding box center [603, 100] width 12 height 12
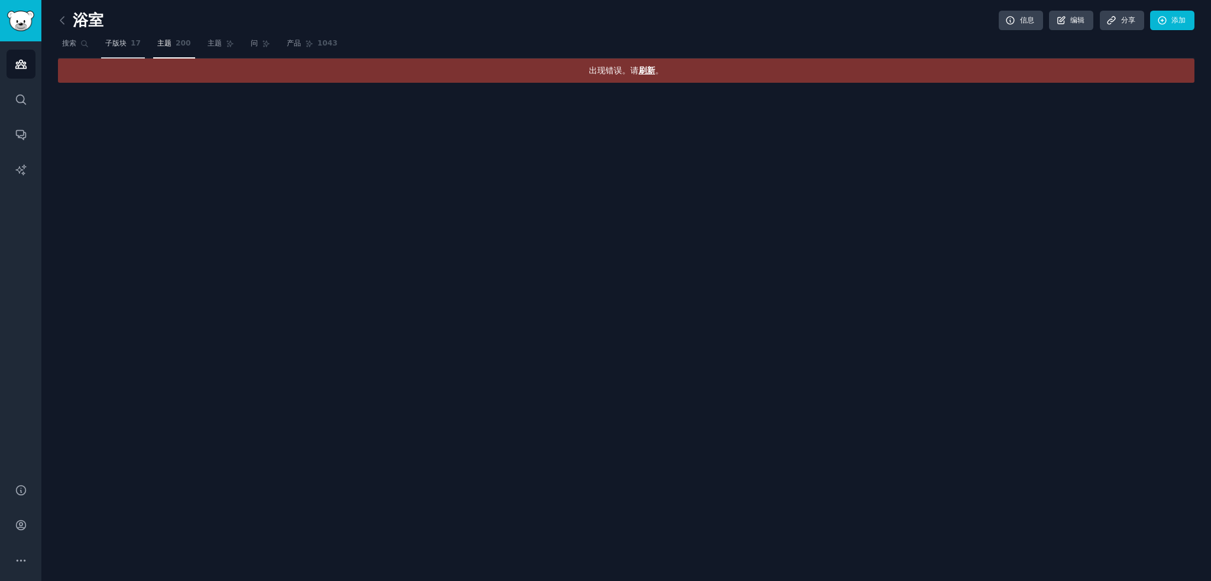
click at [130, 44] on link "子版块 17" at bounding box center [123, 46] width 44 height 24
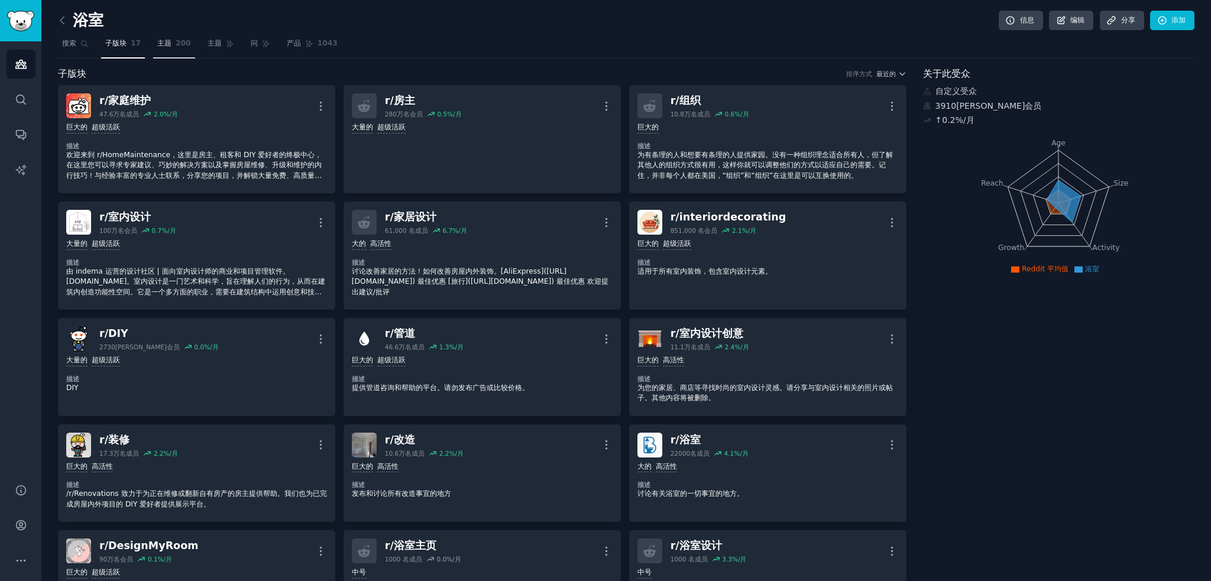
click at [166, 42] on font "主题" at bounding box center [164, 43] width 14 height 8
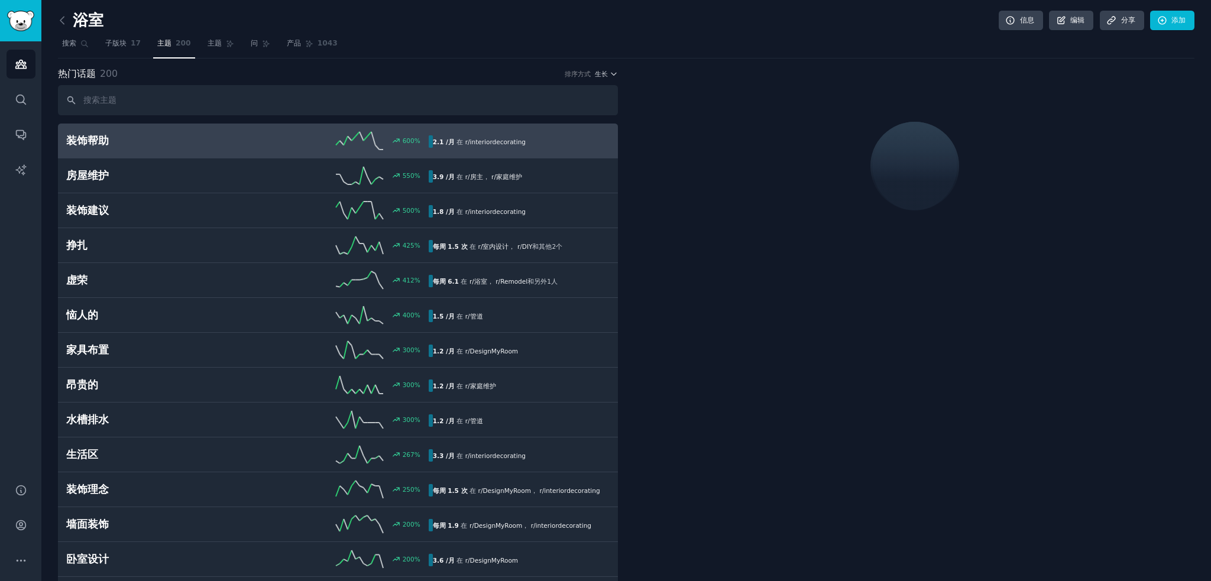
click at [585, 72] on font "排序方式" at bounding box center [578, 73] width 26 height 7
click at [602, 70] on font "生长" at bounding box center [601, 73] width 13 height 7
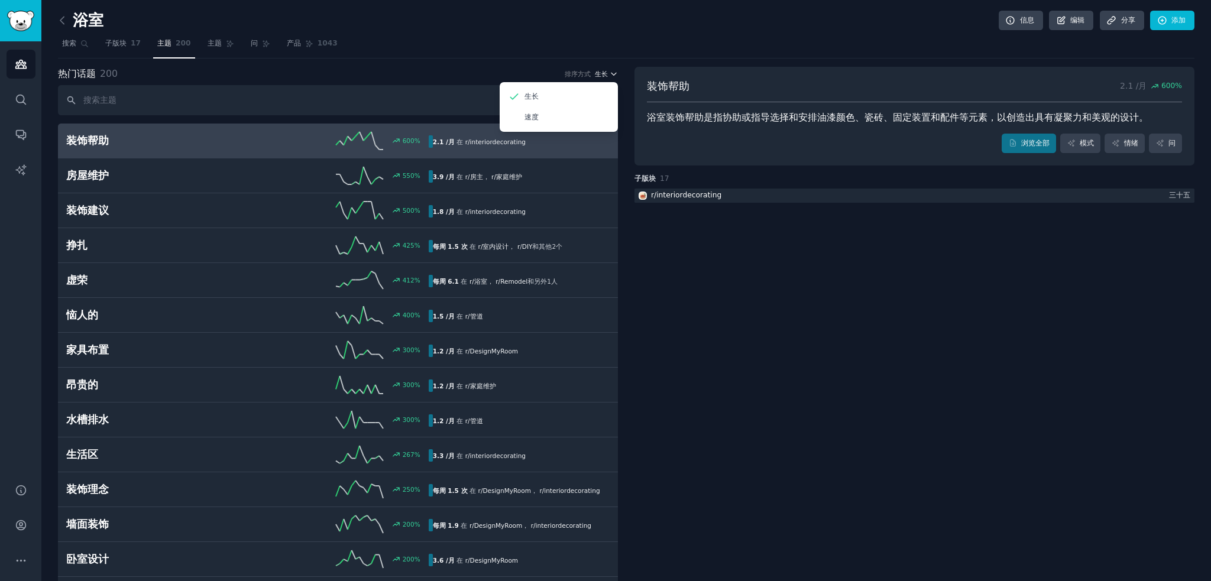
click at [601, 70] on font "生长" at bounding box center [601, 73] width 13 height 7
click at [590, 70] on div "排序方式 生长" at bounding box center [592, 74] width 54 height 8
click at [612, 75] on icon "button" at bounding box center [614, 74] width 8 height 8
click at [580, 111] on div "速度" at bounding box center [559, 117] width 110 height 21
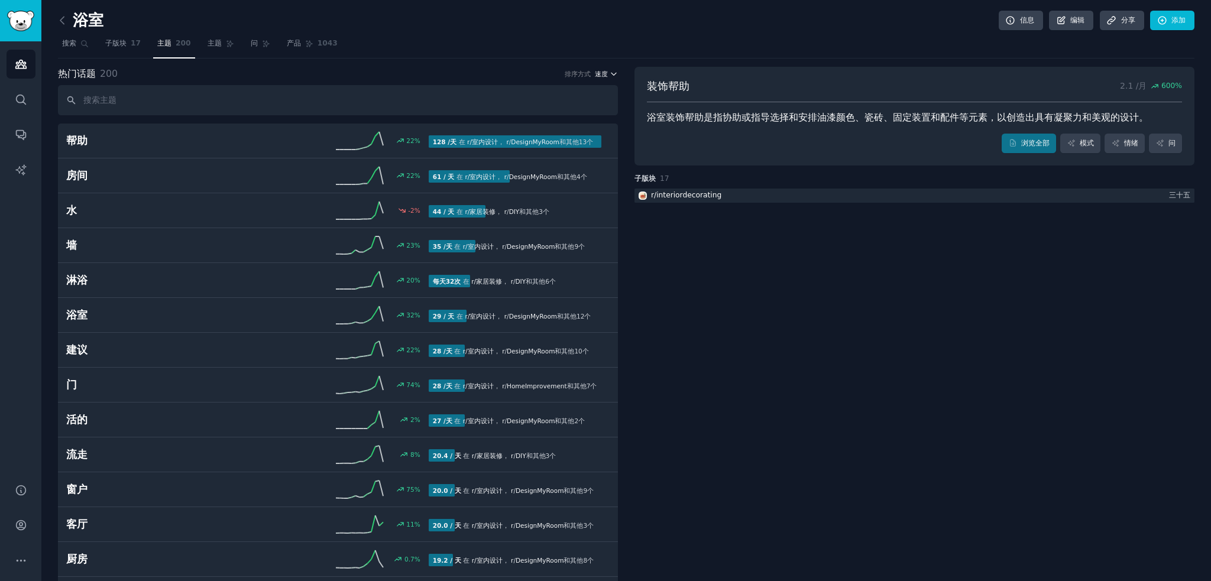
click at [610, 77] on icon "button" at bounding box center [614, 74] width 8 height 8
click at [577, 95] on div "生长" at bounding box center [559, 96] width 110 height 21
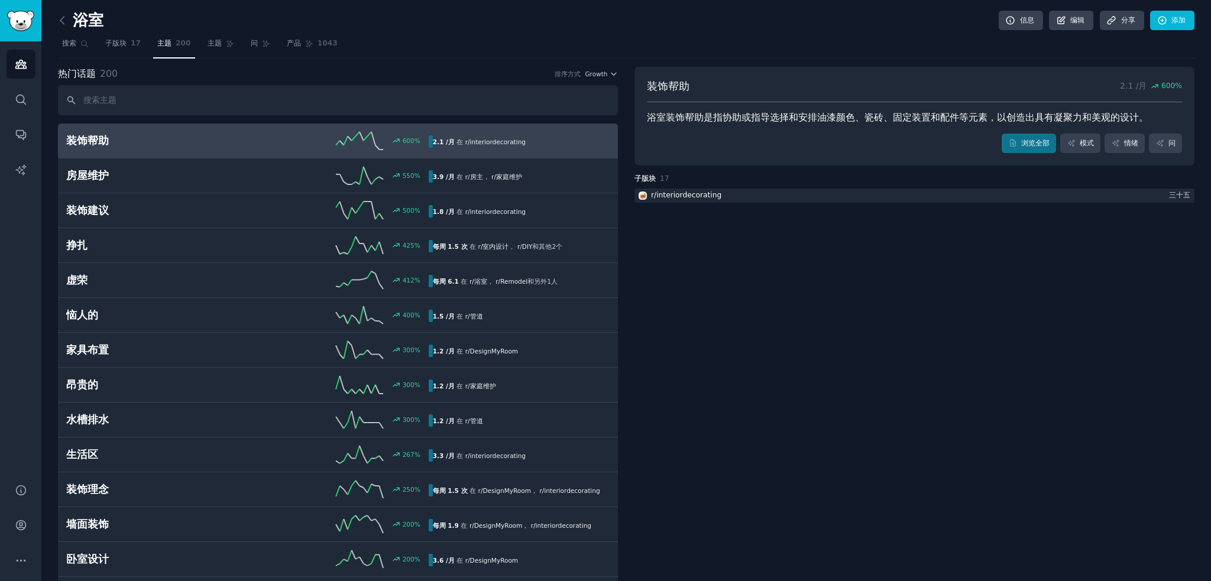
click at [62, 16] on icon at bounding box center [62, 20] width 12 height 12
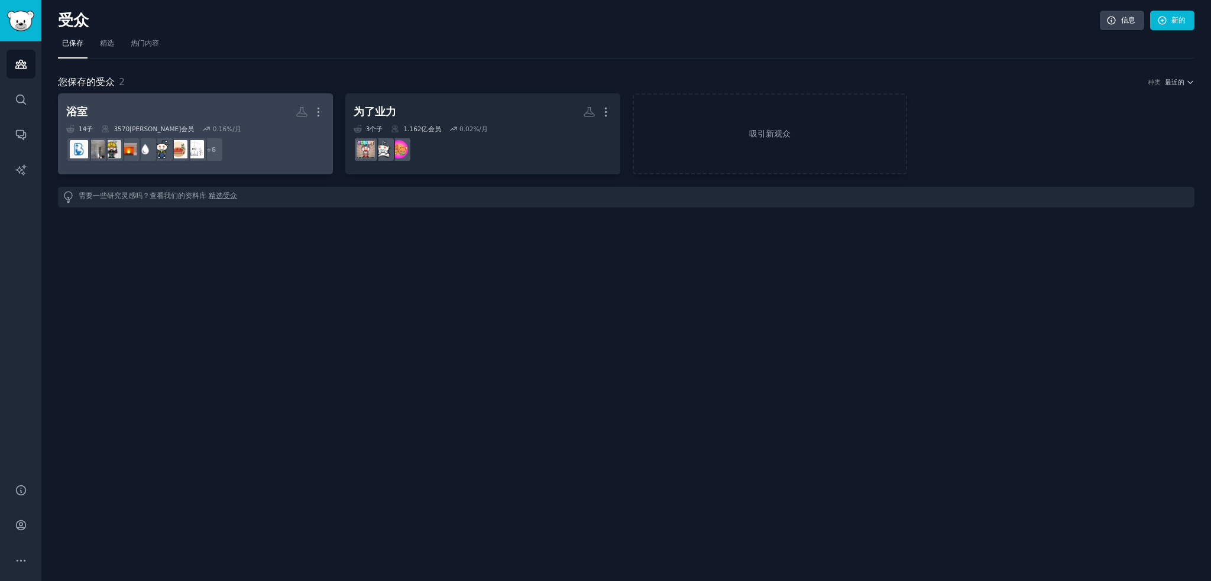
click at [213, 107] on h2 "浴室 更多的" at bounding box center [195, 112] width 258 height 21
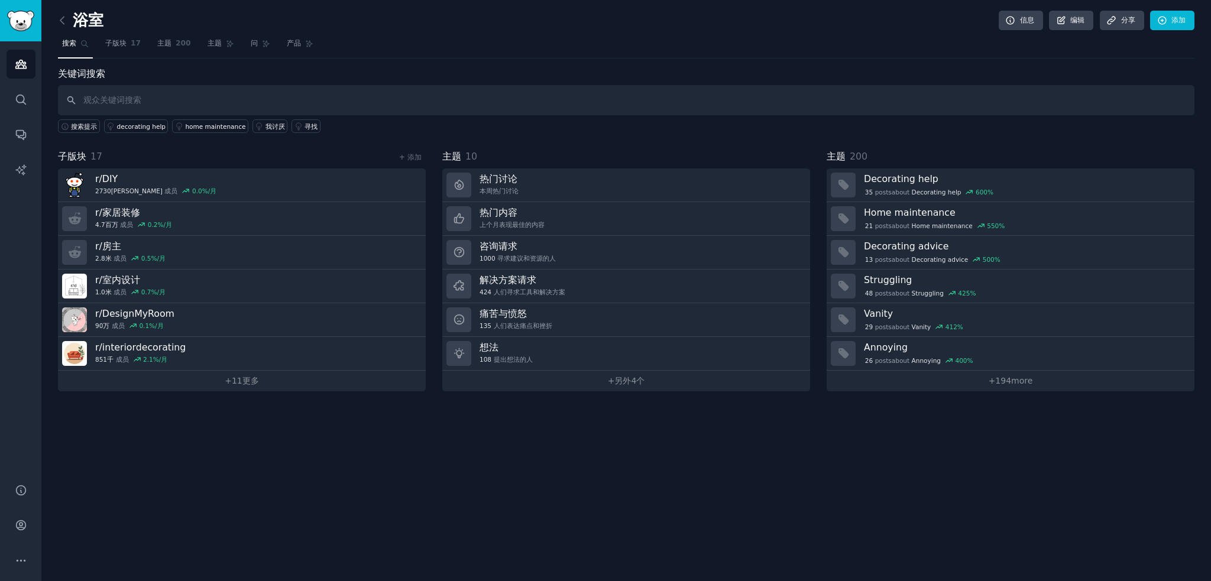
click at [194, 46] on nav "搜索 子版块 17 主题 200 主题 问 产品" at bounding box center [626, 46] width 1137 height 24
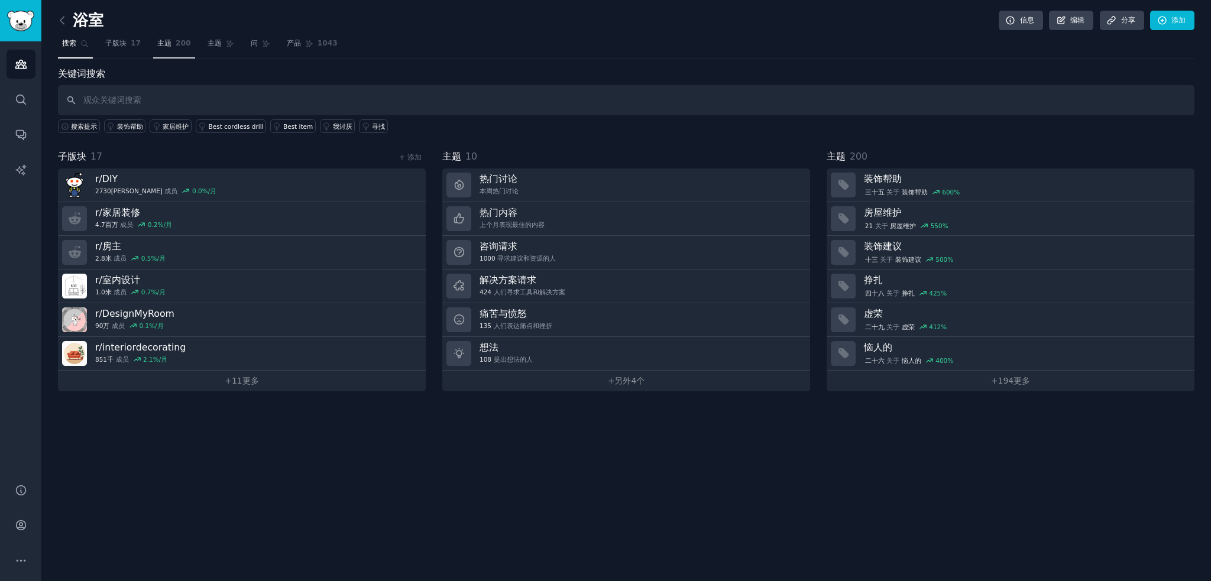
click at [173, 44] on link "主题 200" at bounding box center [174, 46] width 42 height 24
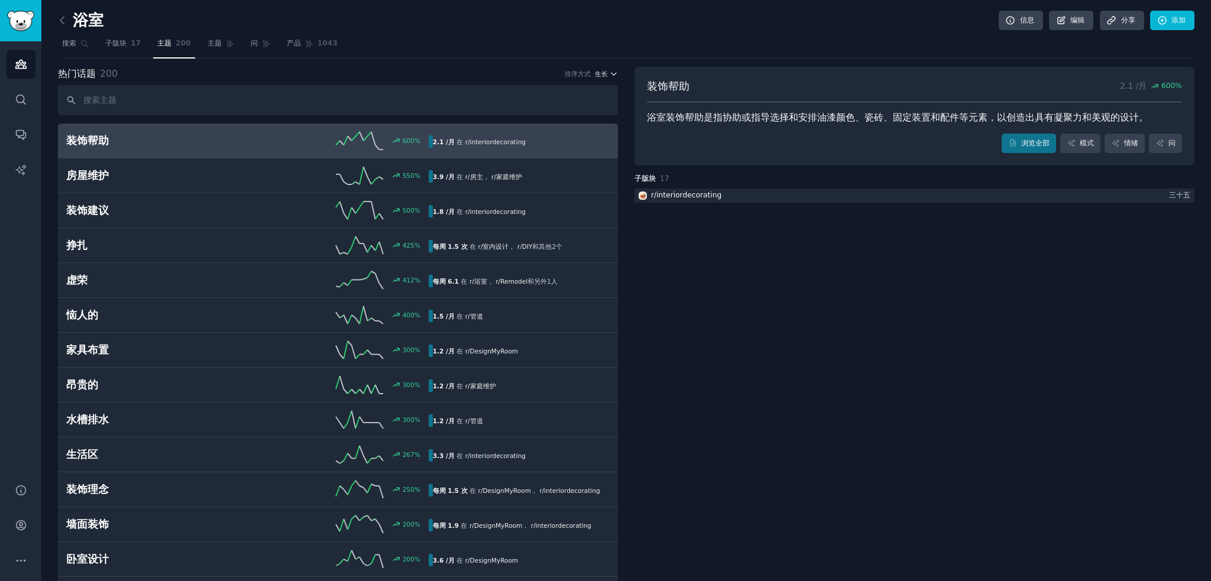
click at [603, 75] on font "生长" at bounding box center [601, 73] width 13 height 7
click at [615, 71] on icon "button" at bounding box center [614, 74] width 8 height 8
click at [564, 111] on div "速度" at bounding box center [559, 117] width 110 height 21
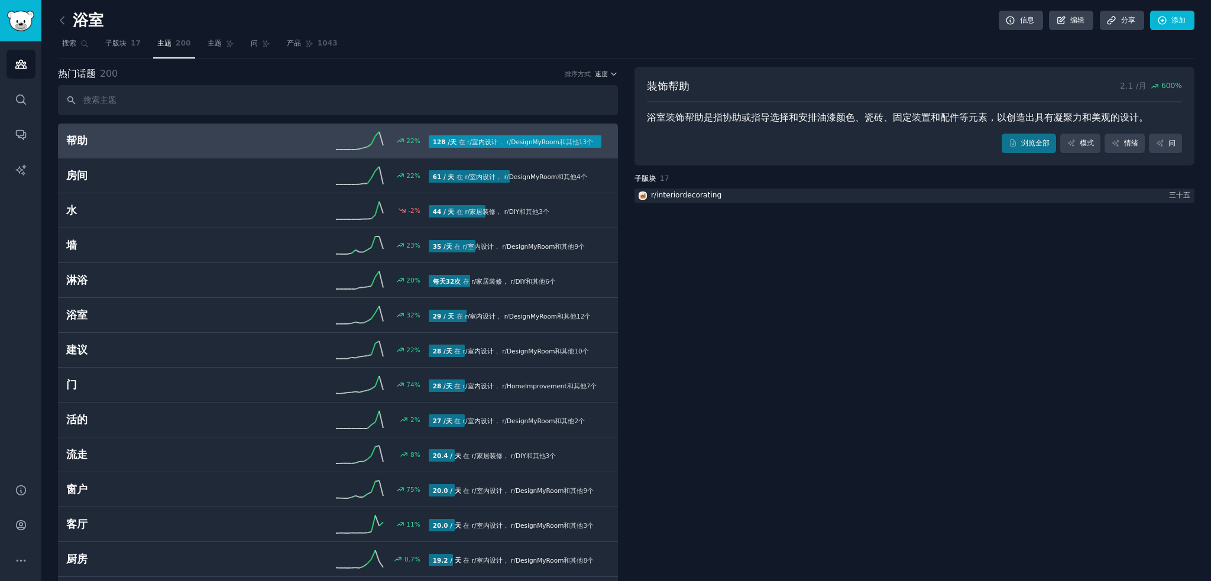
click at [289, 138] on div "22 %" at bounding box center [337, 141] width 181 height 18
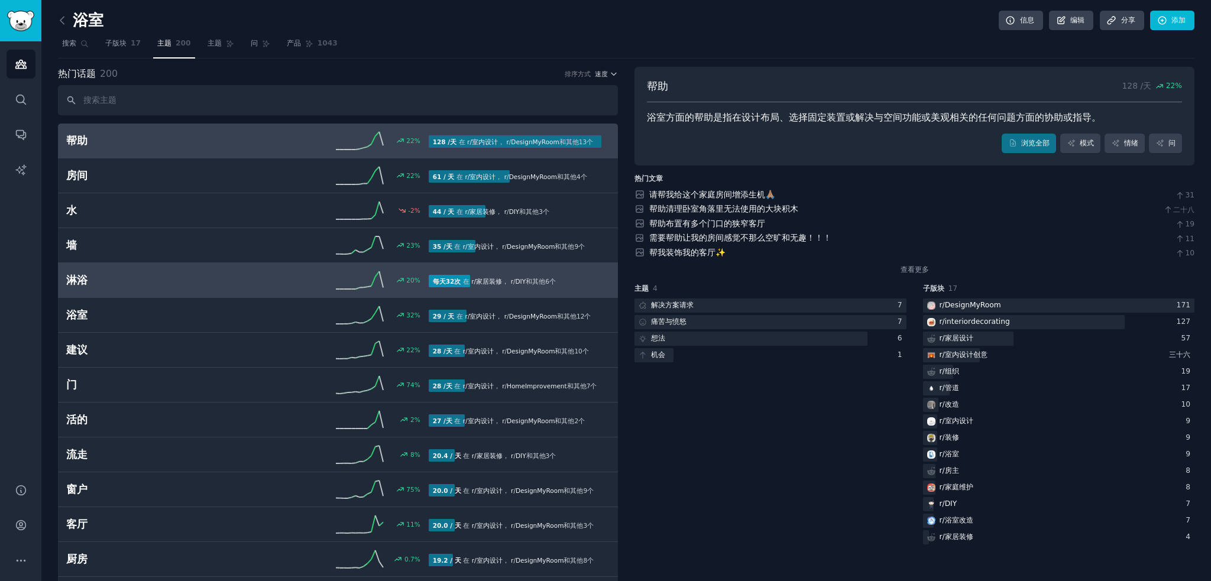
click at [159, 273] on h2 "淋浴" at bounding box center [156, 280] width 181 height 15
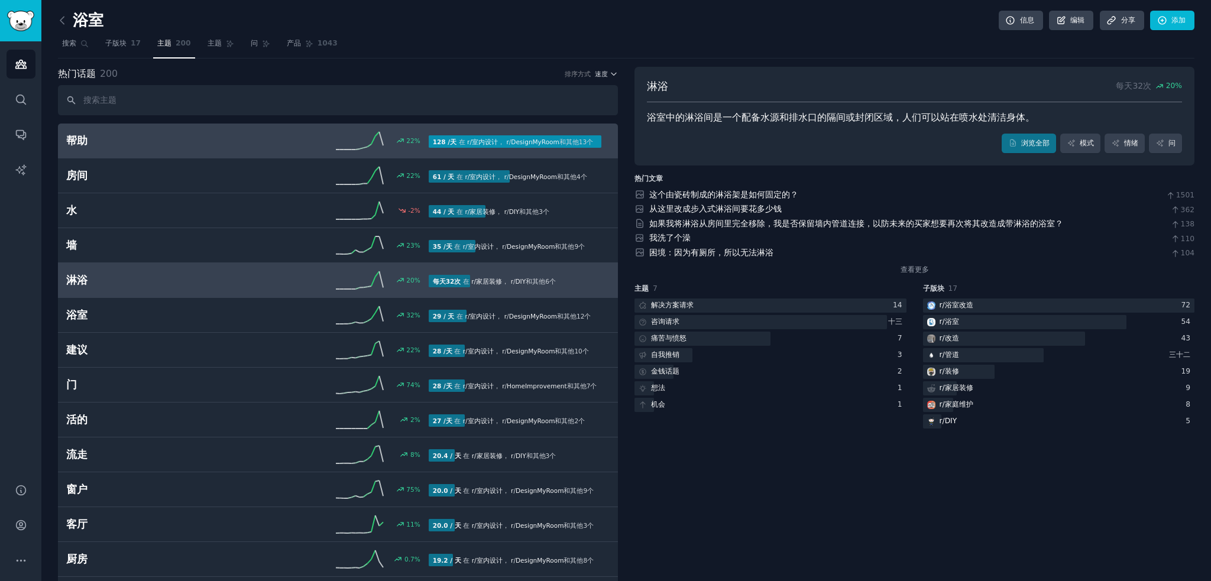
click at [326, 138] on div "22 %" at bounding box center [337, 141] width 181 height 18
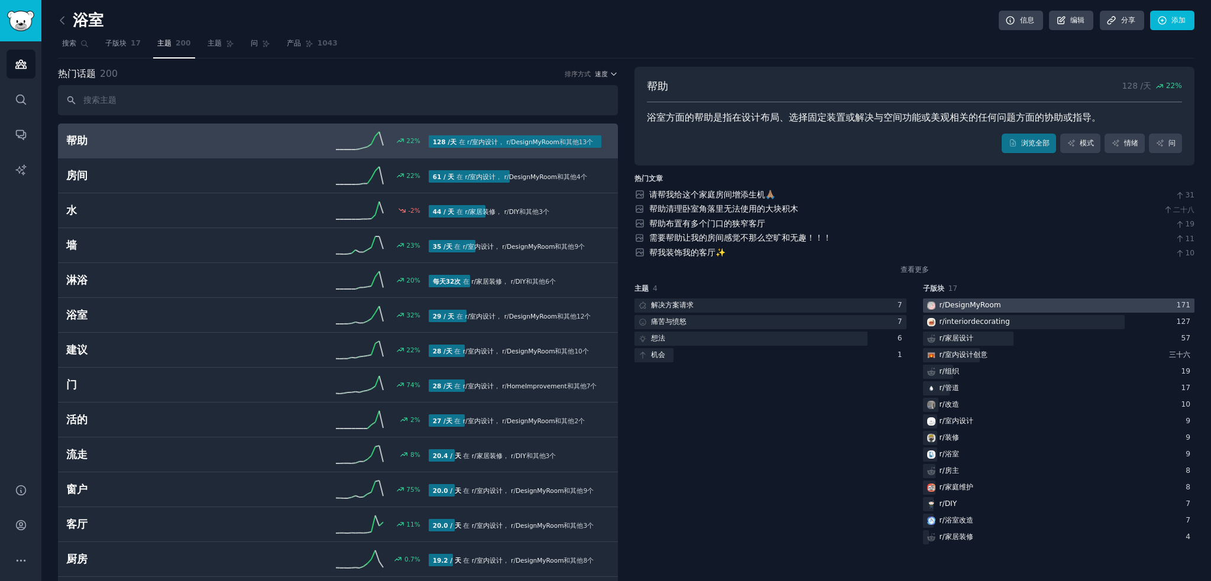
click at [1059, 305] on div at bounding box center [1059, 306] width 272 height 15
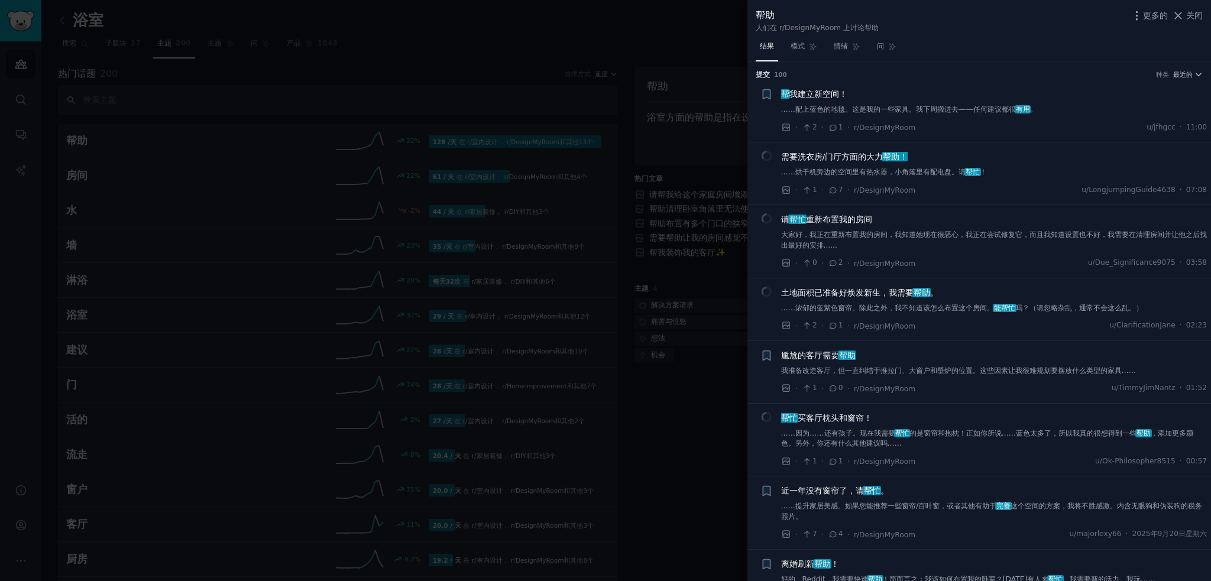
click at [678, 87] on div at bounding box center [605, 290] width 1211 height 581
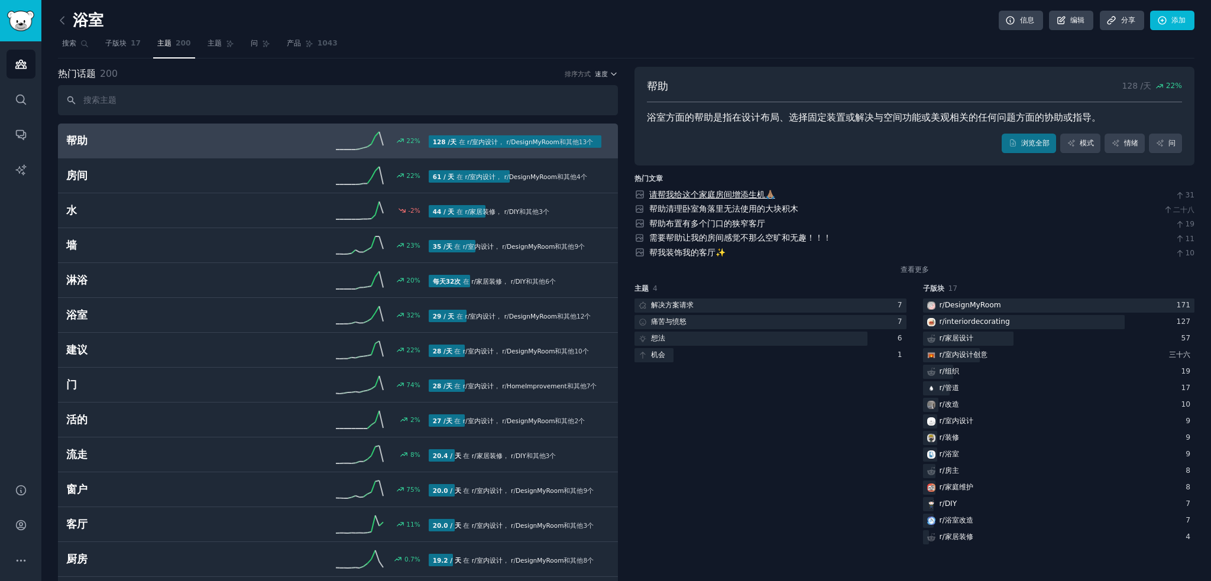
click at [700, 190] on font "请帮我给这个家庭房间增添生机🙏🏽" at bounding box center [712, 194] width 126 height 9
click at [1027, 145] on font "浏览全部" at bounding box center [1035, 143] width 28 height 8
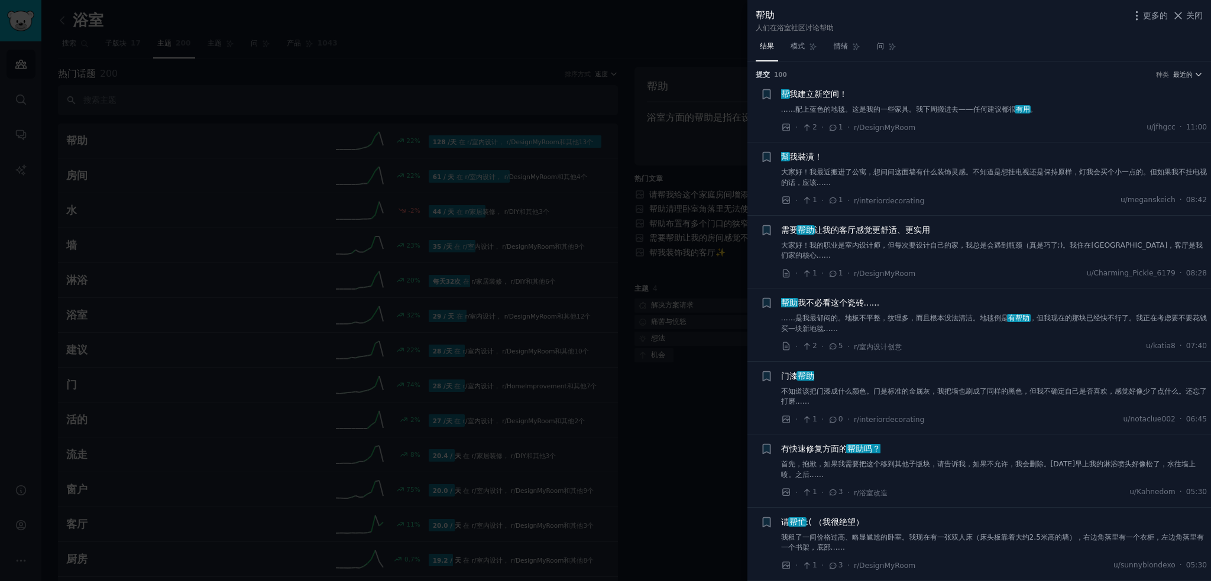
drag, startPoint x: 1198, startPoint y: 14, endPoint x: 1183, endPoint y: 28, distance: 20.1
click at [1198, 14] on font "关闭" at bounding box center [1194, 15] width 17 height 9
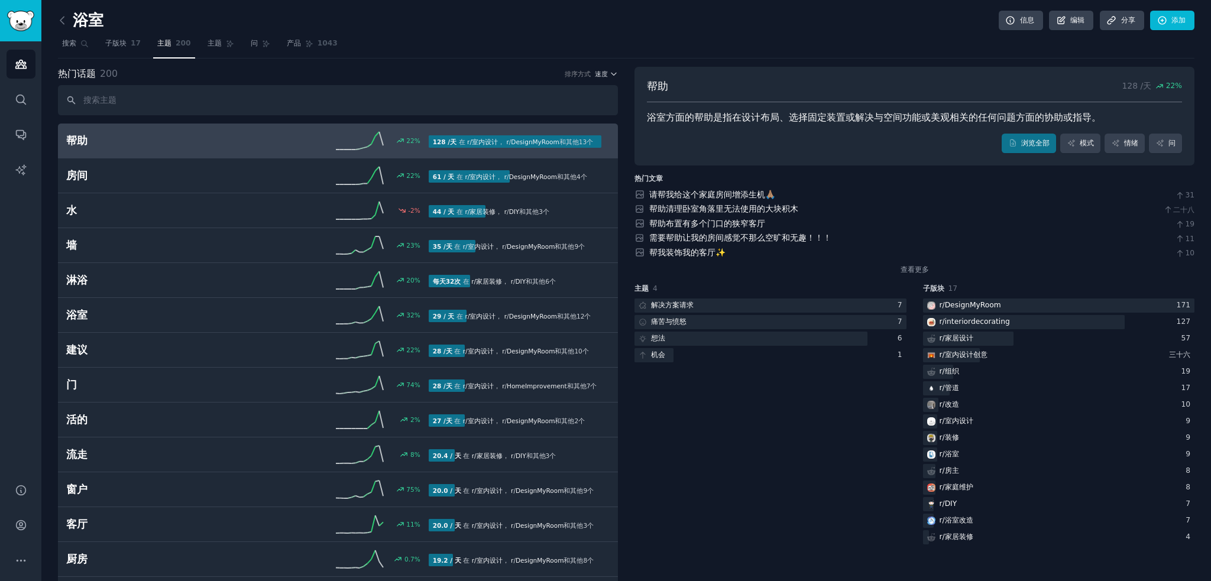
click at [607, 70] on button "速度" at bounding box center [607, 74] width 24 height 8
click at [552, 96] on div "生长" at bounding box center [559, 96] width 110 height 21
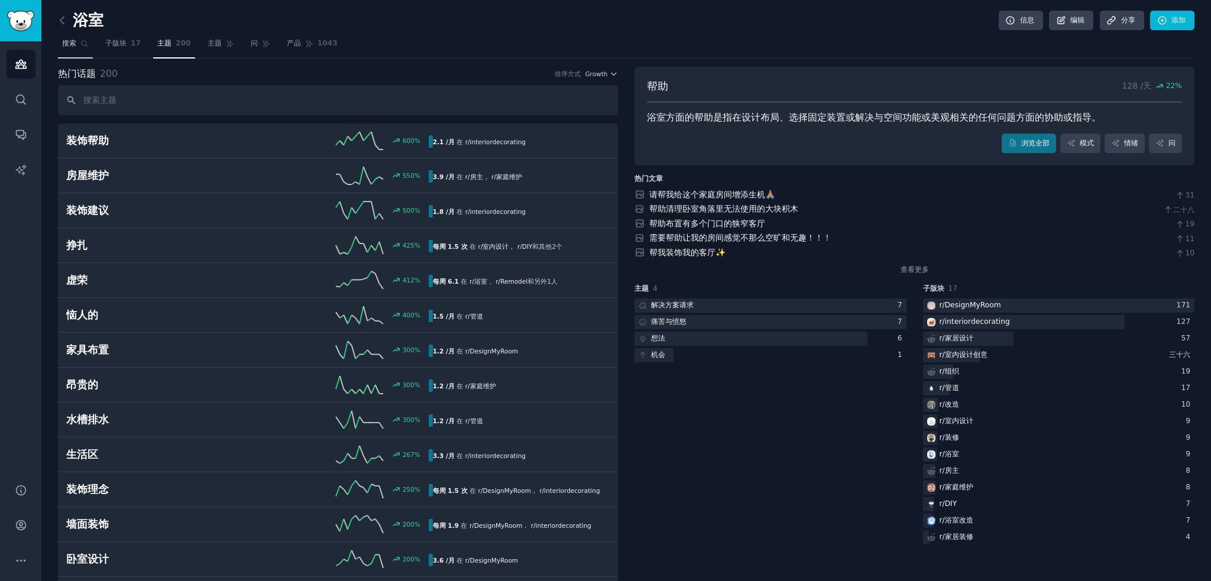
click at [79, 41] on link "搜索" at bounding box center [75, 46] width 35 height 24
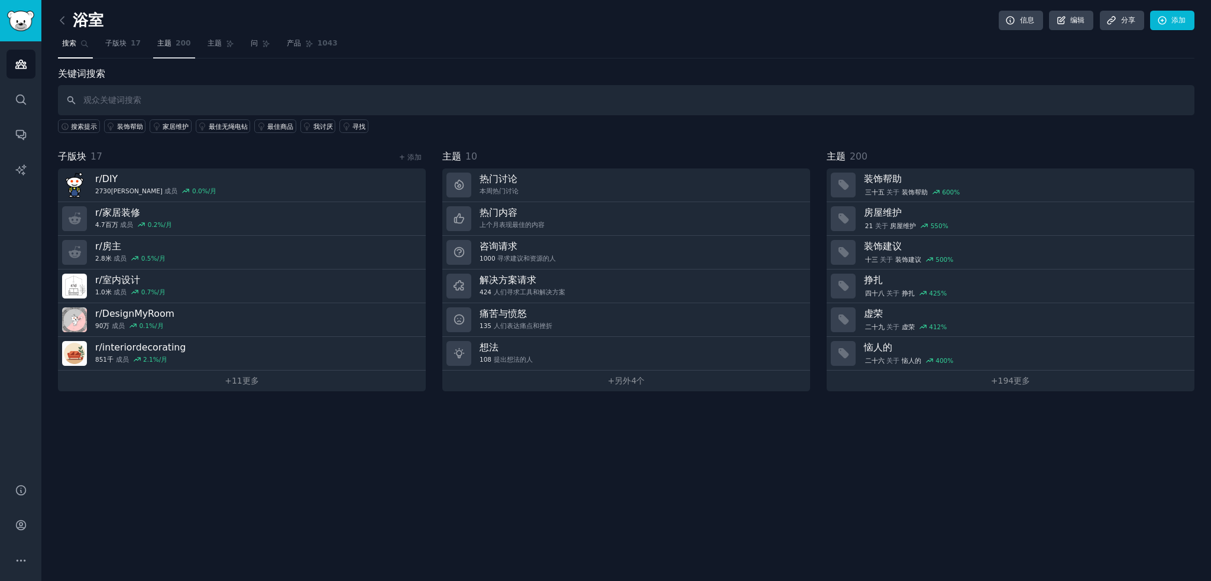
click at [180, 42] on font "200" at bounding box center [183, 43] width 15 height 8
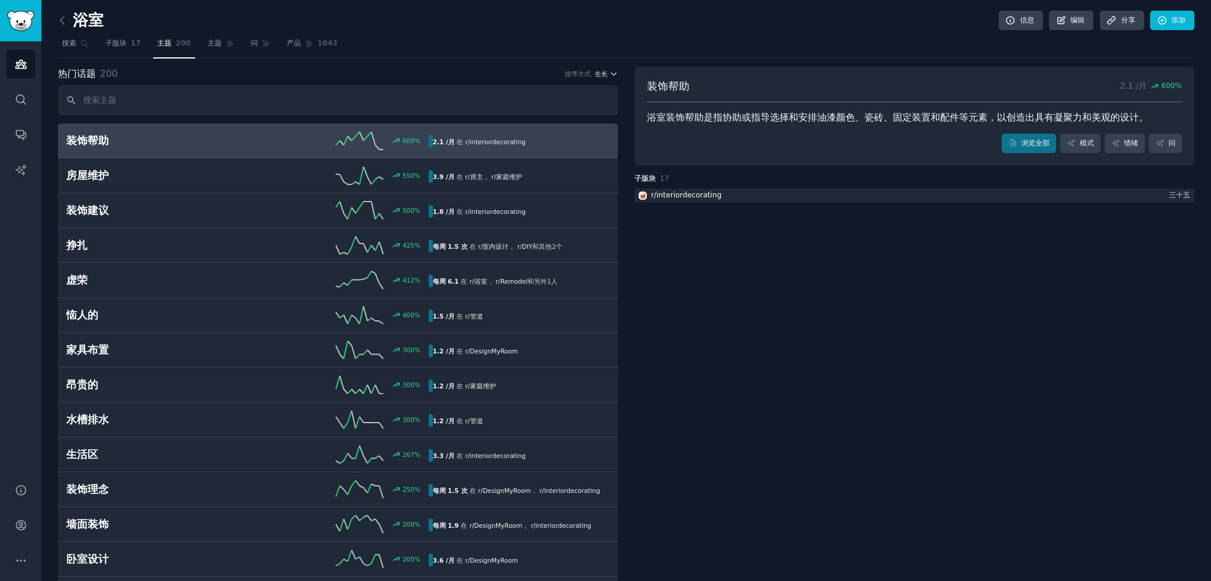
click at [606, 76] on font "生长" at bounding box center [601, 73] width 13 height 7
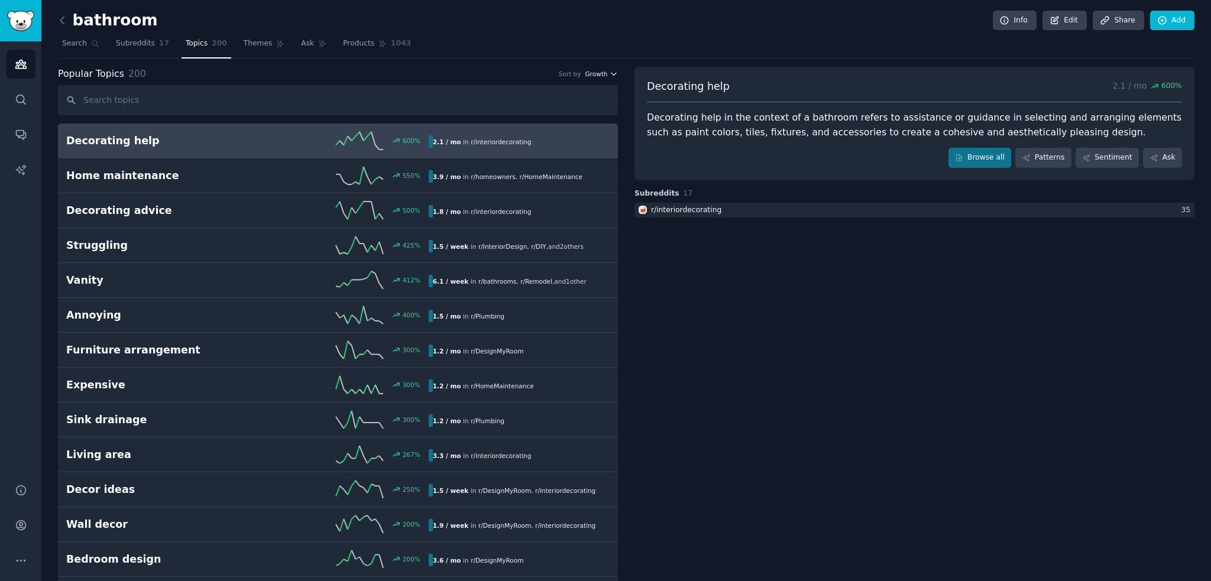
click at [519, 51] on nav "Search Subreddits 17 Topics 200 Themes Ask Products 1043" at bounding box center [626, 46] width 1137 height 24
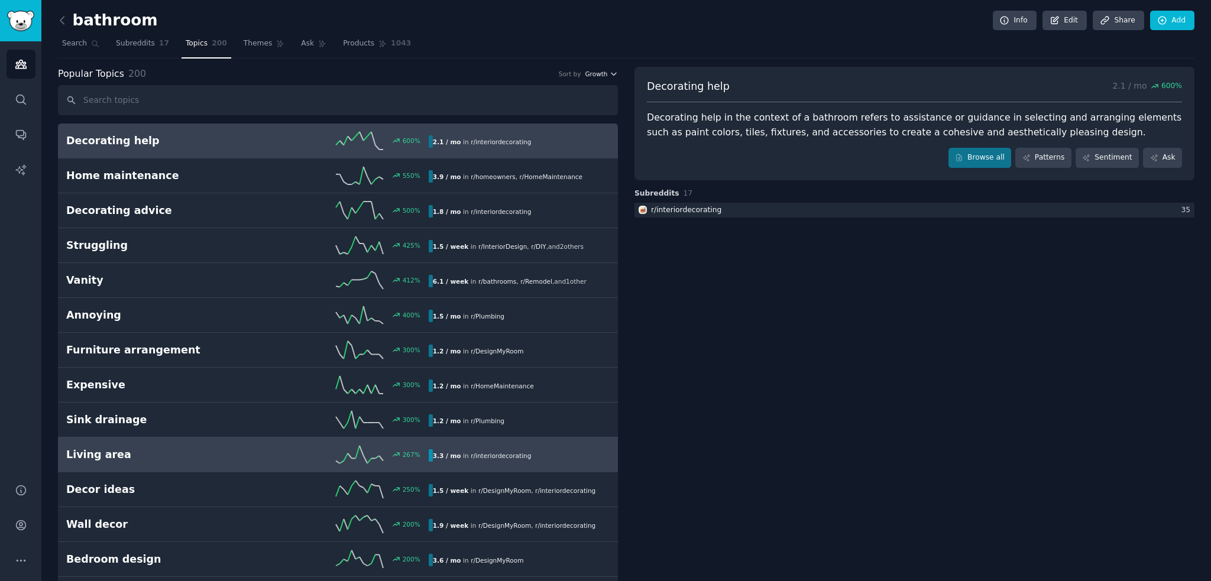
click at [434, 452] on b "3.3 / mo" at bounding box center [447, 455] width 28 height 7
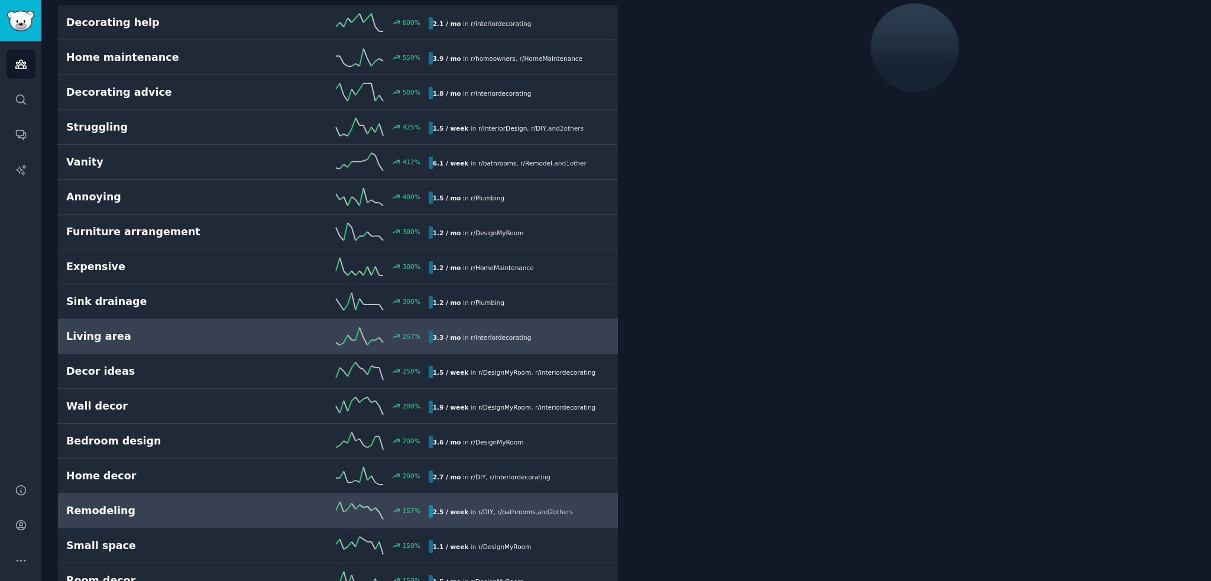
click at [493, 512] on span "," at bounding box center [494, 512] width 2 height 7
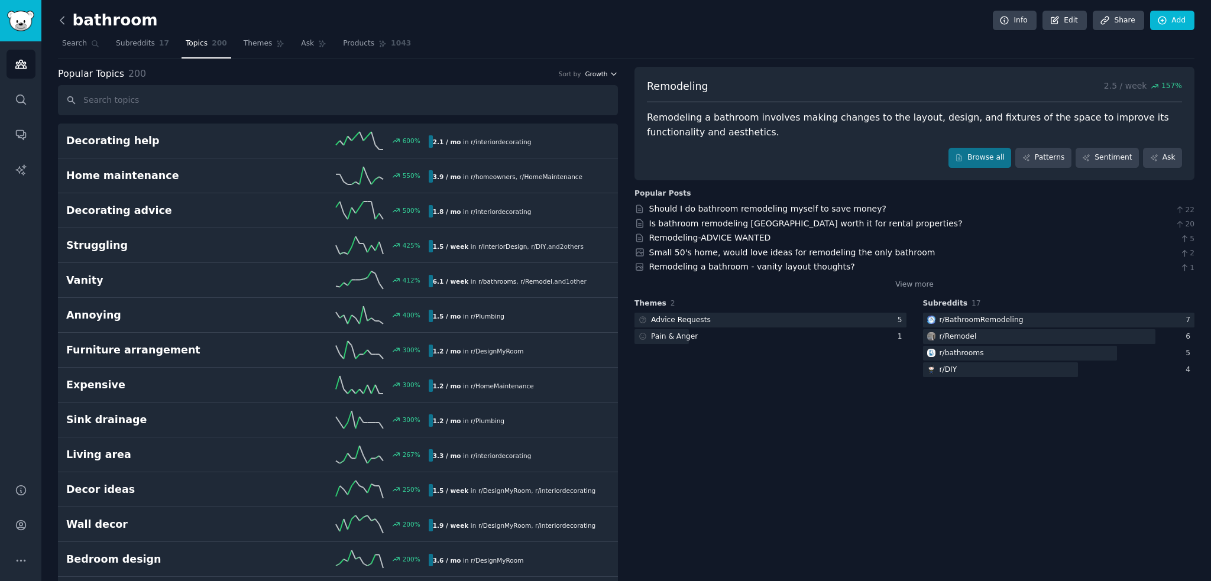
click at [59, 23] on icon at bounding box center [62, 20] width 12 height 12
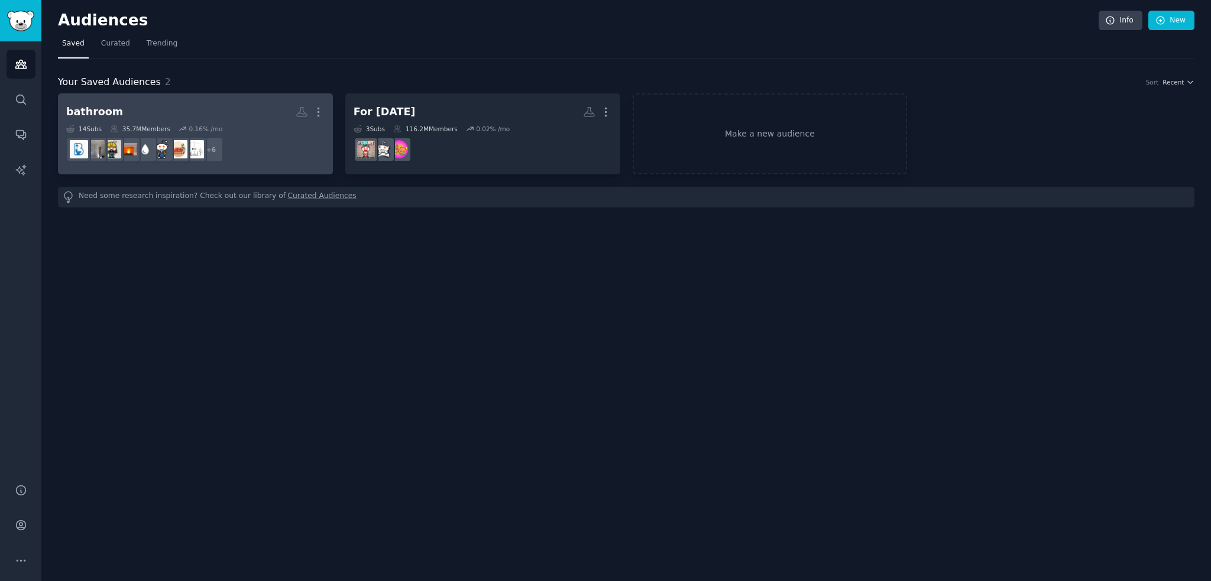
click at [272, 125] on div "14 Sub s 35.7M Members 0.16 % /mo" at bounding box center [195, 129] width 258 height 8
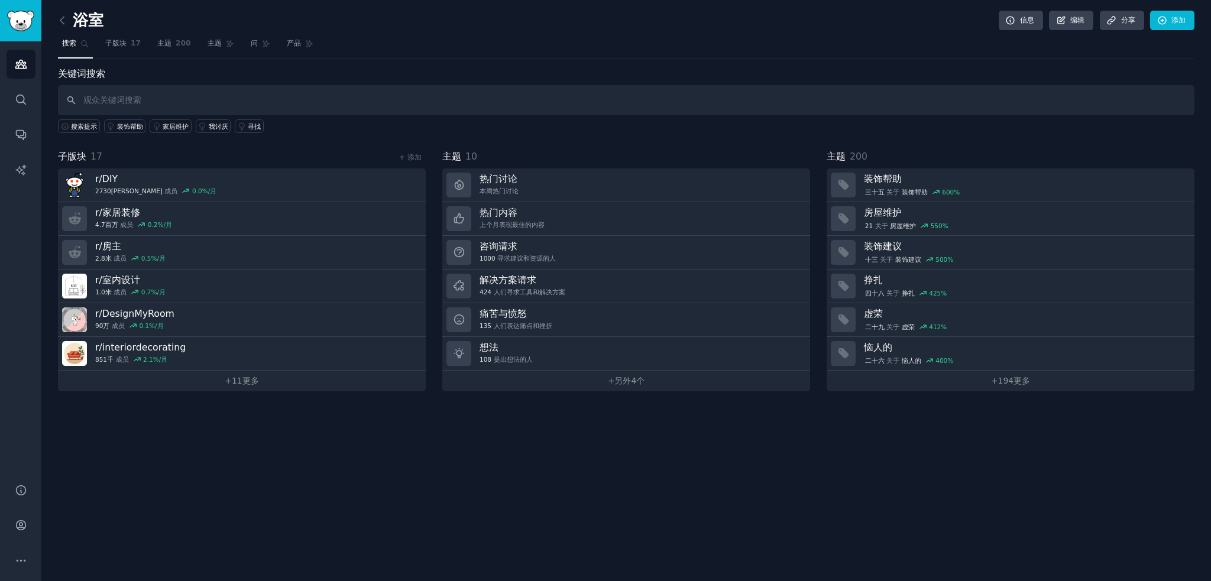
click at [492, 465] on div "浴室 信息 编辑 分享 添加 搜索 子版块 17 主题 200 主题 问 产品 关键词搜索 搜索提示 装饰帮助 家居维护 我讨厌 寻找 子版块 17 + 添加…" at bounding box center [626, 290] width 1170 height 581
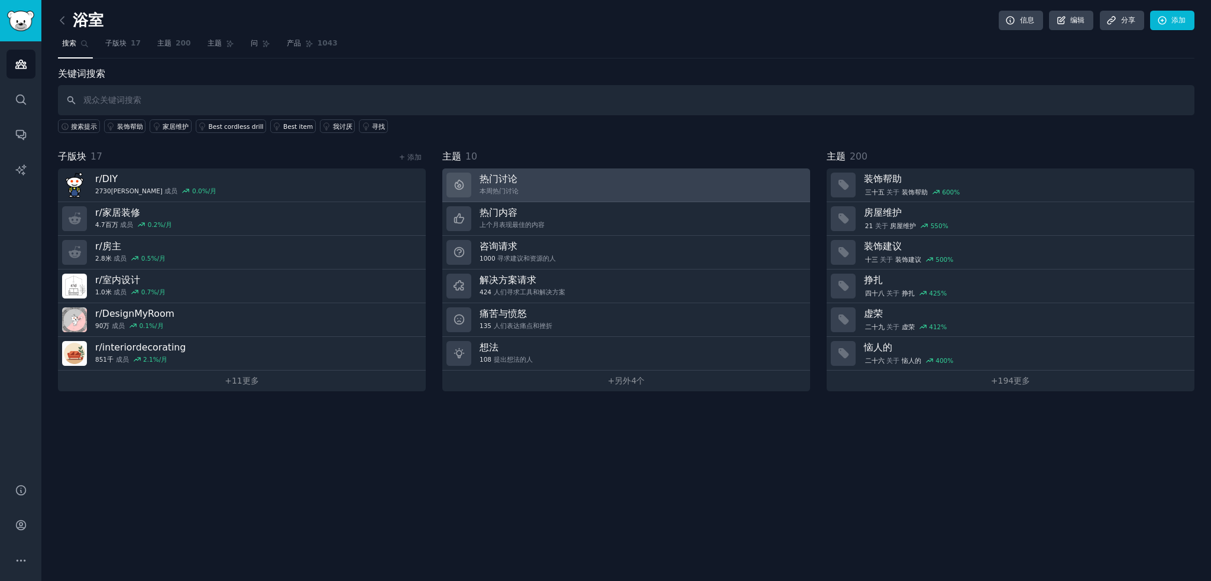
click at [613, 178] on link "热门讨论 本周热门讨论" at bounding box center [626, 186] width 368 height 34
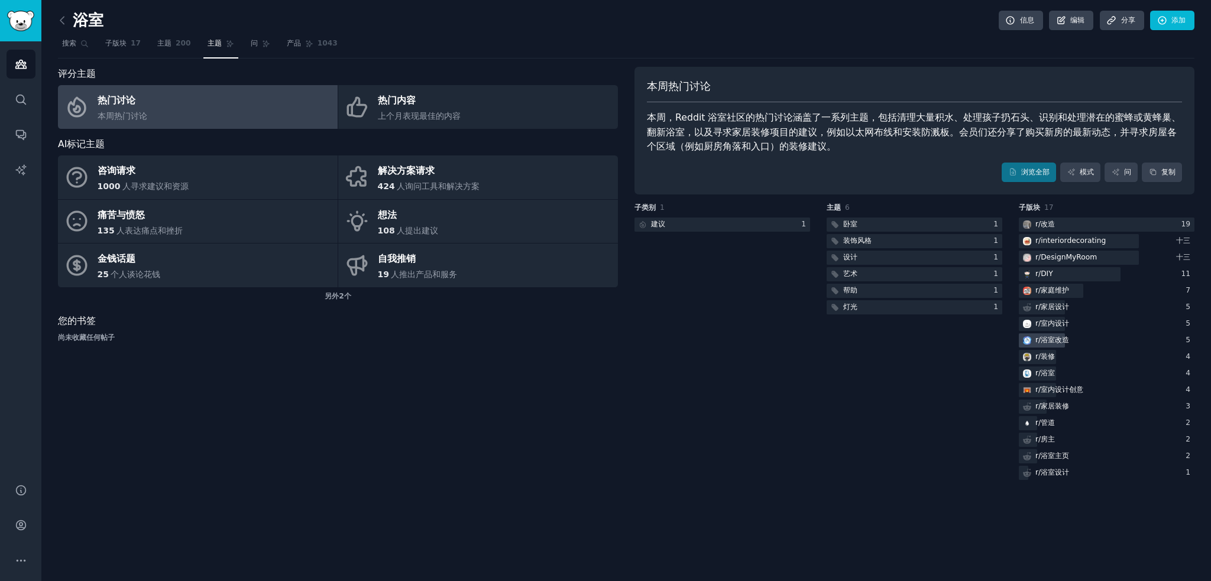
click at [1055, 336] on font "浴室改造" at bounding box center [1055, 340] width 28 height 8
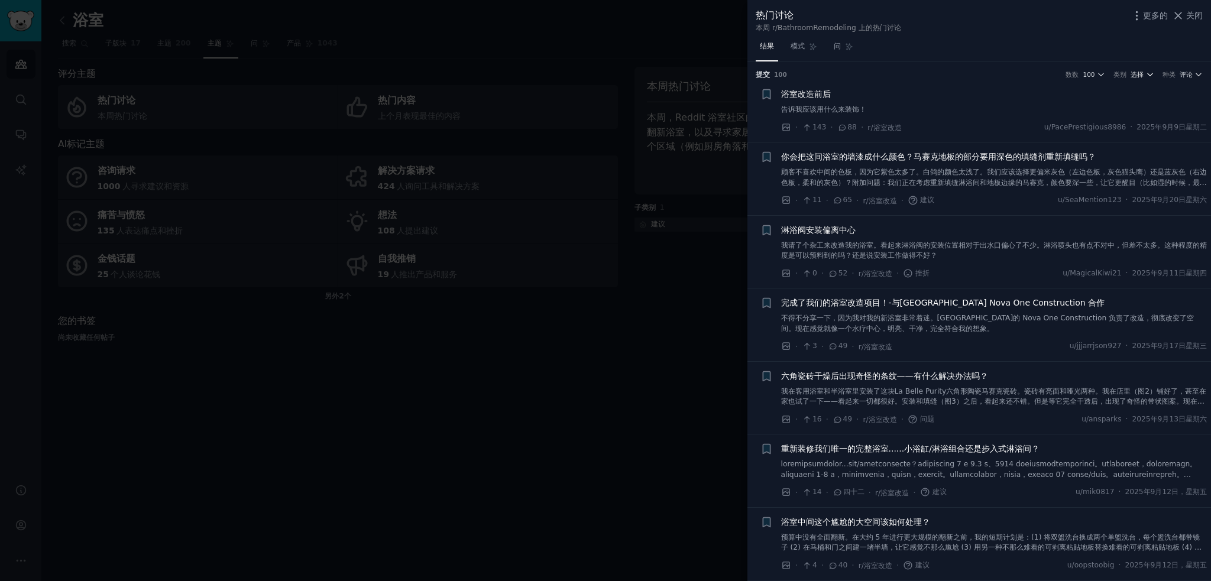
click at [1146, 73] on icon "button" at bounding box center [1150, 74] width 8 height 8
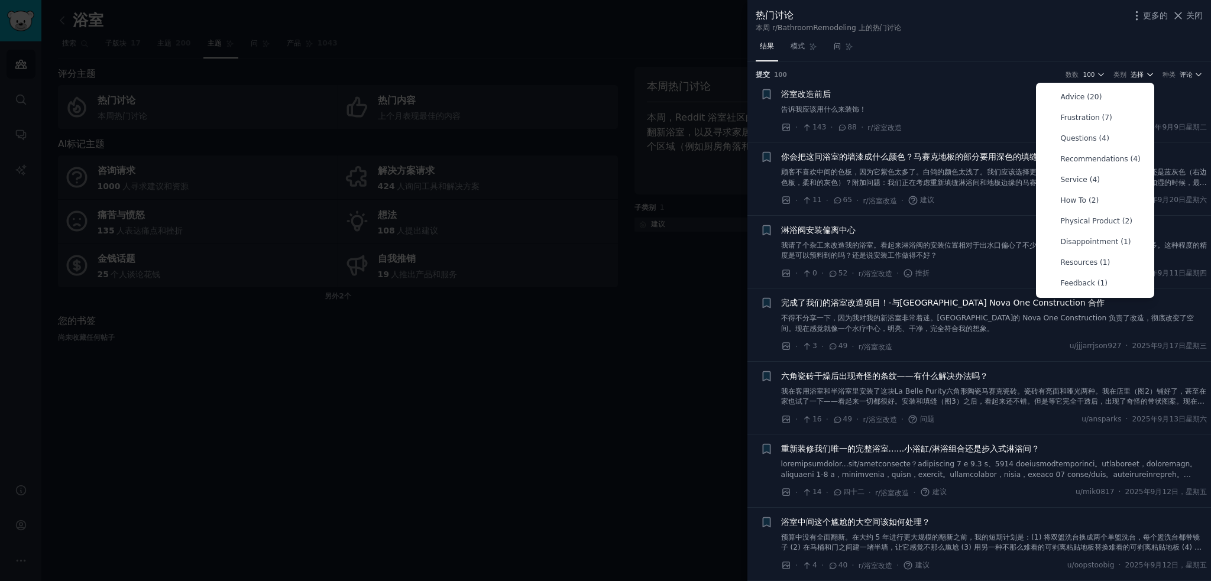
click at [1146, 73] on icon "button" at bounding box center [1150, 74] width 8 height 8
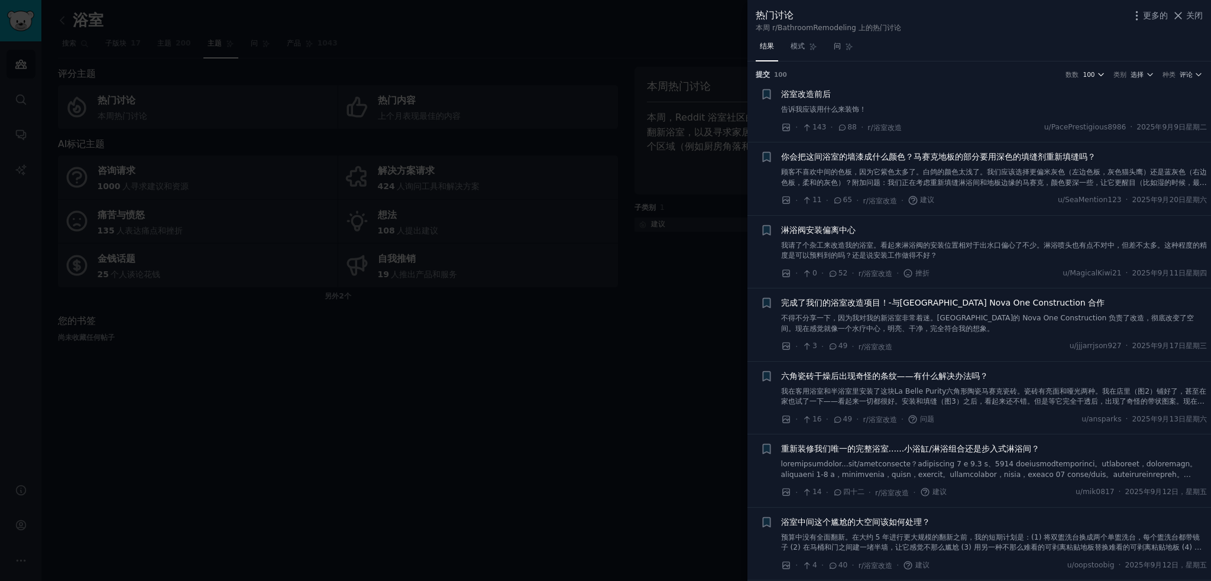
click at [1103, 72] on icon "button" at bounding box center [1101, 74] width 8 height 8
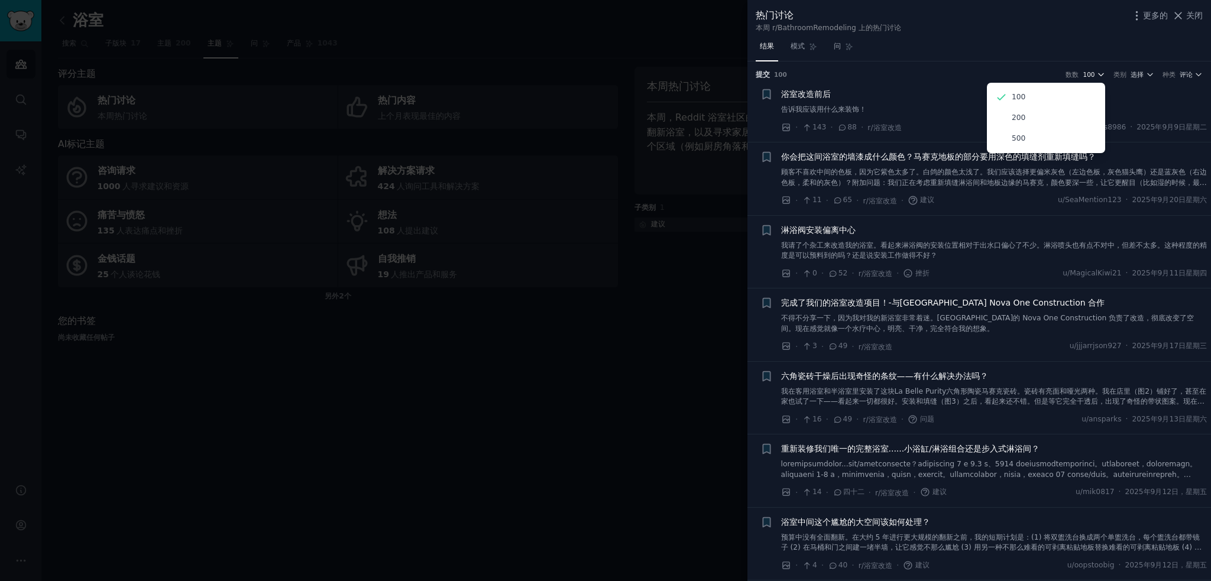
click at [1103, 72] on icon "button" at bounding box center [1101, 74] width 8 height 8
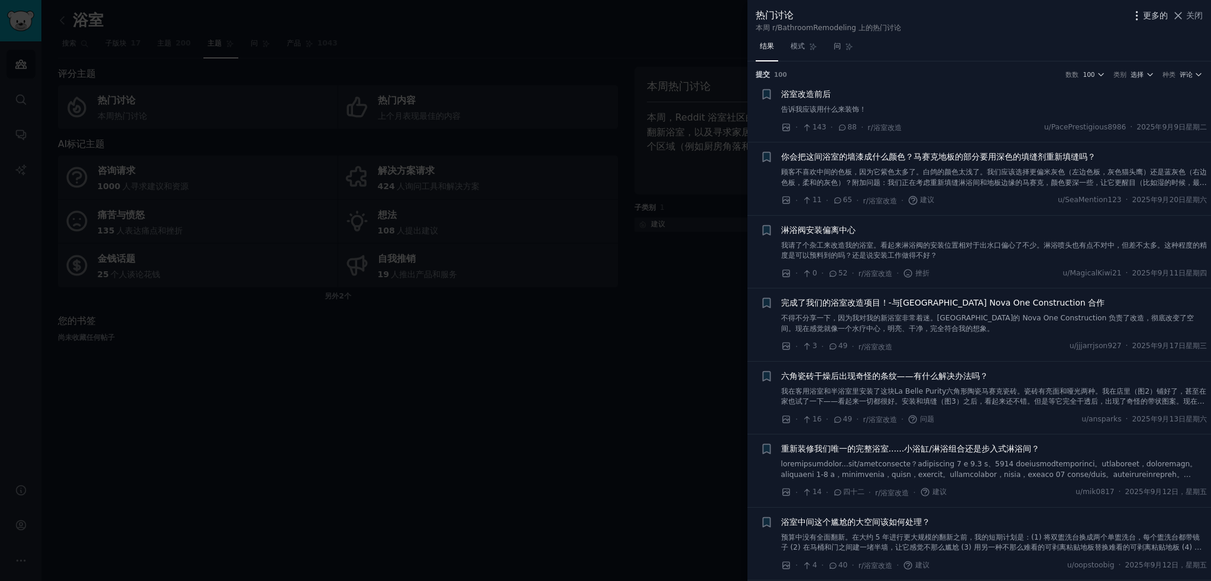
click at [1144, 20] on font "更多的" at bounding box center [1155, 15] width 25 height 9
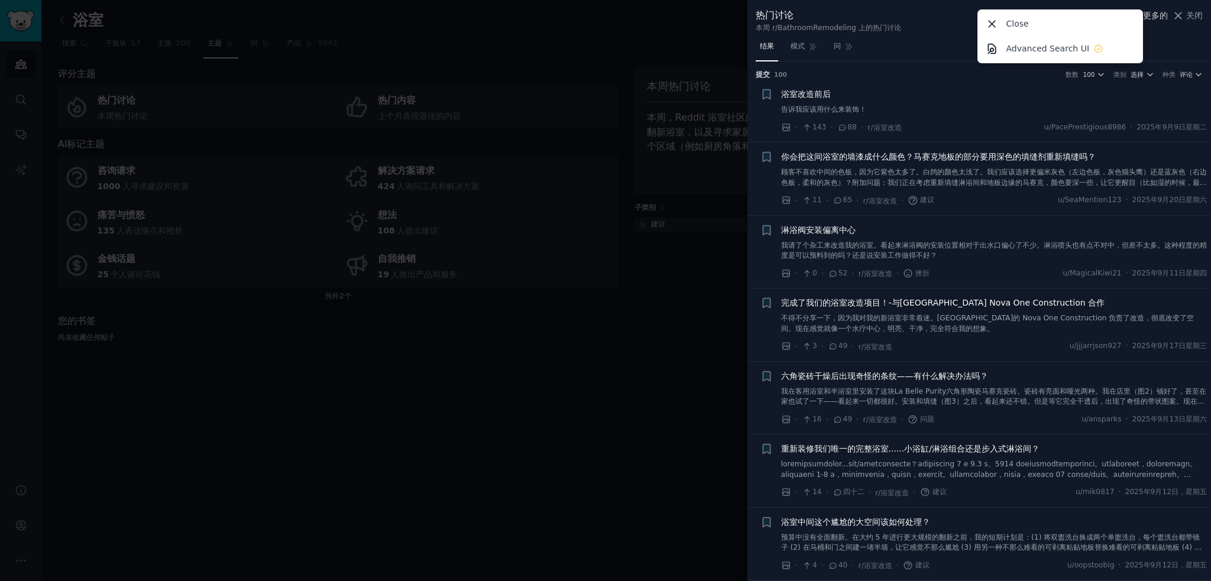
click at [1152, 20] on font "更多的" at bounding box center [1155, 15] width 25 height 9
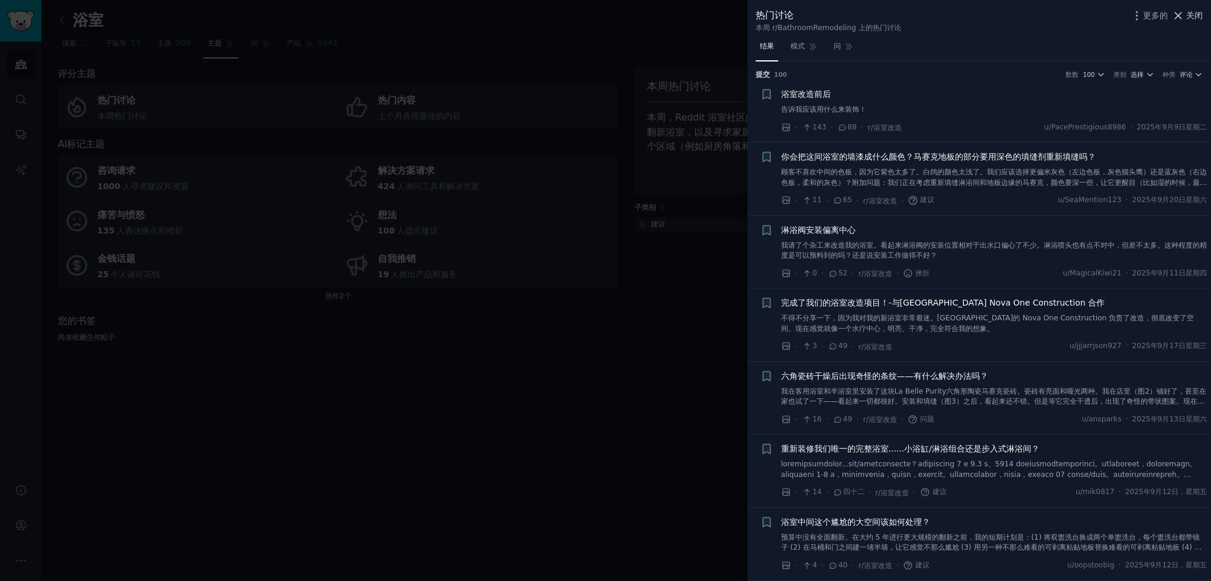
click at [1191, 13] on font "关闭" at bounding box center [1194, 15] width 17 height 9
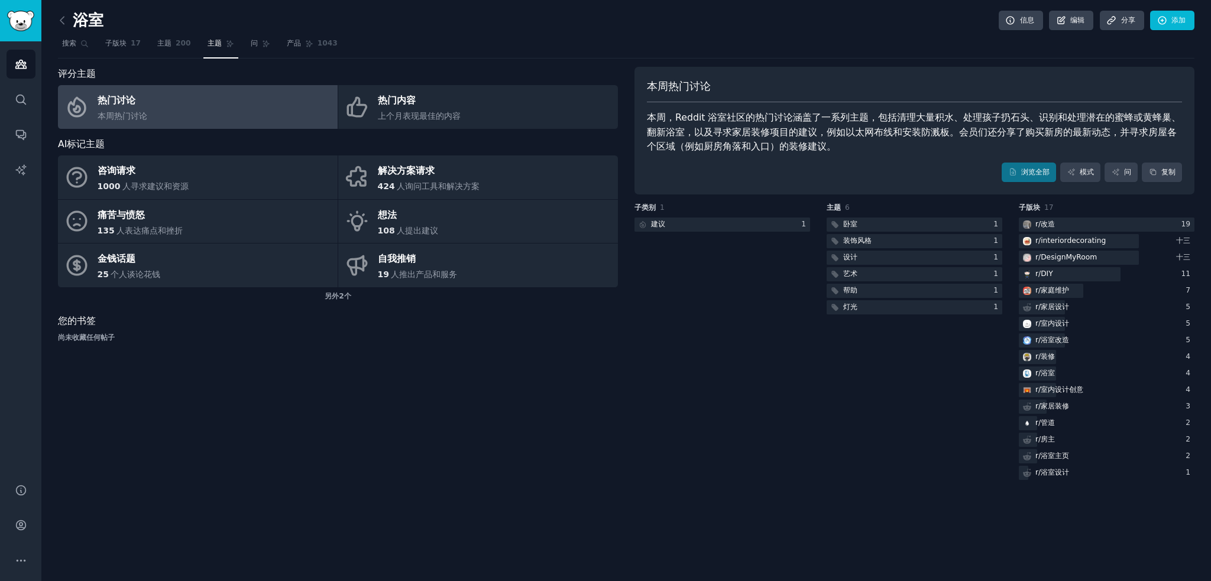
drag, startPoint x: 421, startPoint y: 418, endPoint x: 415, endPoint y: 428, distance: 11.7
click at [415, 428] on div "评分主题 热门讨论 本周热门讨论 热门内容 上个月表现最佳的内容 AI标记主题 咨询请求 1000 人寻求建议和资源 解决方案请求 424 人询问工具和解决方…" at bounding box center [338, 275] width 560 height 416
click at [196, 104] on link "热门讨论 本周热门讨论" at bounding box center [198, 107] width 280 height 44
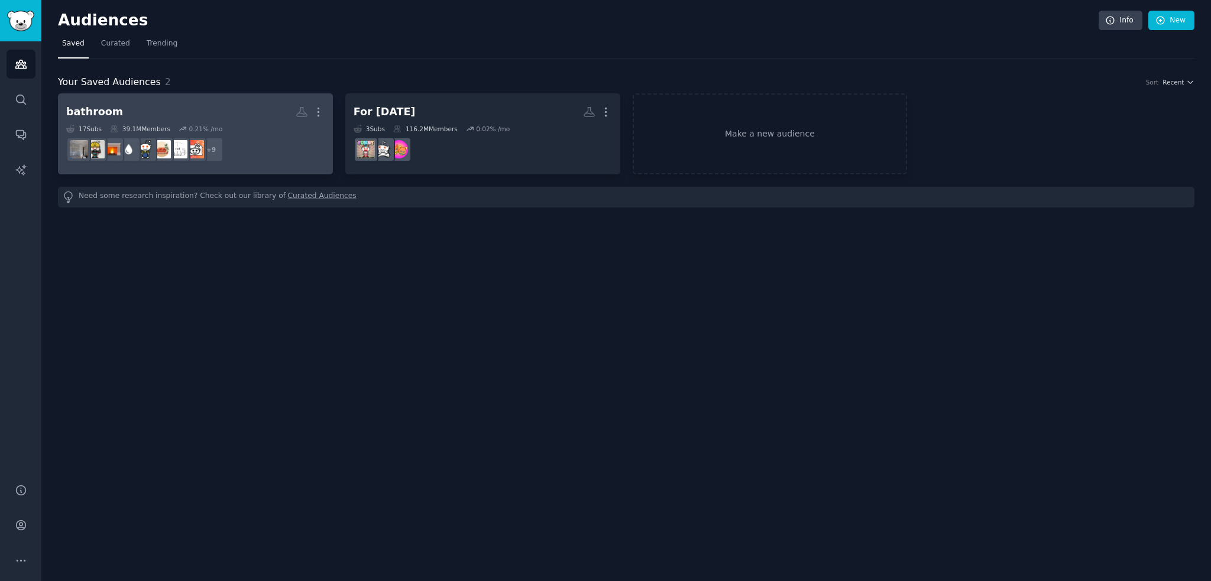
click at [210, 110] on h2 "bathroom More" at bounding box center [195, 112] width 258 height 21
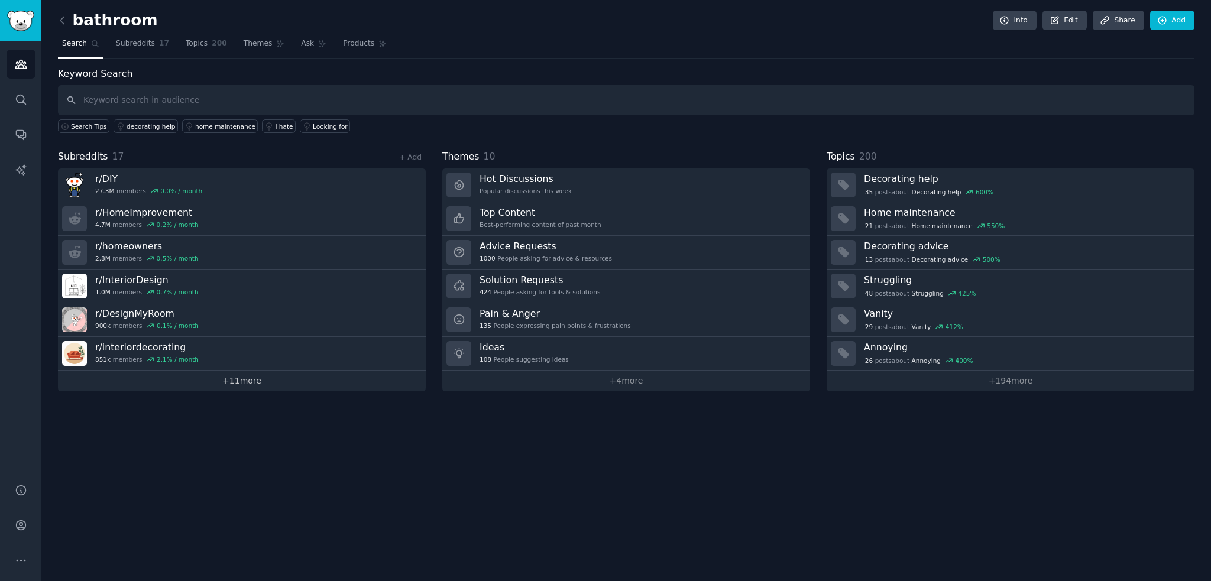
click at [223, 371] on link "+ 11 more" at bounding box center [242, 381] width 368 height 21
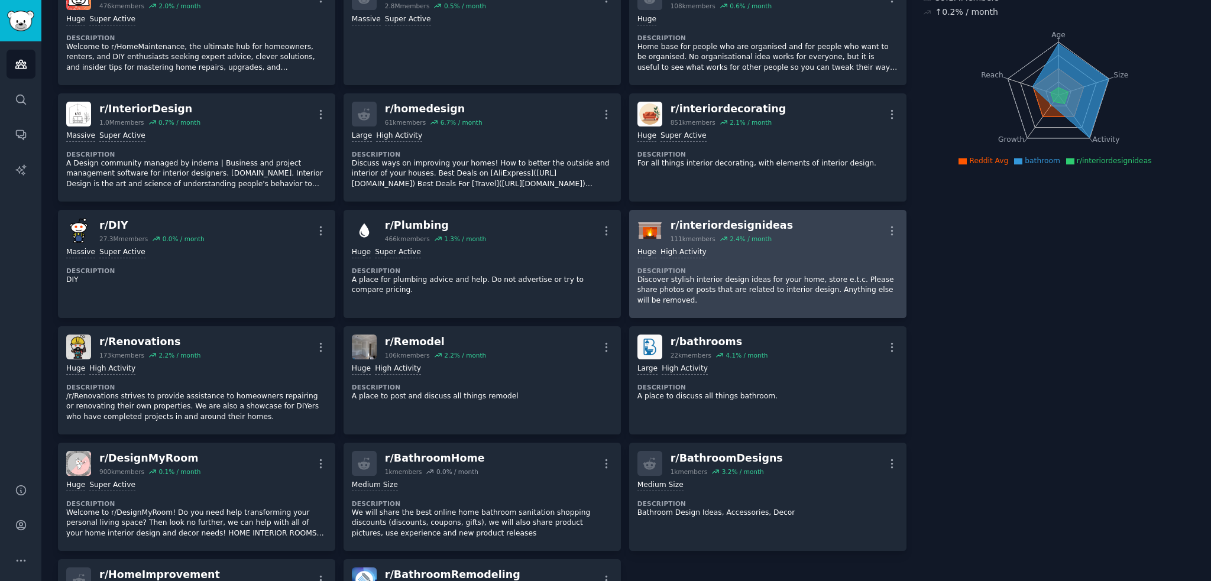
scroll to position [118, 0]
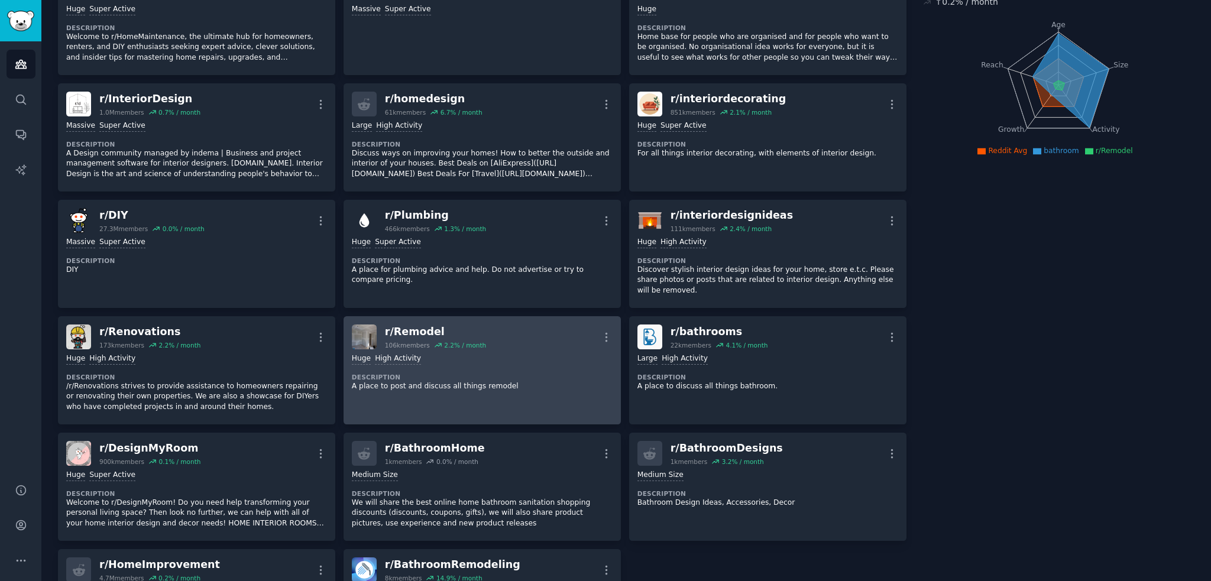
click at [548, 346] on div "r/ Remodel 106k members 2.2 % / month More" at bounding box center [482, 337] width 261 height 25
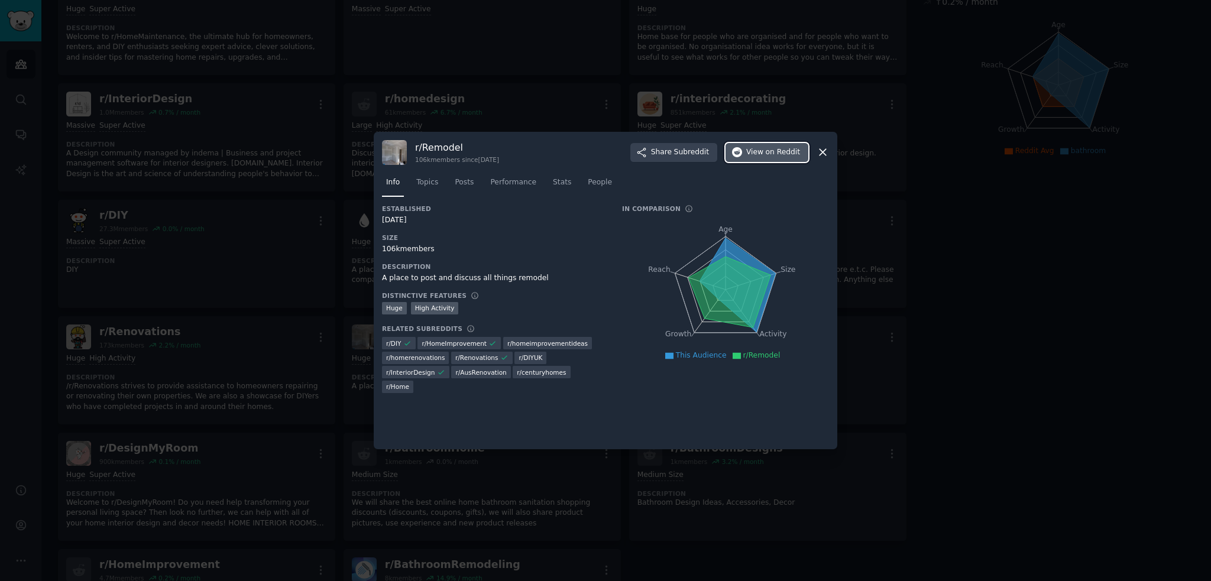
click at [745, 154] on button "View on Reddit" at bounding box center [767, 152] width 83 height 19
click at [752, 151] on span "View on Reddit" at bounding box center [773, 152] width 54 height 11
click at [829, 145] on div "r/ Remodel 106k members since 01/08/2015 Share Subreddit View on Reddit" at bounding box center [605, 152] width 447 height 25
click at [827, 147] on icon at bounding box center [823, 152] width 12 height 12
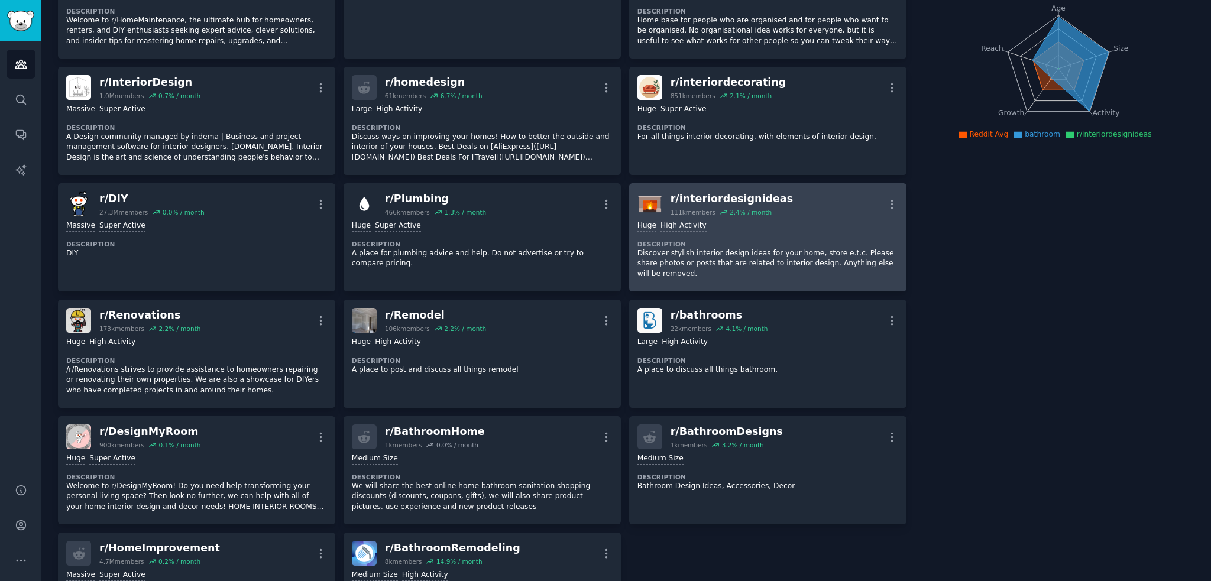
scroll to position [177, 0]
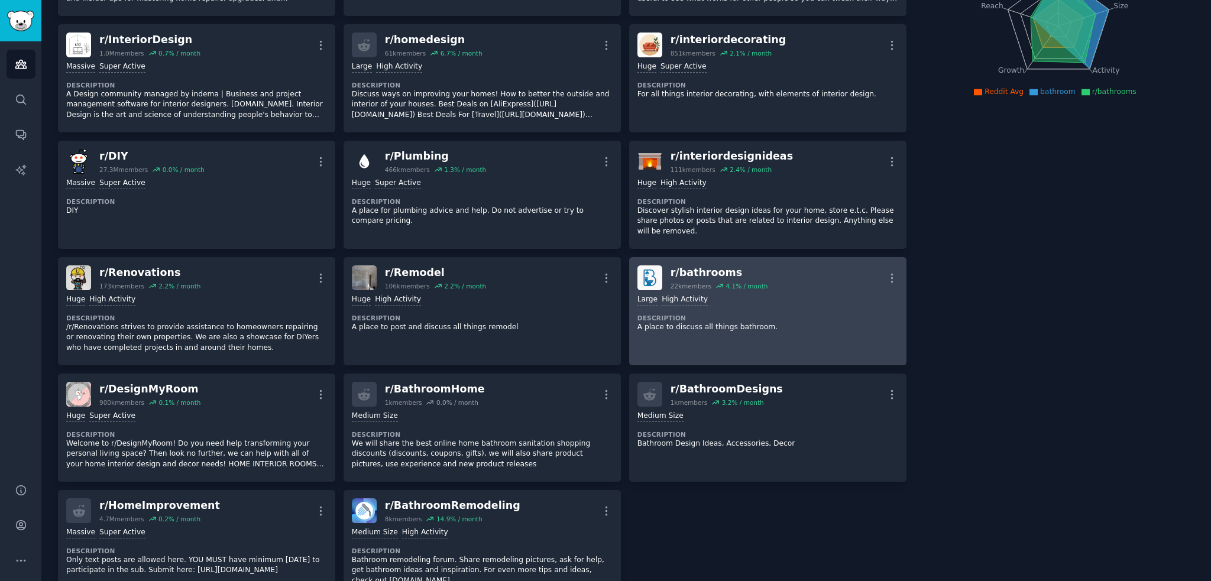
click at [736, 267] on div "r/ bathrooms" at bounding box center [720, 273] width 98 height 15
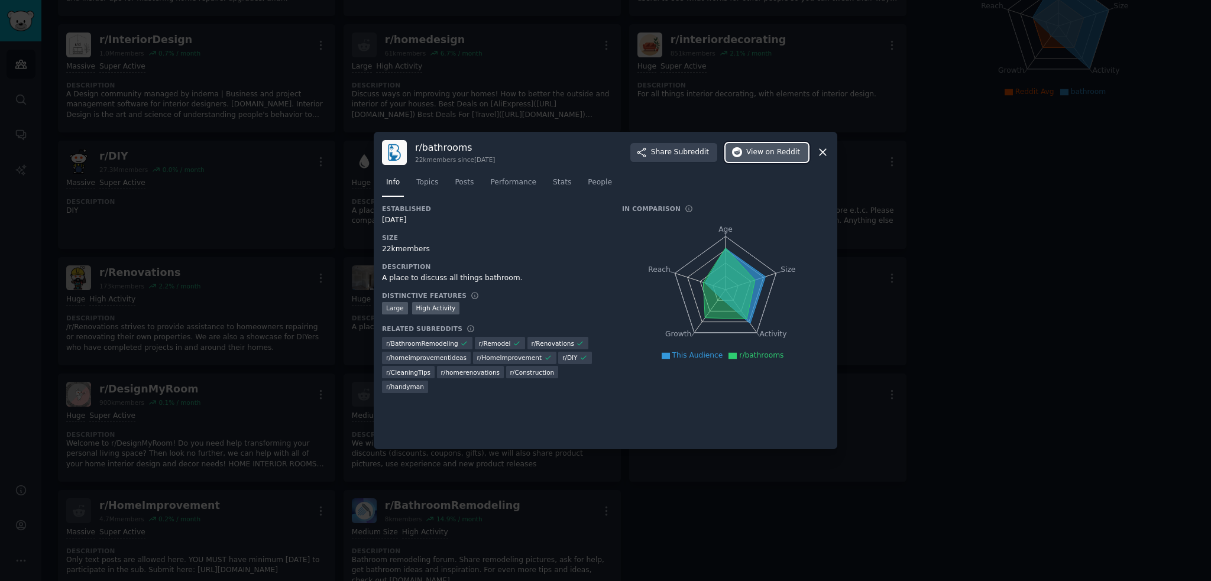
click at [774, 154] on span "on Reddit" at bounding box center [783, 152] width 34 height 11
click at [980, 233] on div at bounding box center [605, 290] width 1211 height 581
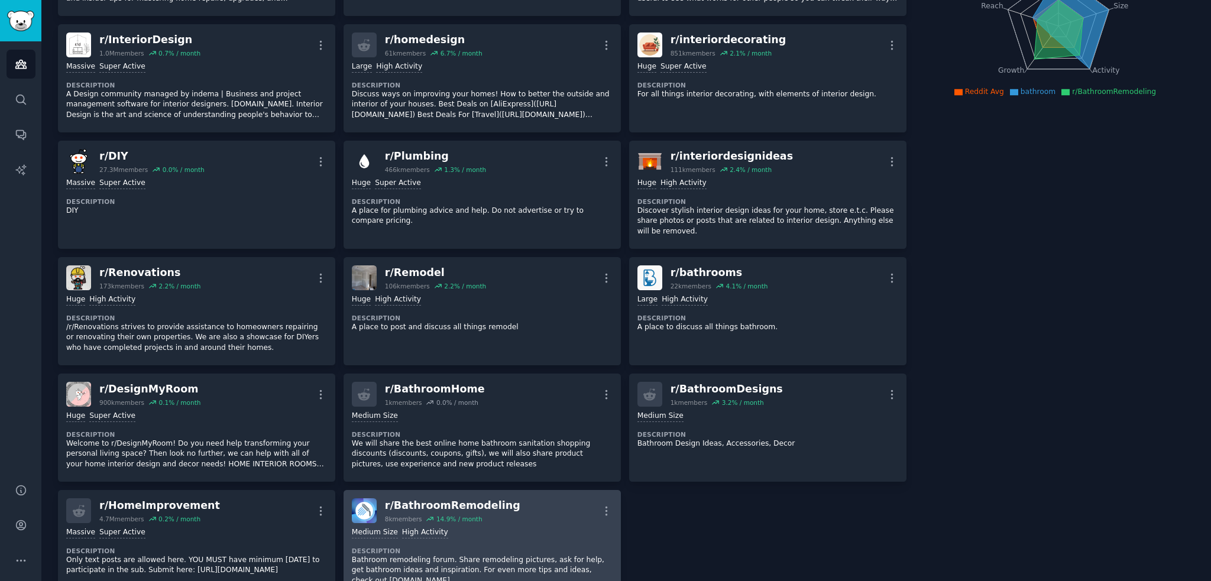
click at [510, 499] on div "r/ BathroomRemodeling 8k members 14.9 % / month More" at bounding box center [482, 511] width 261 height 25
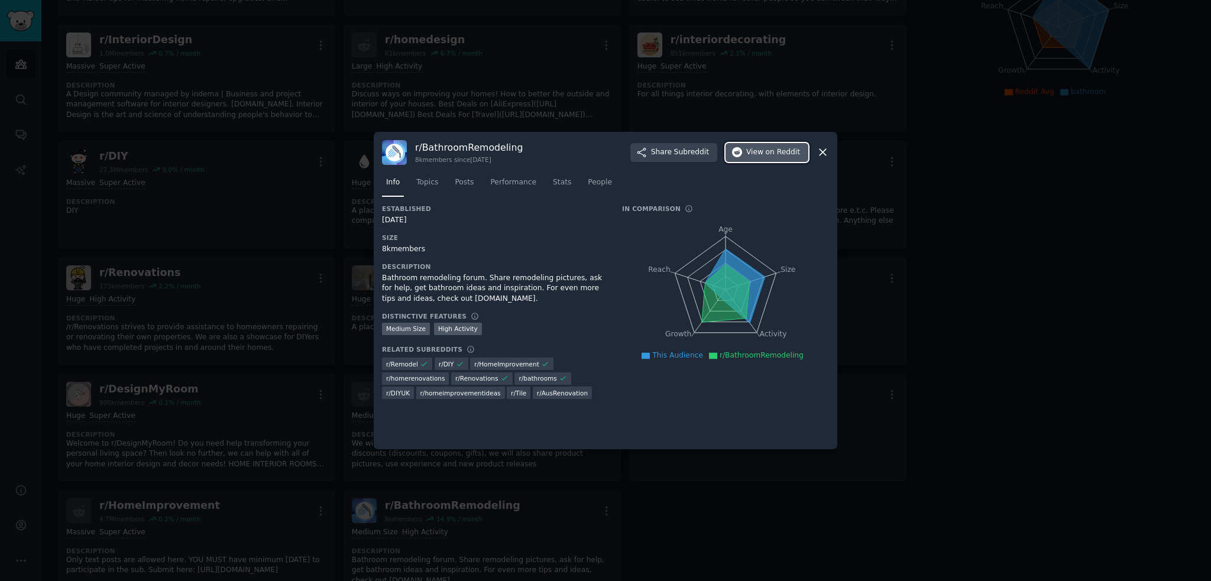
click at [755, 154] on span "View on Reddit" at bounding box center [773, 152] width 54 height 11
